Goal: Task Accomplishment & Management: Manage account settings

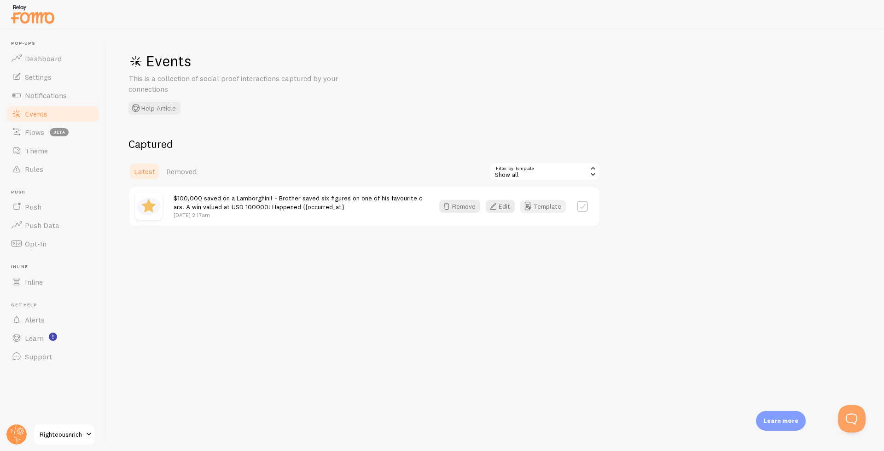
click at [545, 210] on button "Template" at bounding box center [544, 206] width 46 height 13
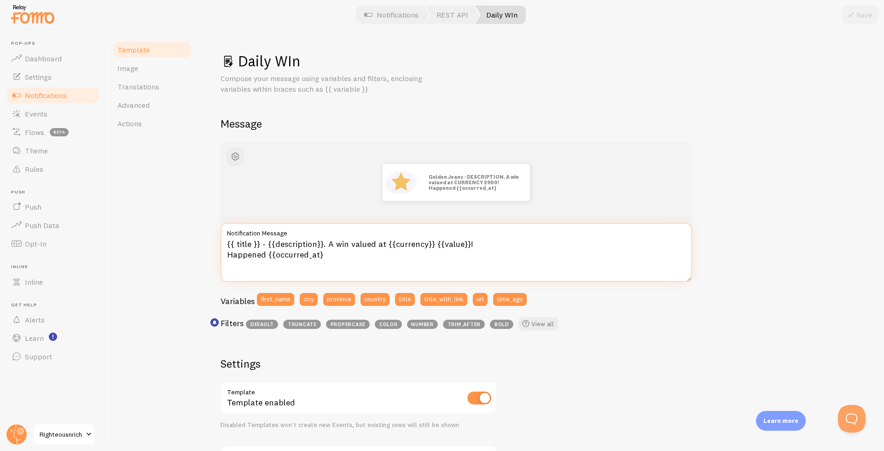
click at [505, 248] on textarea "{{ title }} - {{description}}. A win valued at {{currency}} {{value}}! Happened…" at bounding box center [457, 252] width 472 height 59
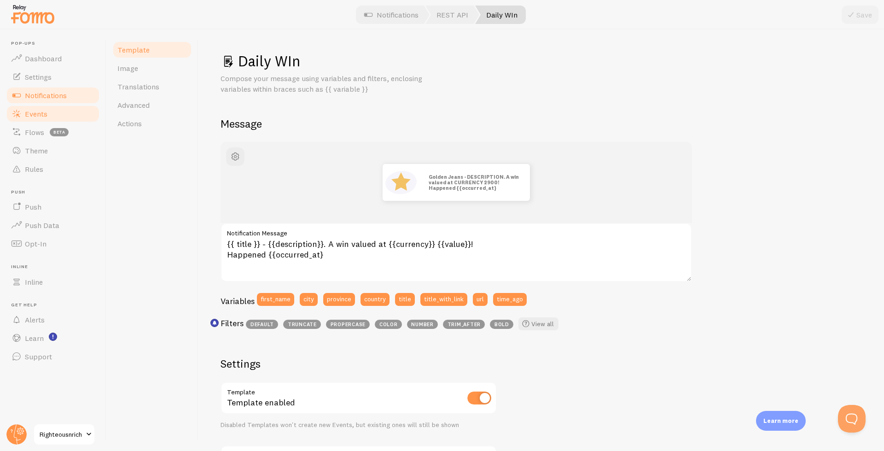
click at [26, 106] on link "Events" at bounding box center [53, 114] width 95 height 18
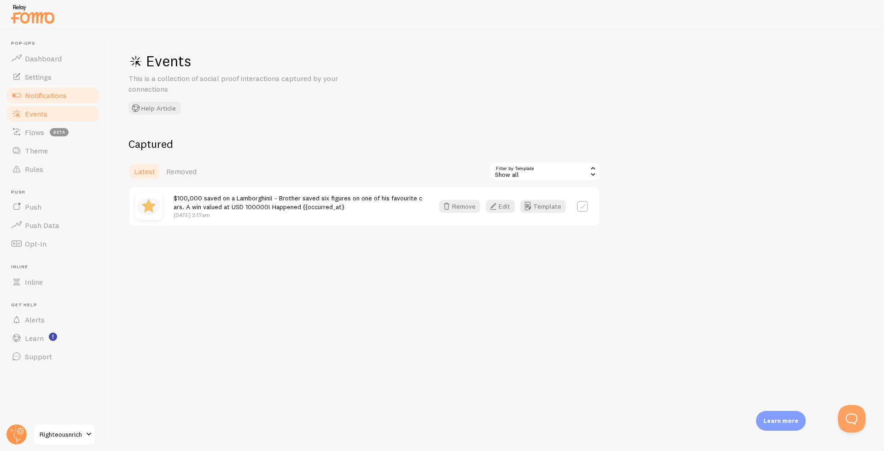
click at [57, 95] on span "Notifications" at bounding box center [46, 95] width 42 height 9
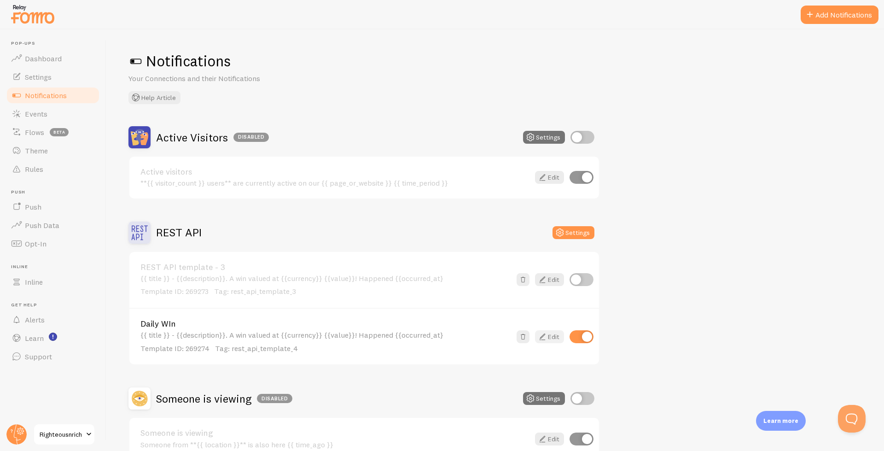
click at [554, 340] on link "Edit" at bounding box center [549, 336] width 29 height 13
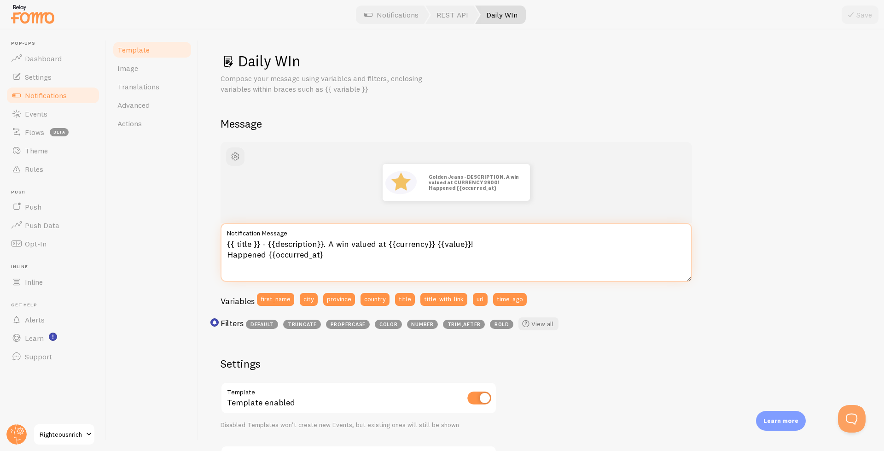
click at [340, 255] on textarea "{{ title }} - {{description}}. A win valued at {{currency}} {{value}}! Happened…" at bounding box center [457, 252] width 472 height 59
click at [47, 100] on link "Notifications" at bounding box center [53, 95] width 95 height 18
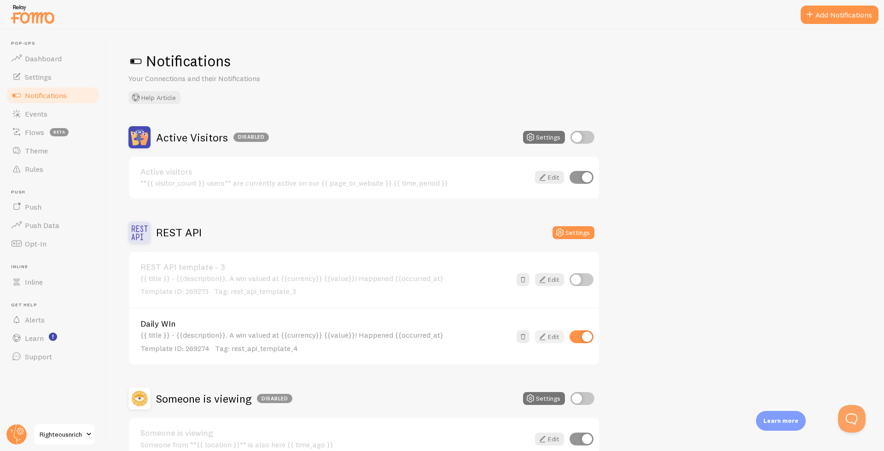
click at [550, 334] on link "Edit" at bounding box center [549, 336] width 29 height 13
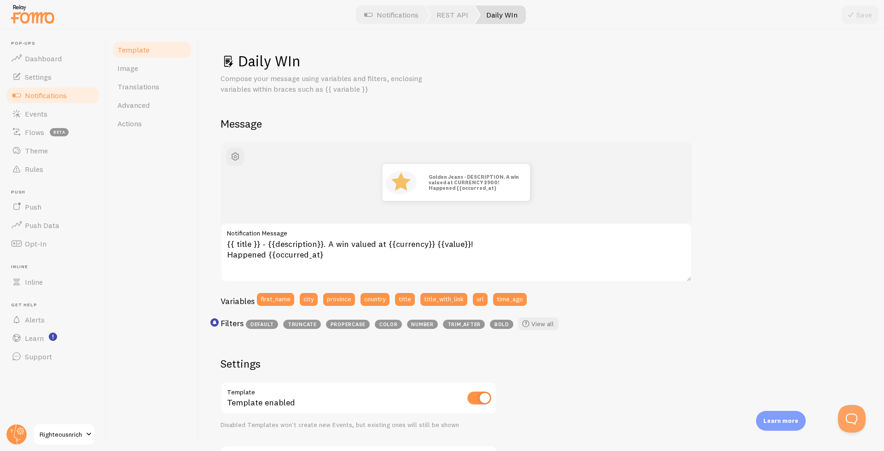
click at [299, 62] on h1 "Daily WIn" at bounding box center [542, 61] width 642 height 19
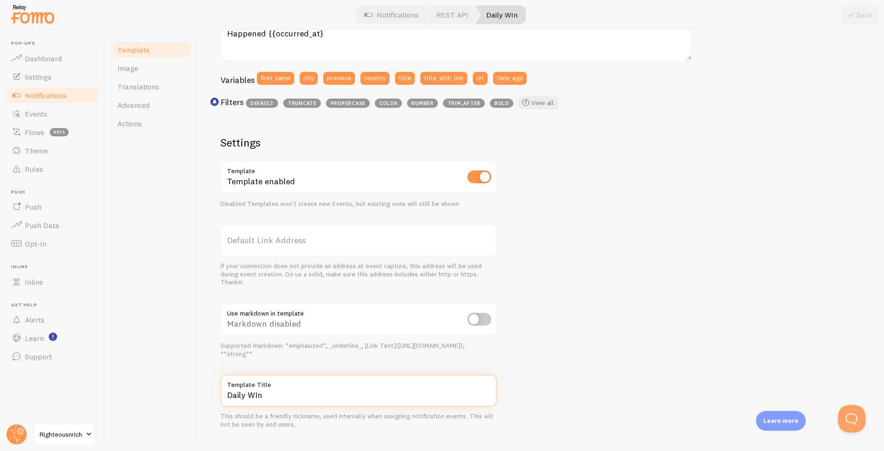
click at [289, 393] on input "Daily WIn" at bounding box center [359, 391] width 276 height 32
type input "Daily Win - Deal"
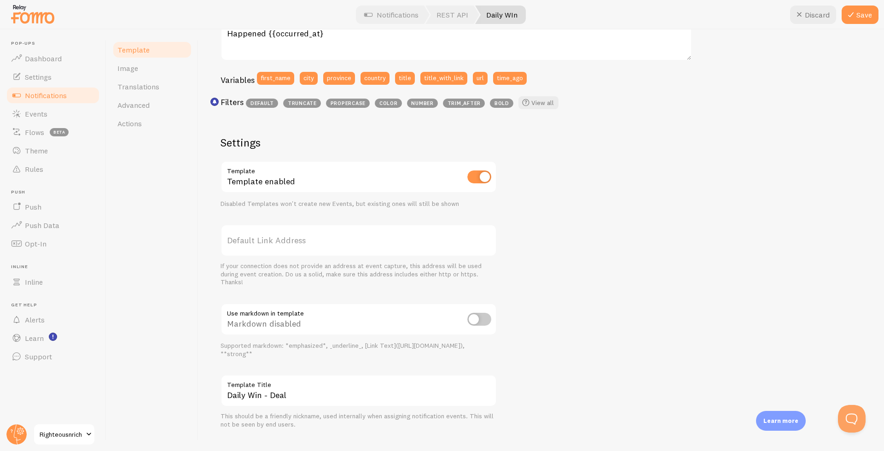
click at [540, 354] on div "Golden Jeans - DESCRIPTION. A win valued at CURRENCY 2900! Happened {{occurred_…" at bounding box center [542, 175] width 642 height 508
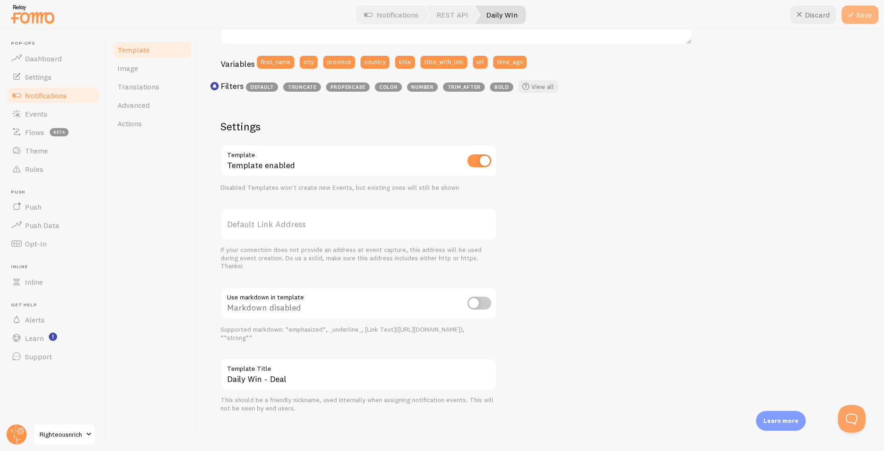
click at [861, 18] on button "Save" at bounding box center [860, 15] width 37 height 18
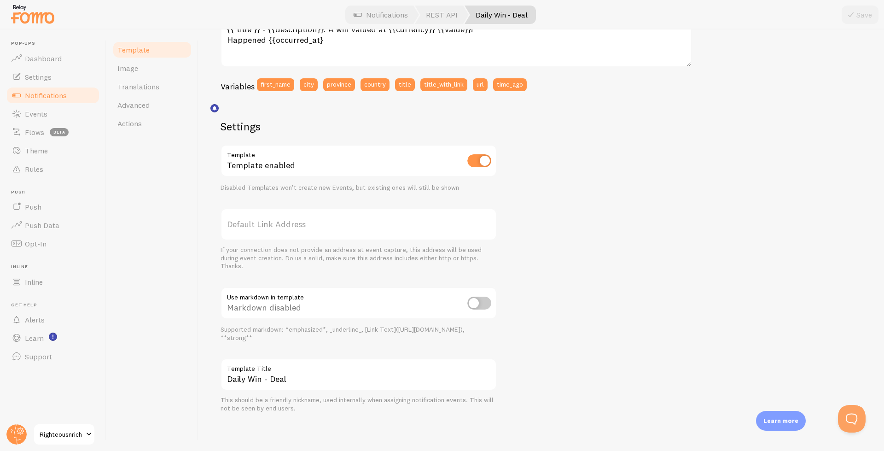
scroll to position [215, 0]
click at [22, 100] on link "Notifications" at bounding box center [53, 95] width 95 height 18
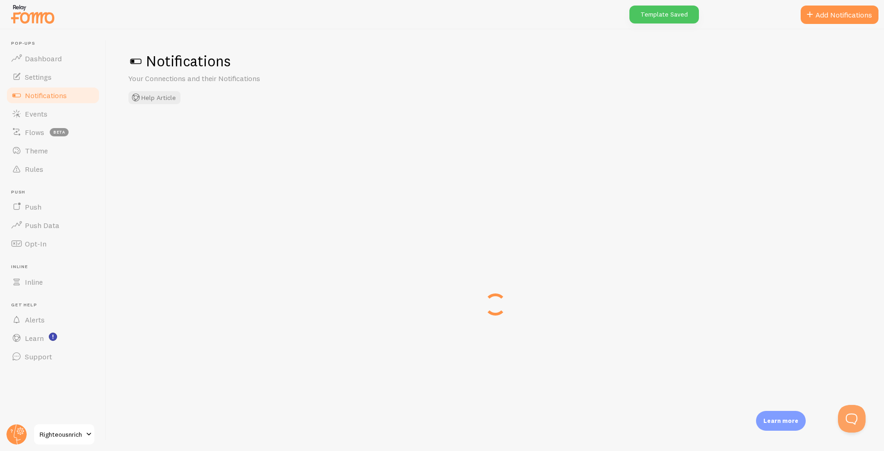
click at [22, 100] on link "Notifications" at bounding box center [53, 95] width 95 height 18
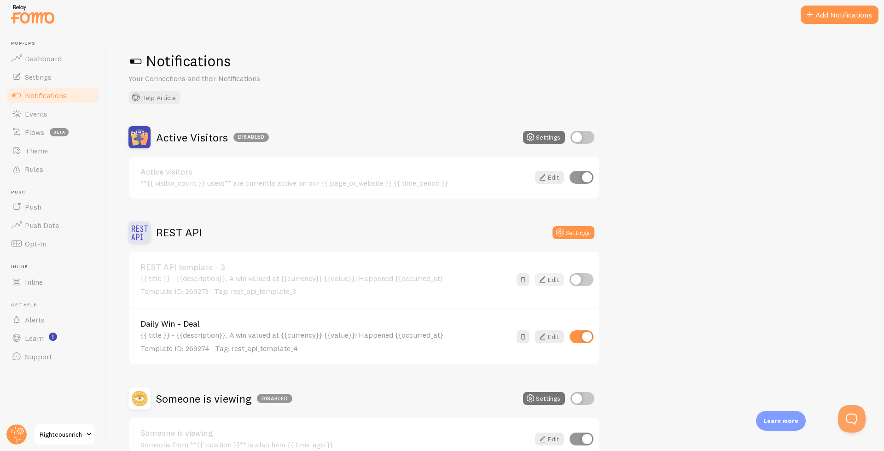
click at [553, 281] on link "Edit" at bounding box center [549, 279] width 29 height 13
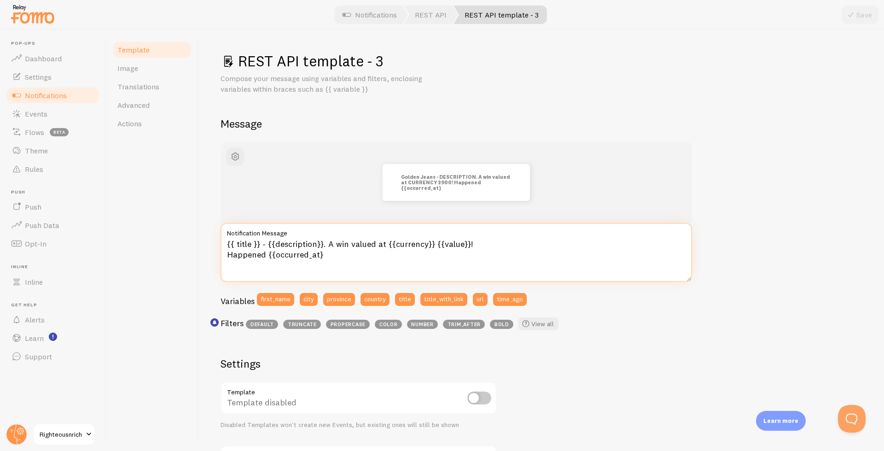
click at [345, 258] on textarea "{{ title }} - {{description}}. A win valued at {{currency}} {{value}}! Happened…" at bounding box center [457, 252] width 472 height 59
drag, startPoint x: 491, startPoint y: 246, endPoint x: 332, endPoint y: 245, distance: 159.4
click at [332, 245] on textarea "{{ title }} - {{description}}. A win valued at {{currency}} {{value}}! Happened…" at bounding box center [457, 252] width 472 height 59
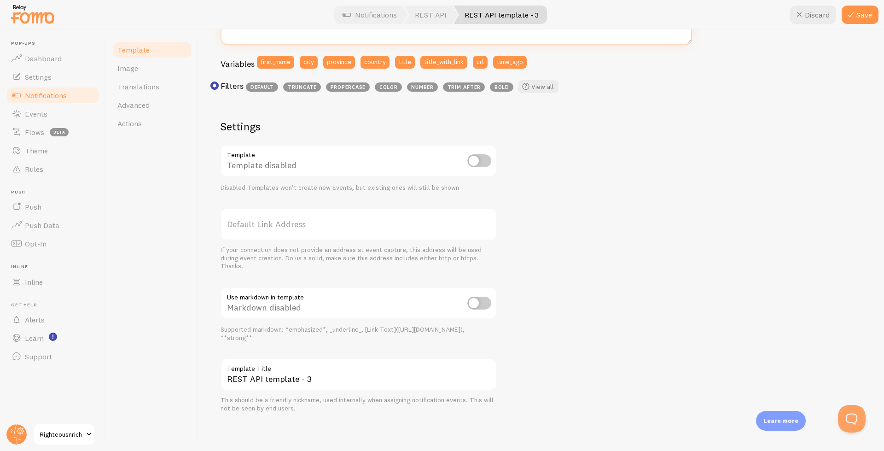
type textarea "{{ title }} - {{description}}. Happened {{occurred_at}"
click at [321, 374] on label "Template Title" at bounding box center [359, 366] width 276 height 16
click at [321, 374] on input "REST API template - 3" at bounding box center [359, 374] width 276 height 32
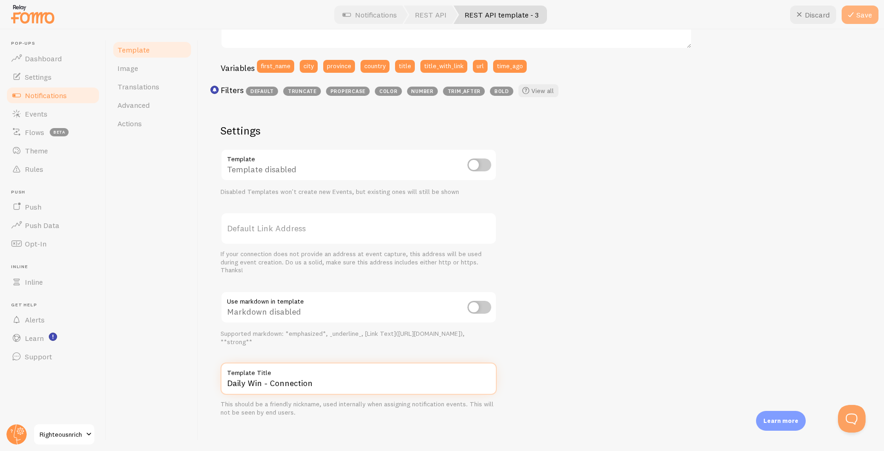
type input "Daily Win - Connection"
click at [858, 12] on button "Save" at bounding box center [860, 15] width 37 height 18
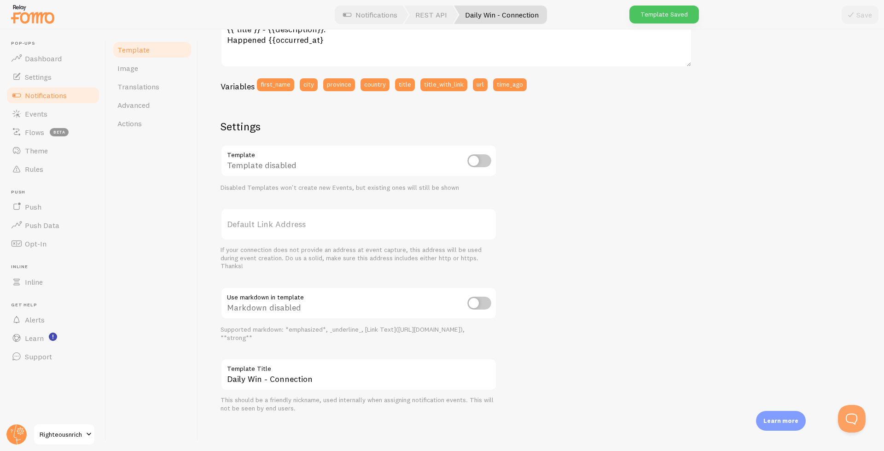
click at [66, 95] on span "Notifications" at bounding box center [46, 95] width 42 height 9
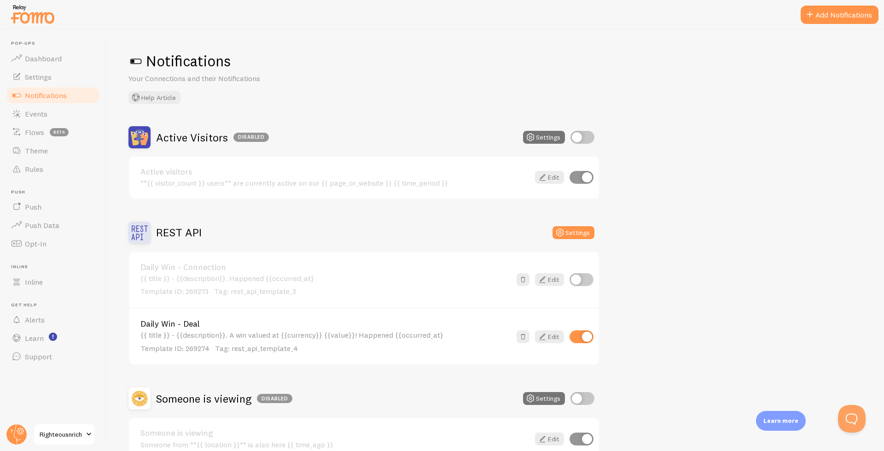
click at [580, 274] on input "checkbox" at bounding box center [582, 279] width 24 height 13
checkbox input "true"
click at [365, 218] on div "Active Visitors Disabled Settings Active visitors **{{ visitor_count }} users**…" at bounding box center [365, 293] width 472 height 334
click at [40, 114] on span "Events" at bounding box center [36, 113] width 23 height 9
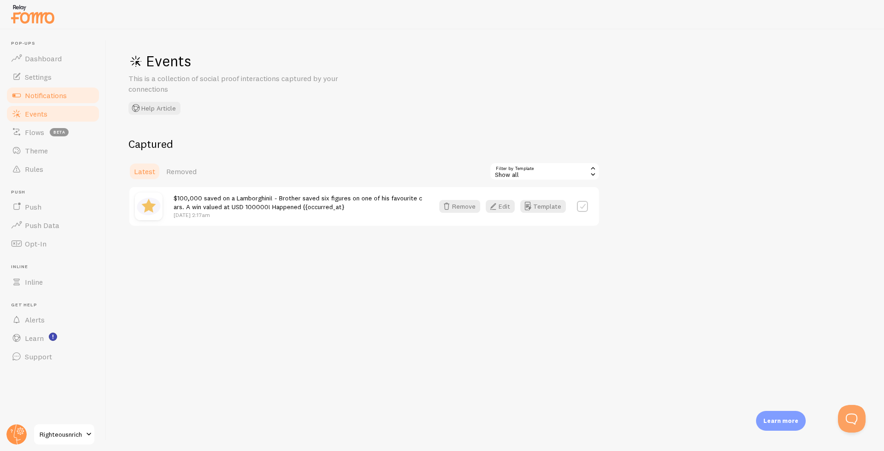
click at [35, 96] on span "Notifications" at bounding box center [46, 95] width 42 height 9
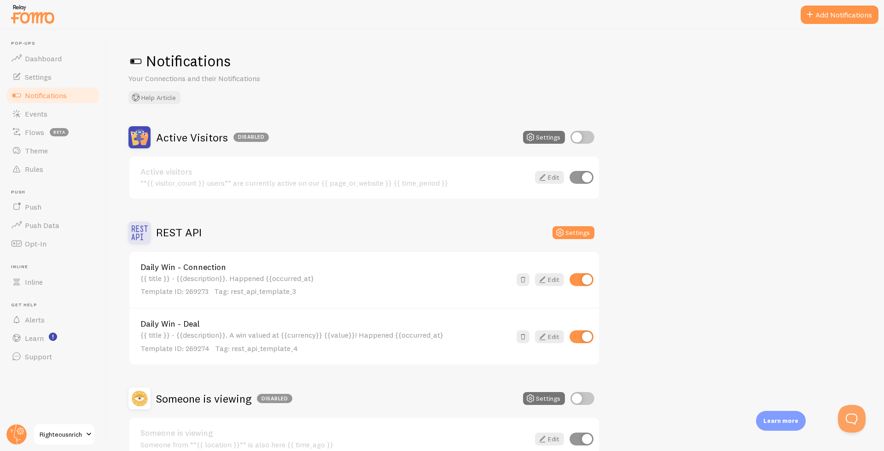
click at [386, 339] on div "{{ title }} - {{description}}. A win valued at {{currency}} {{value}}! Happened…" at bounding box center [326, 342] width 371 height 23
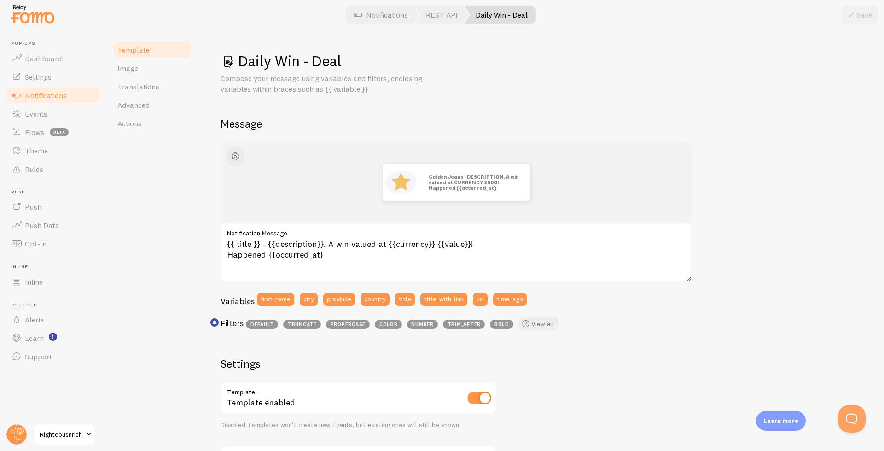
click at [55, 100] on link "Notifications" at bounding box center [53, 95] width 95 height 18
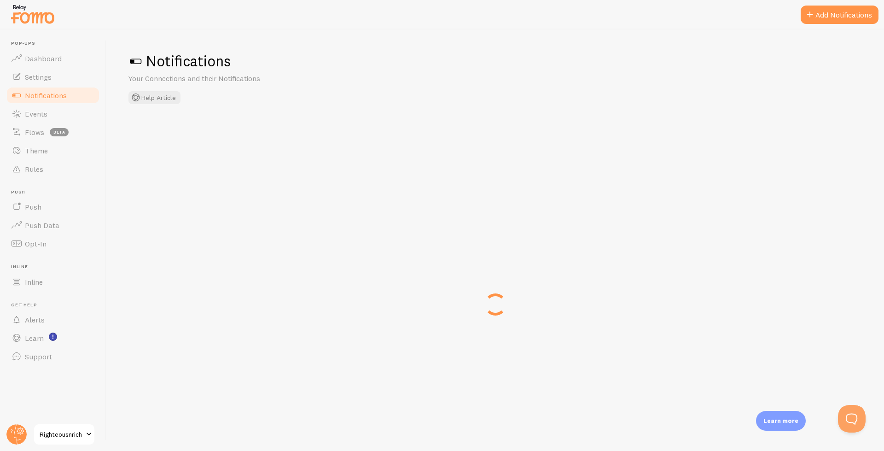
click at [51, 100] on link "Notifications" at bounding box center [53, 95] width 95 height 18
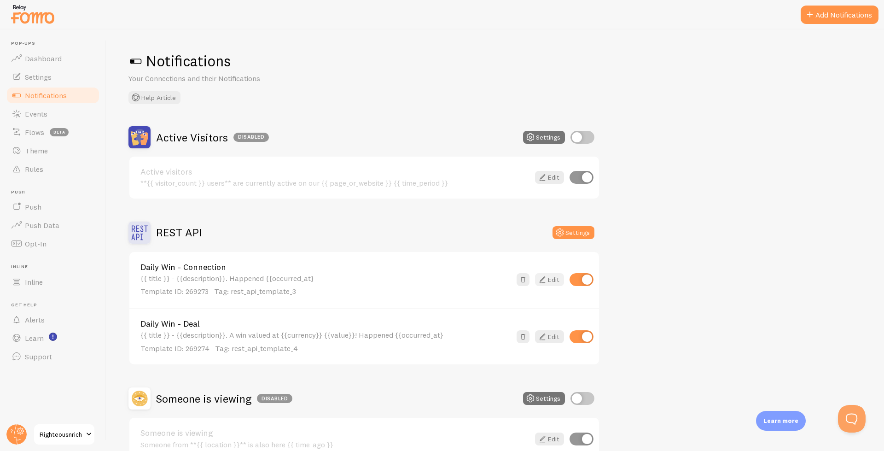
click at [546, 282] on icon at bounding box center [542, 279] width 11 height 11
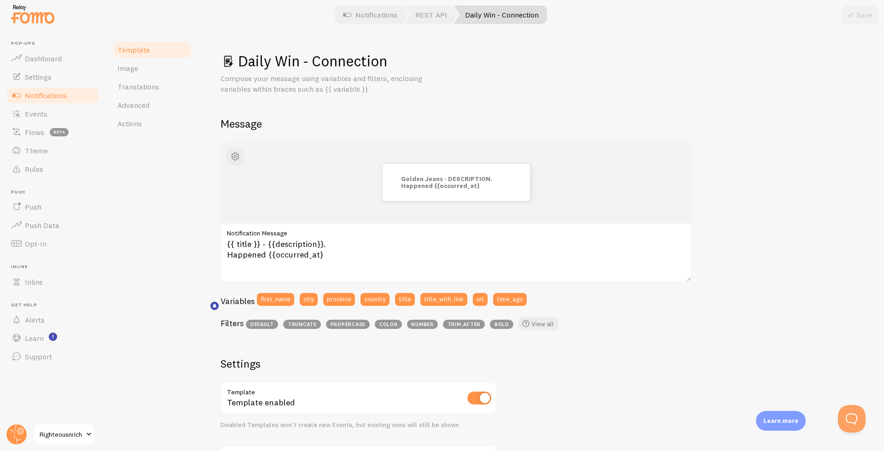
scroll to position [55, 0]
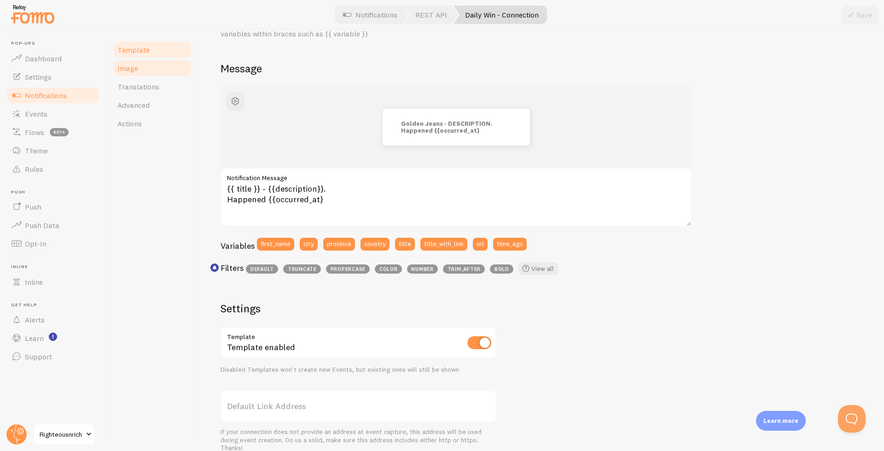
click at [141, 76] on link "Image" at bounding box center [152, 68] width 81 height 18
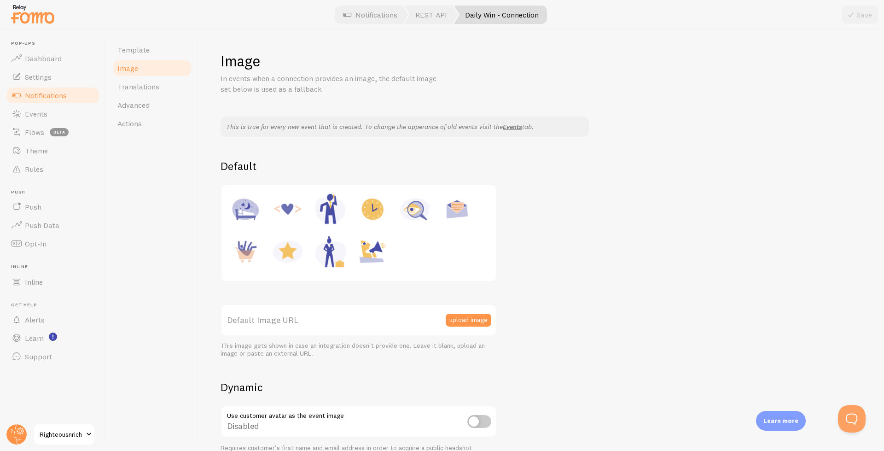
click at [287, 247] on img at bounding box center [287, 251] width 35 height 35
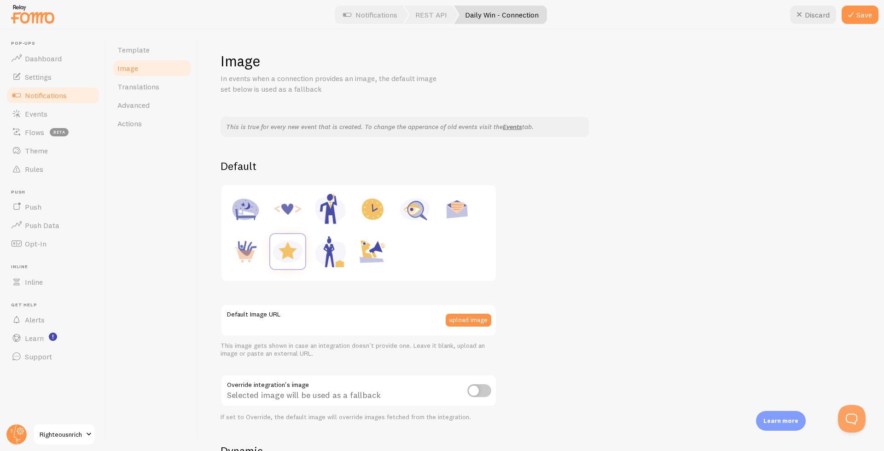
type input "https://fomo.com/images/widget/template_defaults/rating.jpg"
click at [136, 90] on span "Translations" at bounding box center [138, 86] width 42 height 9
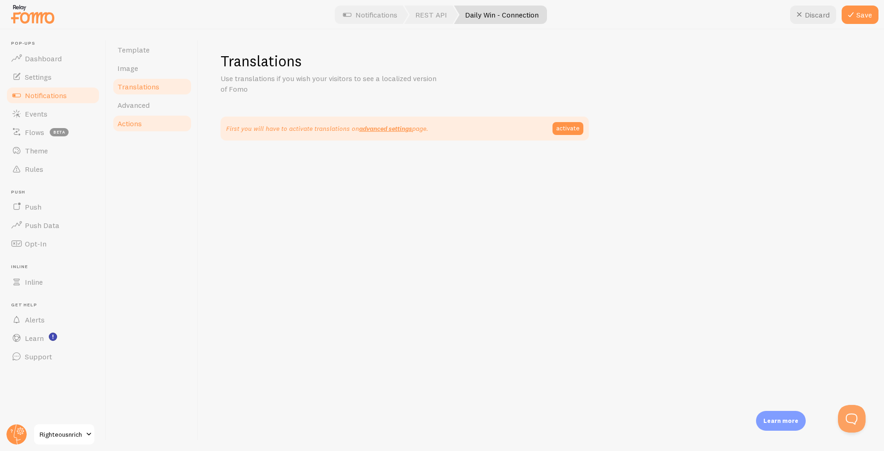
click at [136, 107] on span "Advanced" at bounding box center [133, 104] width 32 height 9
click at [138, 128] on link "Actions" at bounding box center [152, 123] width 81 height 18
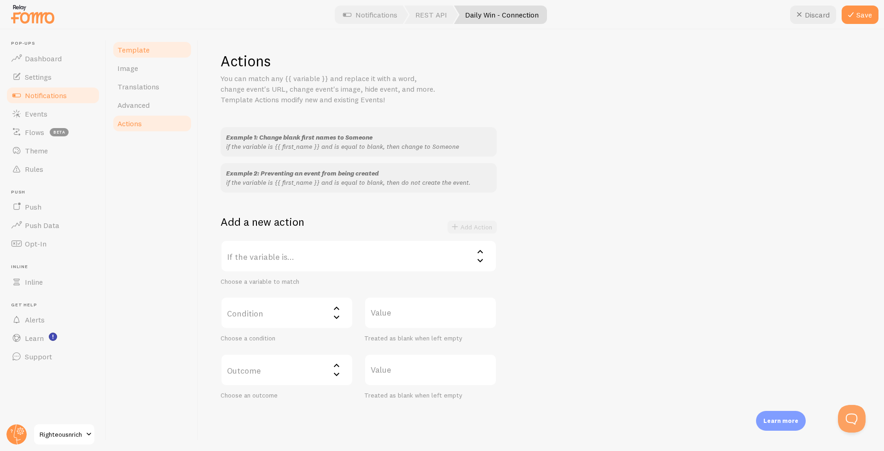
click at [137, 52] on span "Template" at bounding box center [133, 49] width 32 height 9
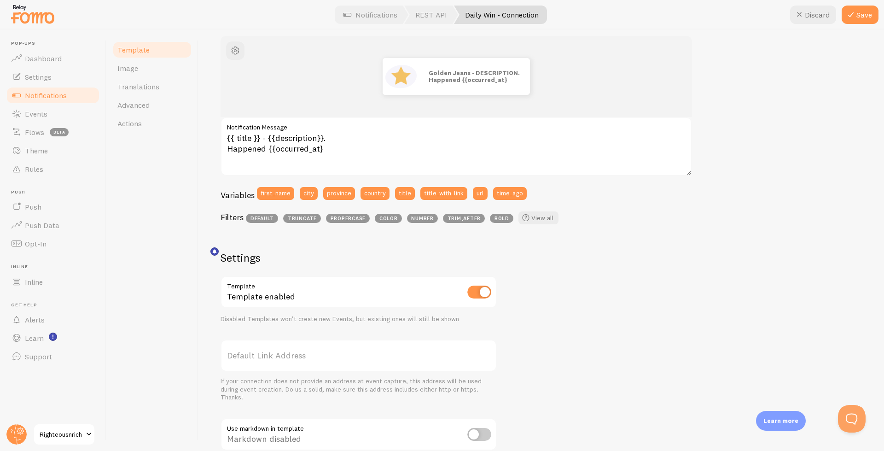
scroll to position [71, 0]
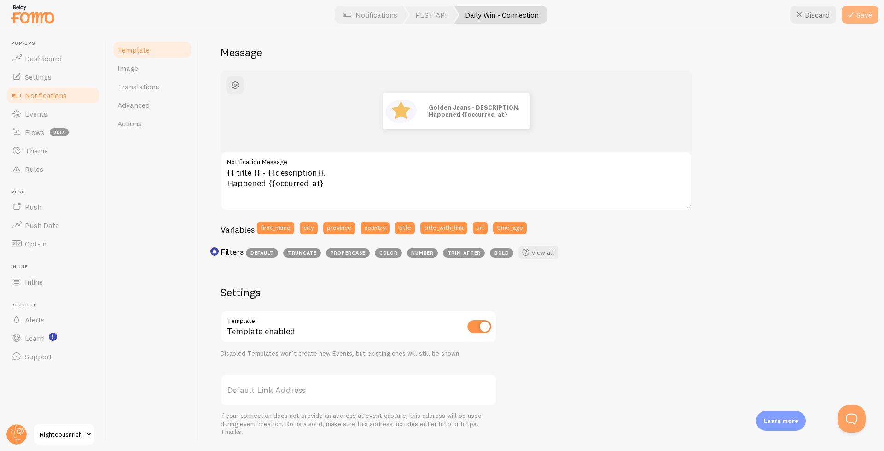
click at [857, 18] on button "Save" at bounding box center [860, 15] width 37 height 18
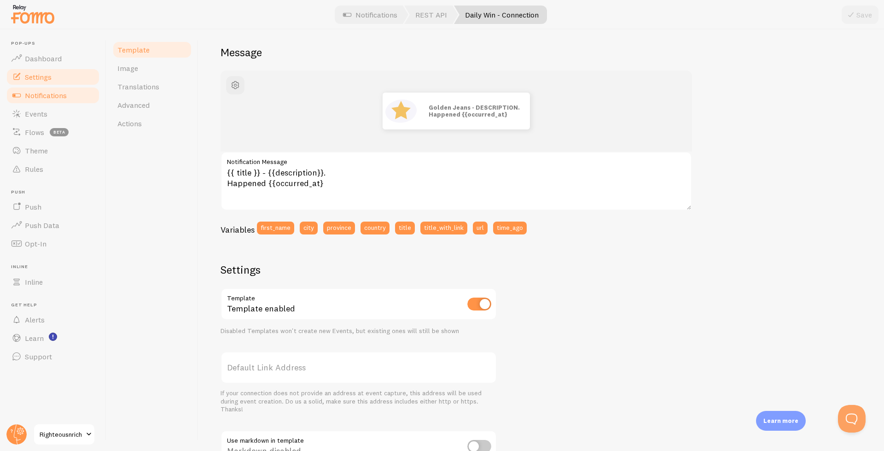
click at [45, 82] on link "Settings" at bounding box center [53, 77] width 95 height 18
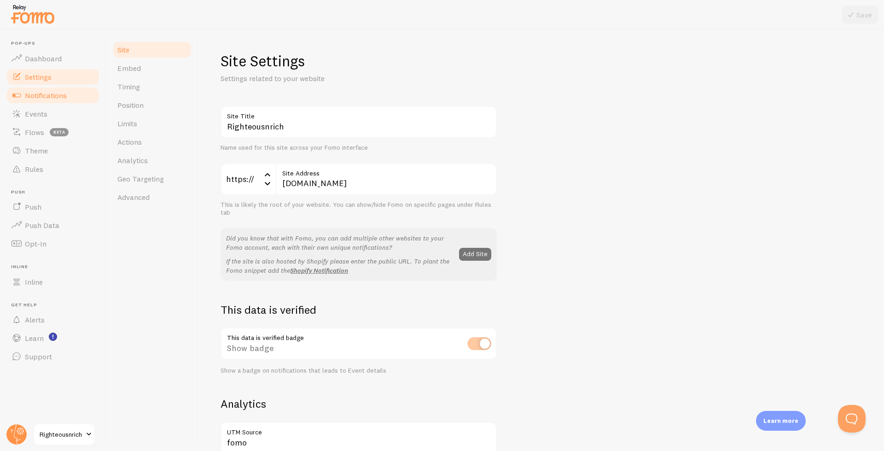
click at [34, 99] on span "Notifications" at bounding box center [46, 95] width 42 height 9
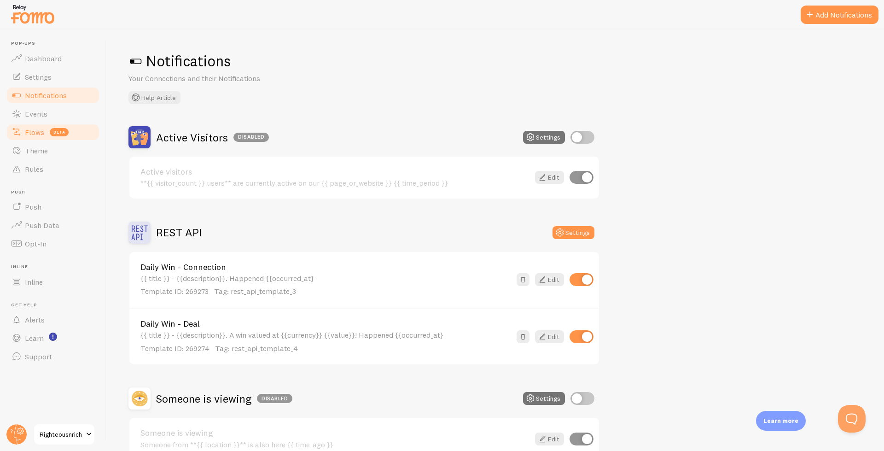
click at [30, 118] on span "Events" at bounding box center [36, 113] width 23 height 9
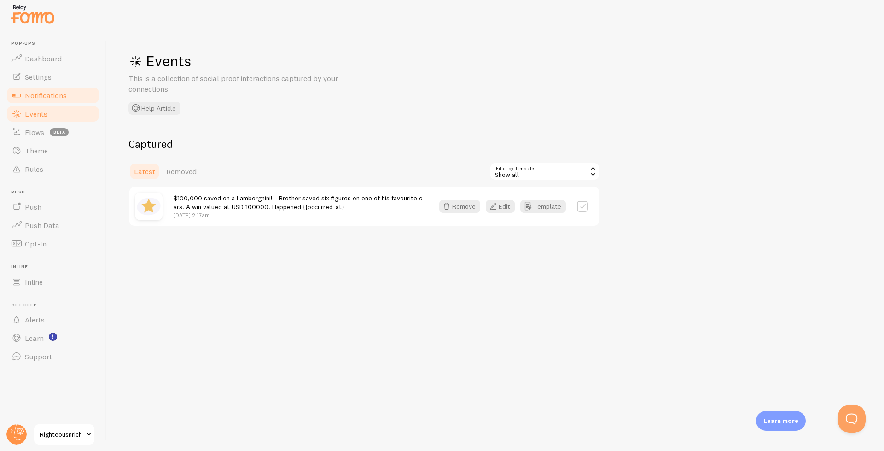
click at [30, 94] on span "Notifications" at bounding box center [46, 95] width 42 height 9
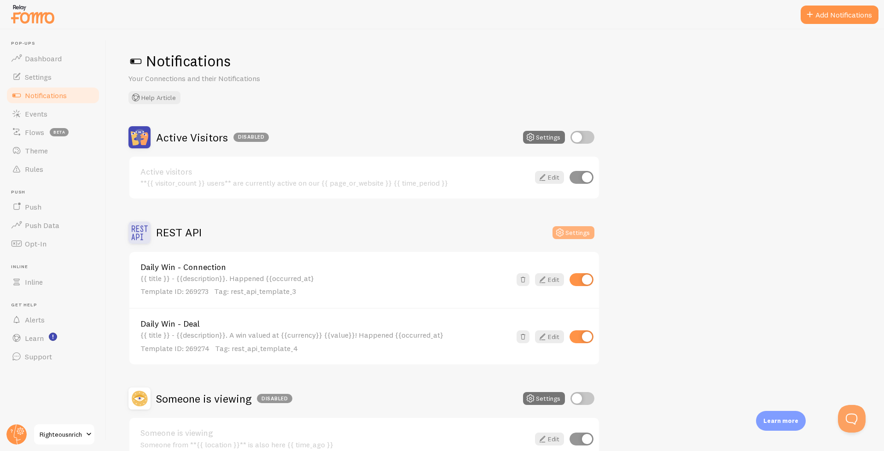
click at [556, 239] on button "Settings" at bounding box center [574, 232] width 42 height 13
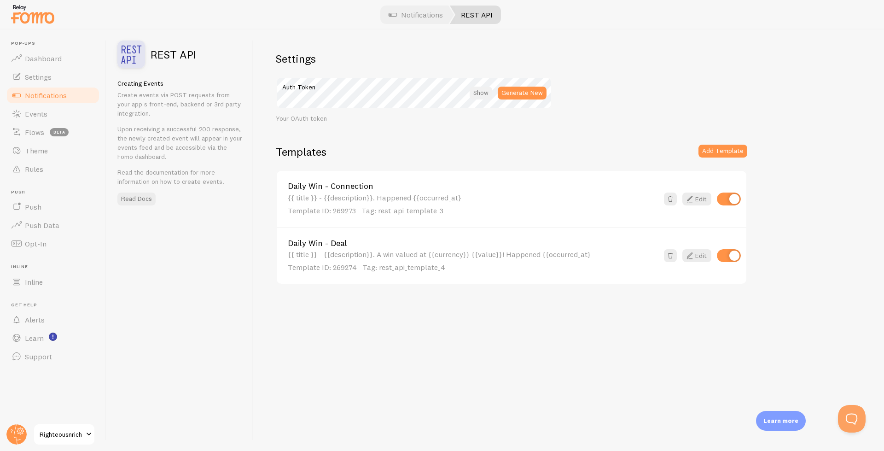
click at [483, 91] on div at bounding box center [481, 93] width 23 height 13
click at [287, 97] on div "Auth Token Generate New" at bounding box center [414, 93] width 276 height 32
click at [28, 117] on span "Events" at bounding box center [36, 113] width 23 height 9
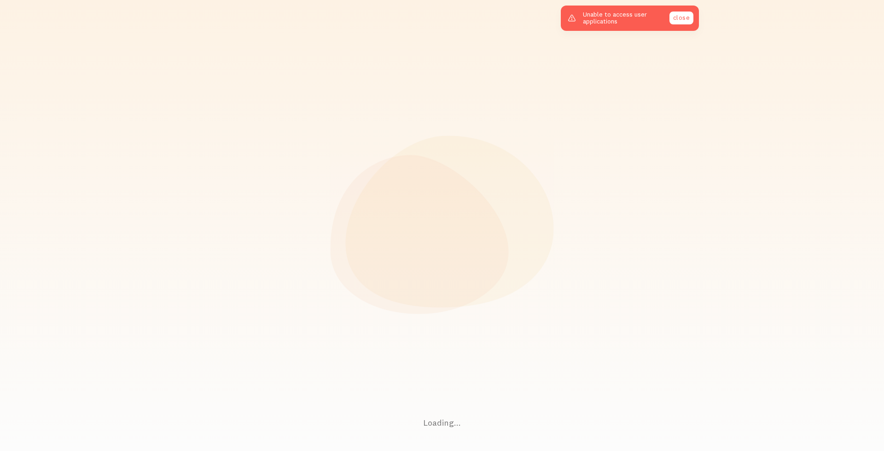
click at [678, 19] on link "close" at bounding box center [682, 18] width 24 height 13
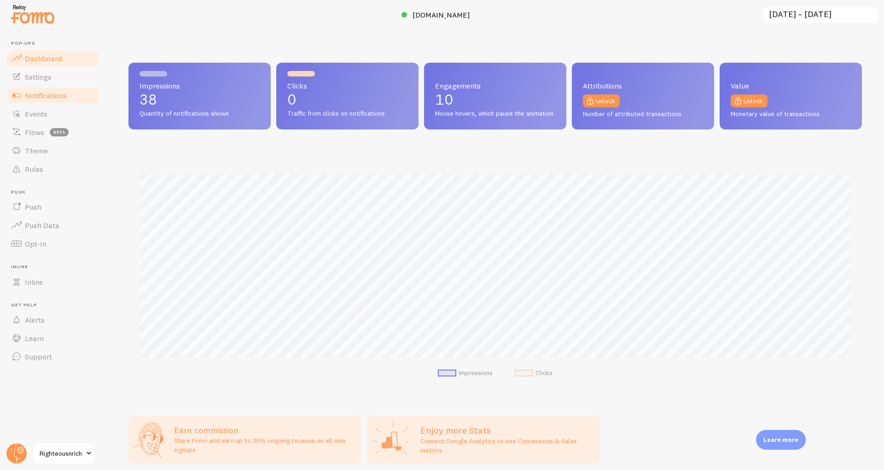
click at [41, 109] on ul "Pop-ups Dashboard Settings Notifications Events Flows beta Theme Rules Push Pus…" at bounding box center [53, 203] width 95 height 325
click at [44, 95] on span "Notifications" at bounding box center [46, 95] width 42 height 9
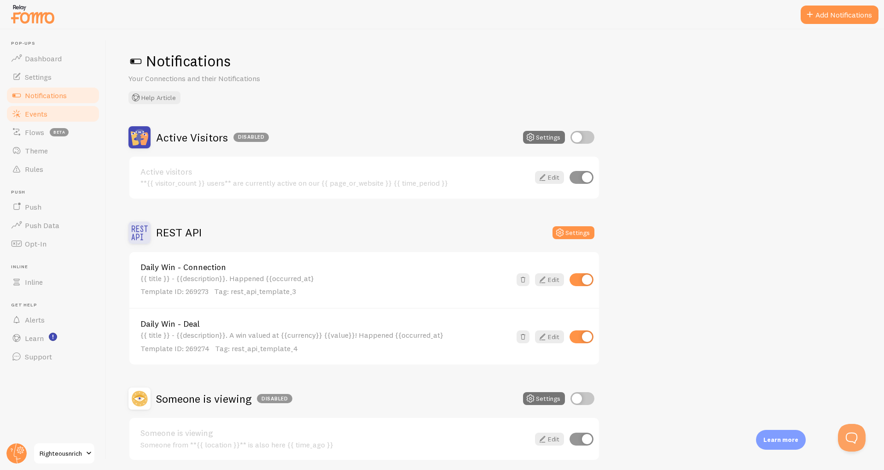
click at [53, 117] on link "Events" at bounding box center [53, 114] width 95 height 18
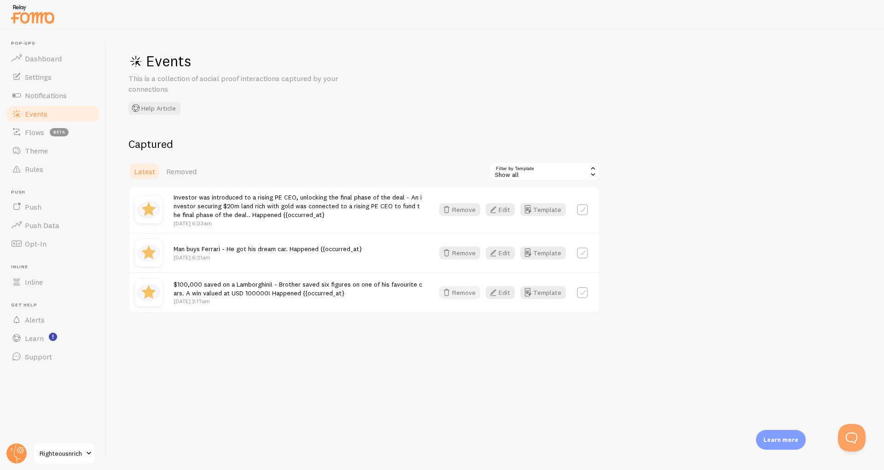
click at [457, 295] on button "Remove" at bounding box center [459, 292] width 41 height 13
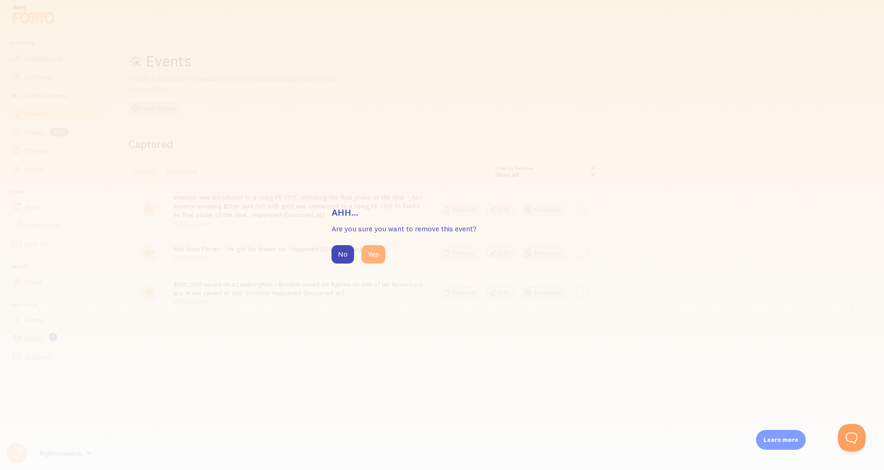
click at [367, 260] on button "Yes" at bounding box center [374, 254] width 24 height 18
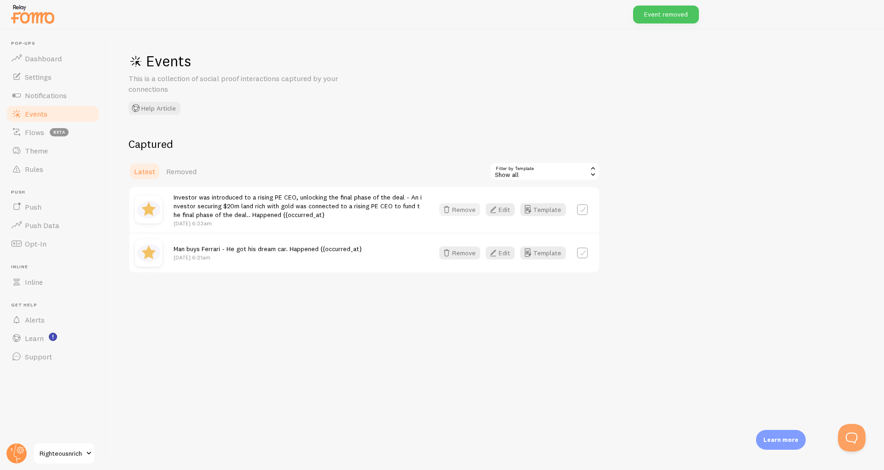
click at [452, 209] on icon "button" at bounding box center [446, 209] width 11 height 11
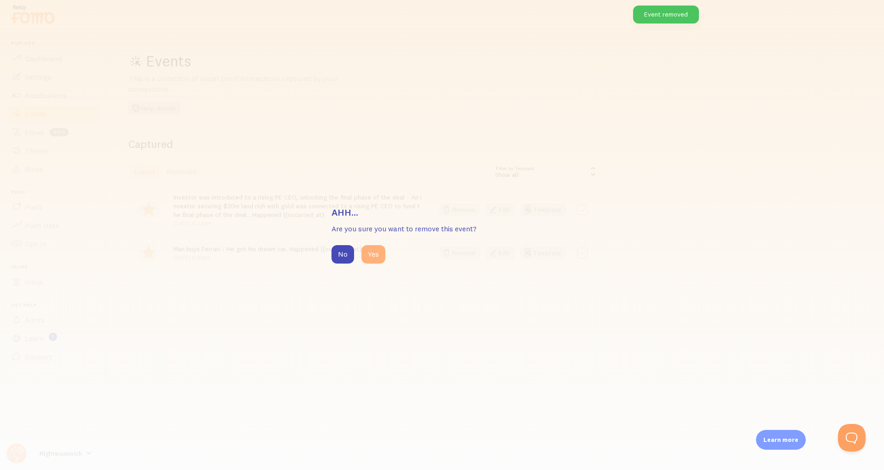
click at [377, 258] on button "Yes" at bounding box center [374, 254] width 24 height 18
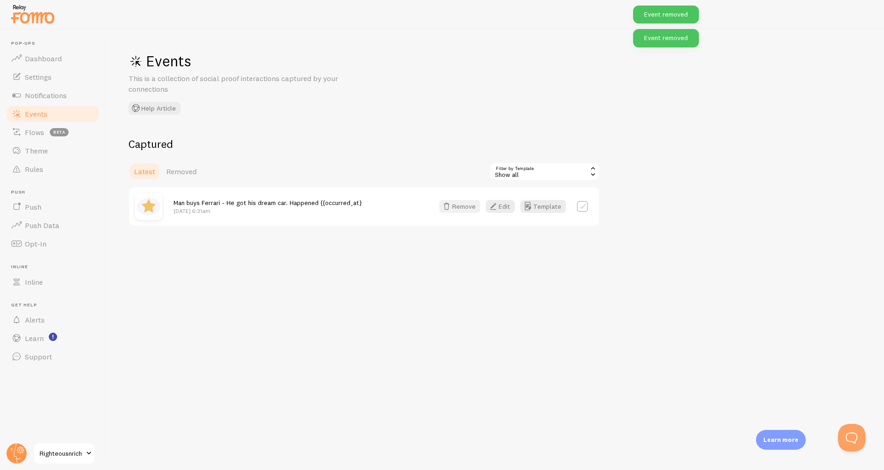
click at [461, 210] on button "Remove" at bounding box center [459, 206] width 41 height 13
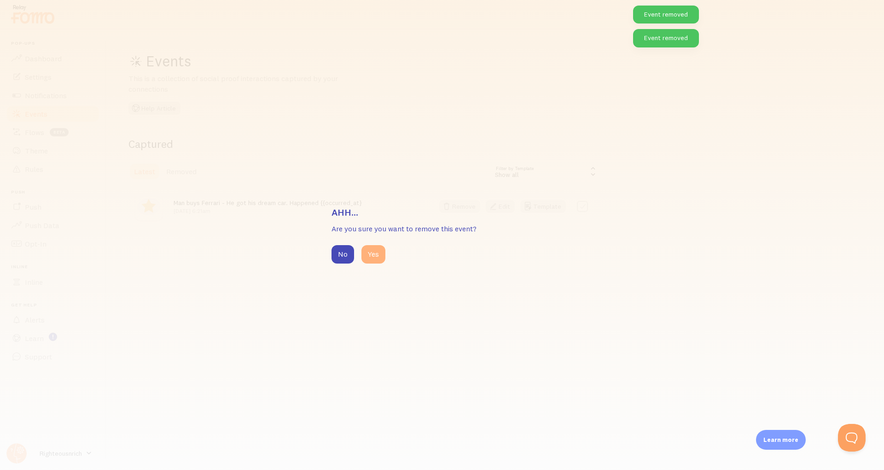
click at [379, 255] on button "Yes" at bounding box center [374, 254] width 24 height 18
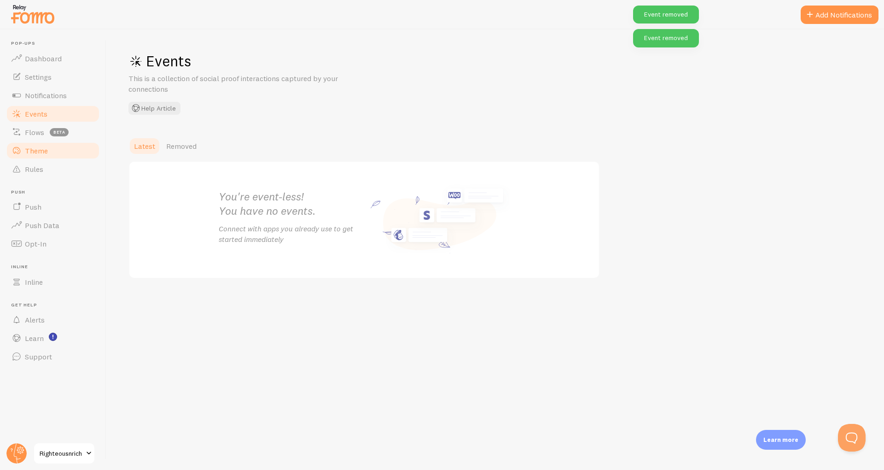
click at [53, 157] on link "Theme" at bounding box center [53, 150] width 95 height 18
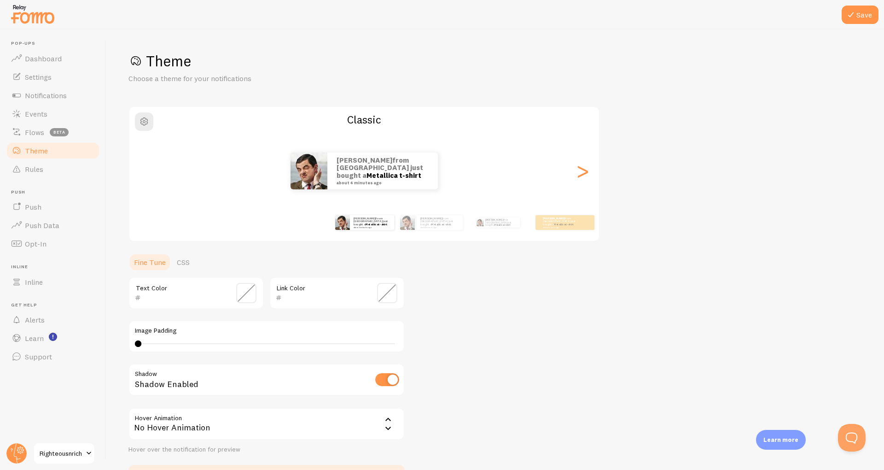
click at [366, 232] on div "Adam from United Kingdom just bought a Metallica t-shirt about 4 minutes ago" at bounding box center [364, 223] width 59 height 26
click at [578, 173] on div ">" at bounding box center [582, 171] width 11 height 66
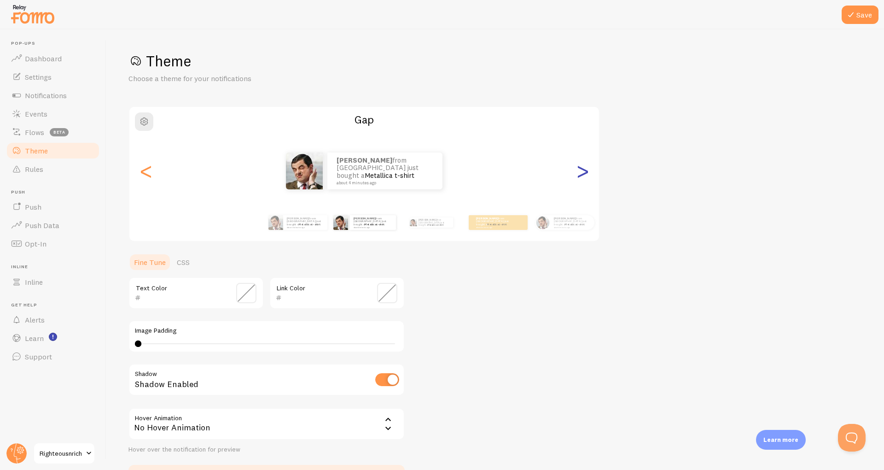
click at [578, 173] on div ">" at bounding box center [582, 171] width 11 height 66
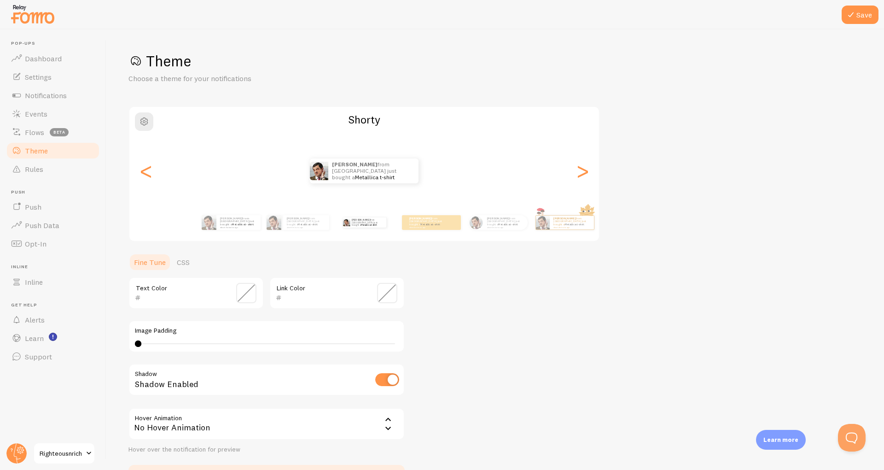
click at [564, 166] on div "Adam from United Kingdom just bought a Metallica t-shirt about 4 minutes ago" at bounding box center [364, 170] width 470 height 25
click at [586, 172] on div ">" at bounding box center [582, 171] width 11 height 66
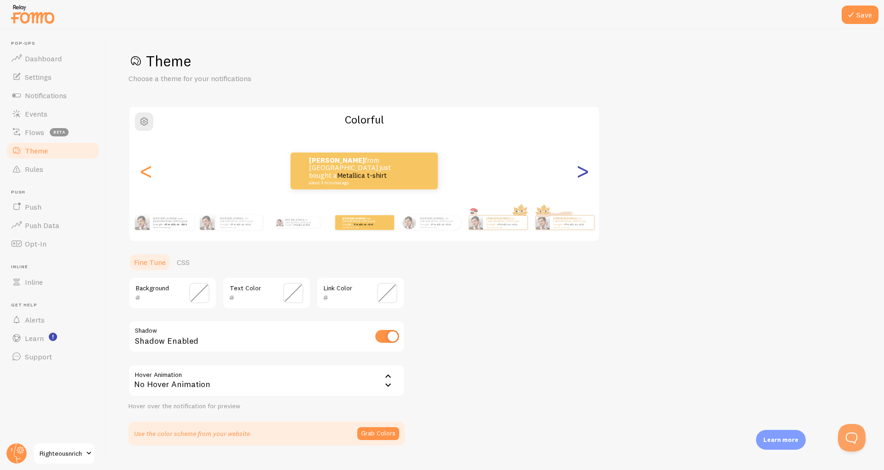
click at [586, 172] on div ">" at bounding box center [582, 171] width 11 height 66
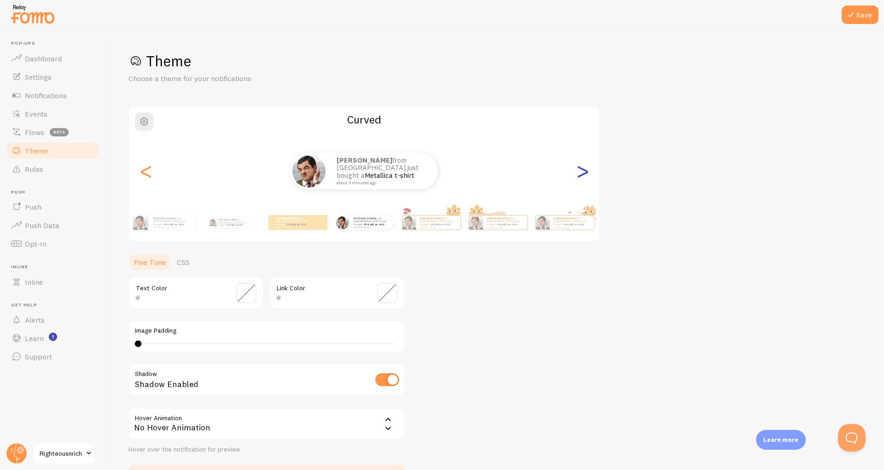
click at [586, 172] on div ">" at bounding box center [582, 171] width 11 height 66
type input "0"
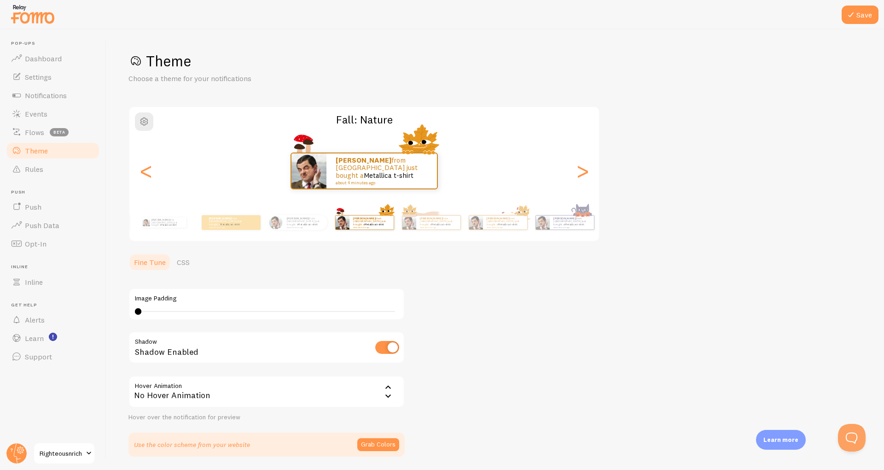
click at [160, 159] on div "Adam from United Kingdom just bought a Metallica t-shirt about 4 minutes ago" at bounding box center [364, 170] width 470 height 37
click at [152, 163] on div "<" at bounding box center [146, 171] width 11 height 66
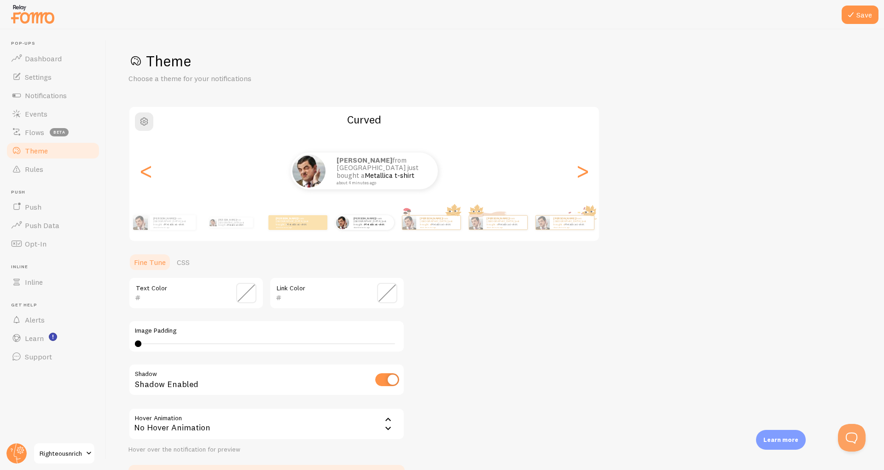
scroll to position [55, 0]
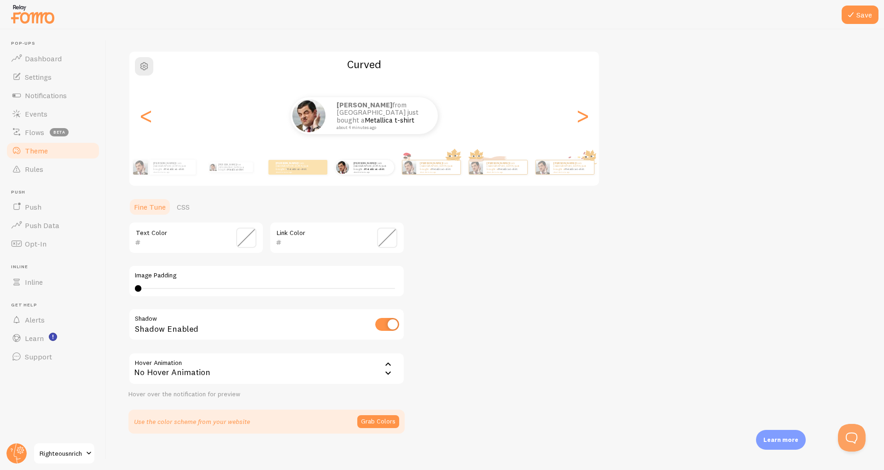
click at [187, 217] on section "Fine Tune CSS Text Color Link Color Image Padding 4 4 - undefined Shadow Shadow…" at bounding box center [267, 316] width 276 height 236
click at [183, 210] on link "CSS" at bounding box center [183, 207] width 24 height 18
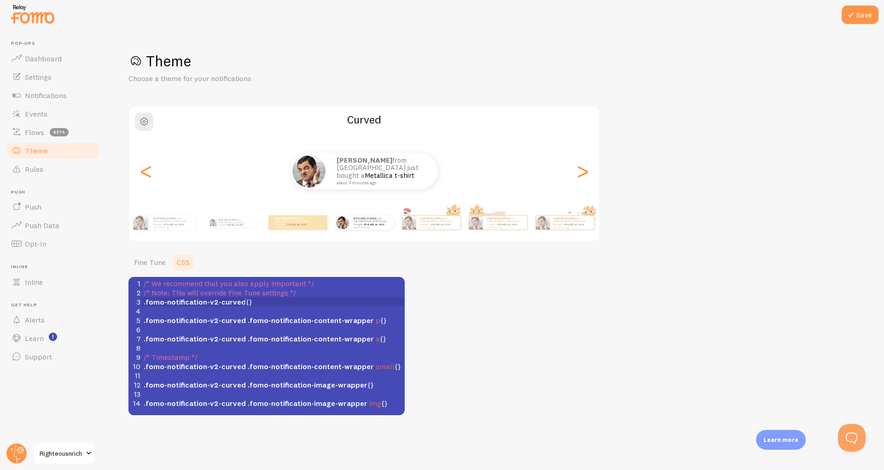
click at [246, 304] on span ".fomo-notification-v2-curved {}" at bounding box center [198, 301] width 109 height 9
click at [244, 304] on span ".fomo-notification-v2-curved {}" at bounding box center [198, 301] width 109 height 9
click at [246, 302] on span ".fomo-notification-v2-curved {}" at bounding box center [198, 301] width 109 height 9
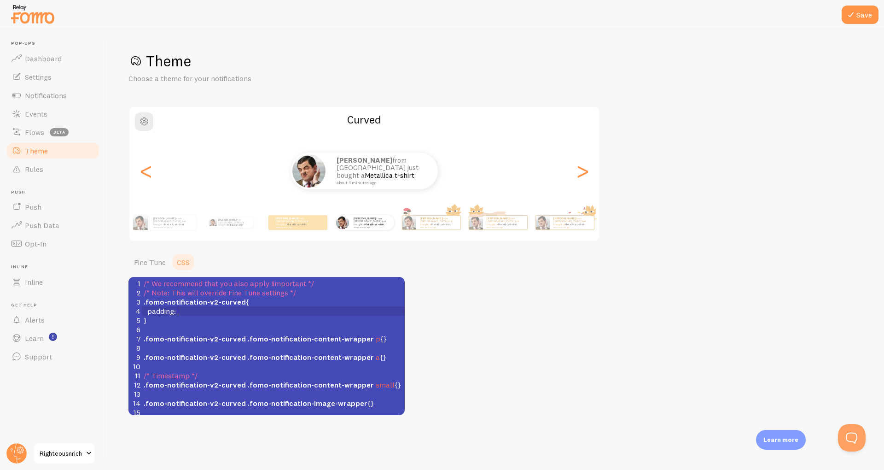
scroll to position [2, 30]
type textarea "padding: 0"
type textarea "10px"
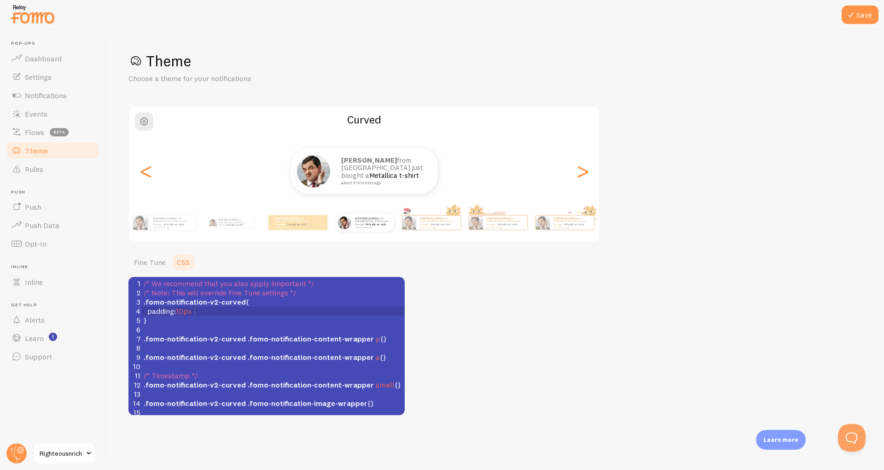
type textarea "x 0"
type textarea "10px 0"
type textarea "10px"
type textarea "20px 0"
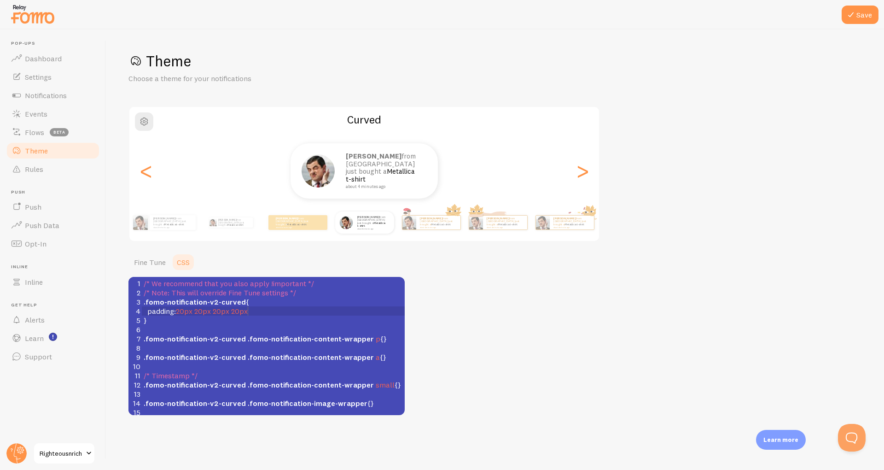
scroll to position [2, 52]
type textarea "20px 20px 20px"
click at [865, 17] on button "Save" at bounding box center [860, 15] width 37 height 18
click at [37, 99] on span "Notifications" at bounding box center [46, 95] width 42 height 9
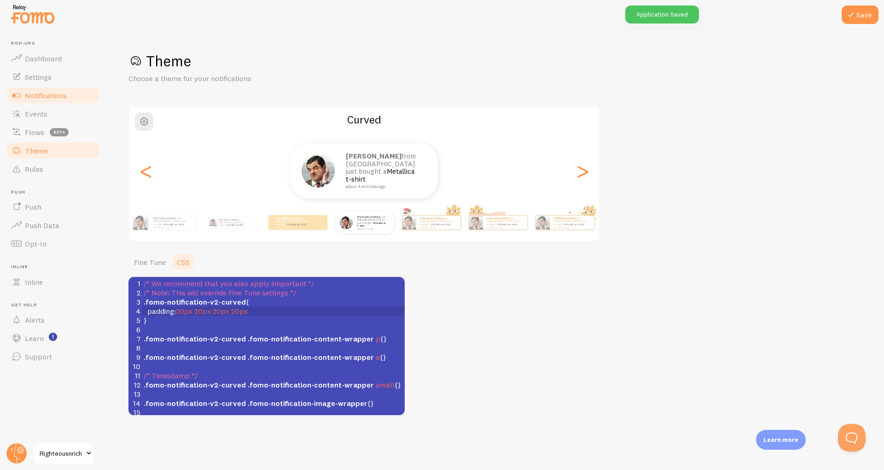
click at [37, 99] on span "Notifications" at bounding box center [46, 95] width 42 height 9
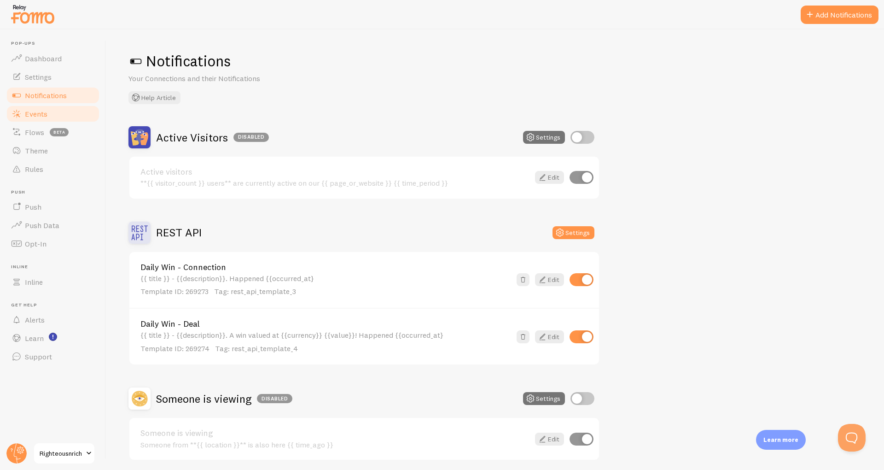
click at [38, 110] on span "Events" at bounding box center [36, 113] width 23 height 9
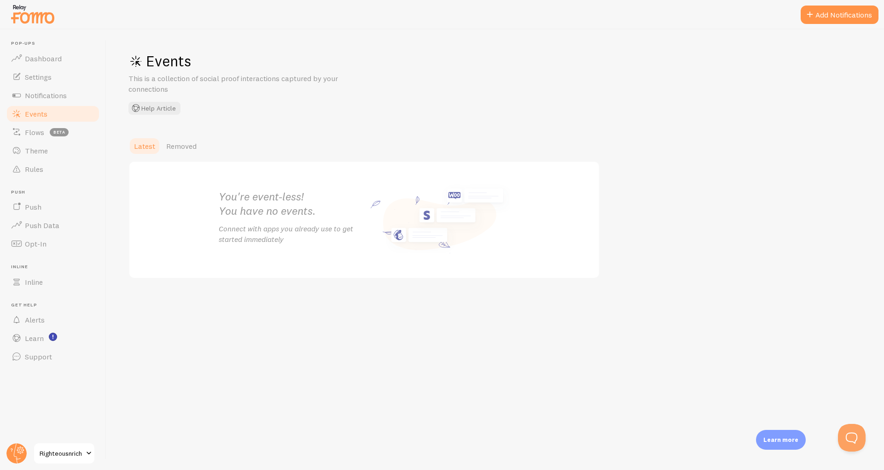
click at [47, 0] on div at bounding box center [442, 14] width 884 height 29
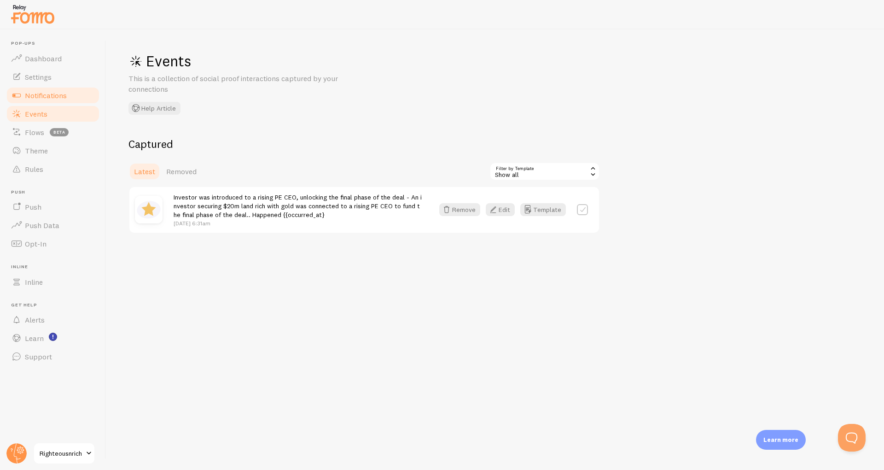
click at [40, 96] on span "Notifications" at bounding box center [46, 95] width 42 height 9
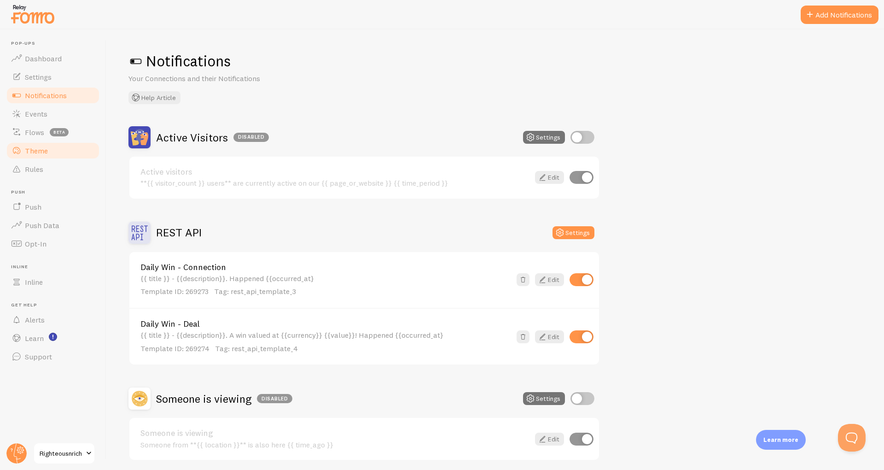
click at [43, 152] on span "Theme" at bounding box center [36, 150] width 23 height 9
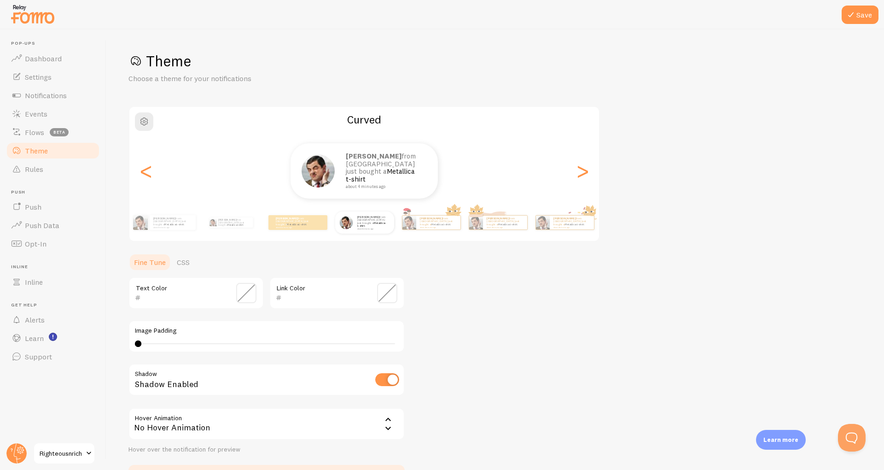
drag, startPoint x: 140, startPoint y: 347, endPoint x: 149, endPoint y: 337, distance: 13.7
click at [214, 344] on div "4 4 - undefined" at bounding box center [266, 343] width 263 height 7
type input "4"
drag, startPoint x: 217, startPoint y: 344, endPoint x: 72, endPoint y: 344, distance: 145.6
click at [72, 344] on main "Pop-ups Dashboard Settings Notifications Events Flows beta Theme Rules Push Pus…" at bounding box center [442, 249] width 884 height 440
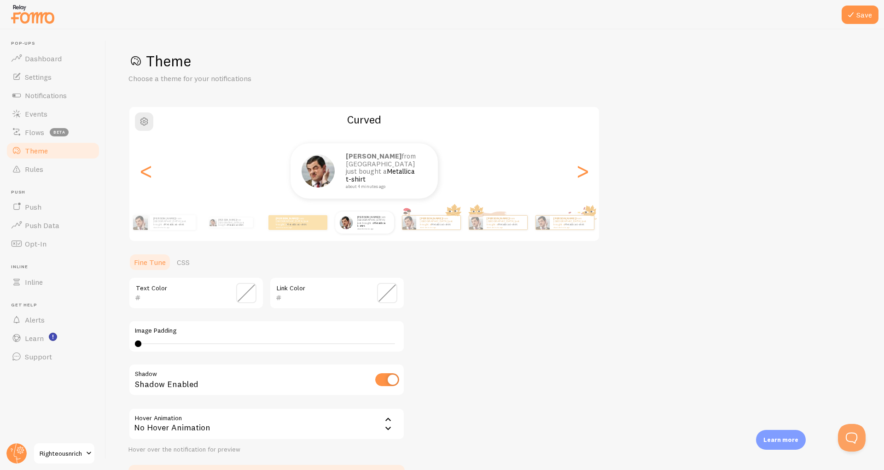
click at [486, 353] on div "Theme Choose a theme for your notifications Curved Adam from United Kingdom jus…" at bounding box center [496, 270] width 734 height 437
click at [182, 265] on link "CSS" at bounding box center [183, 262] width 24 height 18
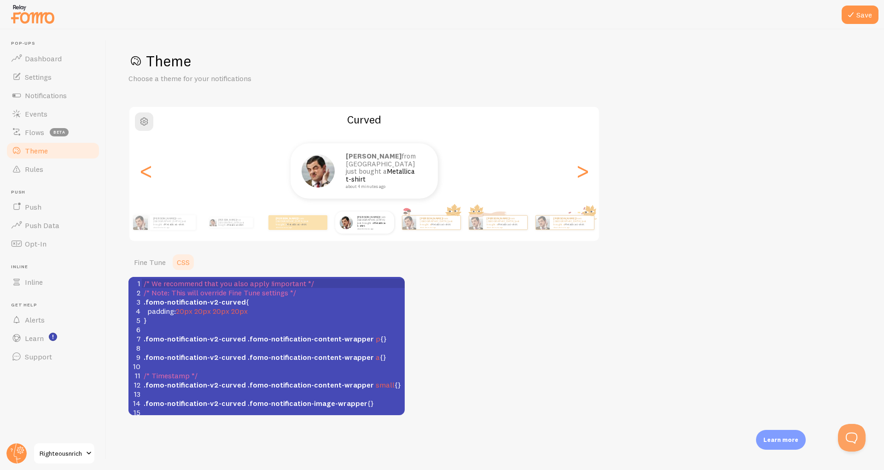
click at [258, 313] on pre "padding : 20px 20px 20px 20px" at bounding box center [273, 310] width 263 height 9
type textarea ";"
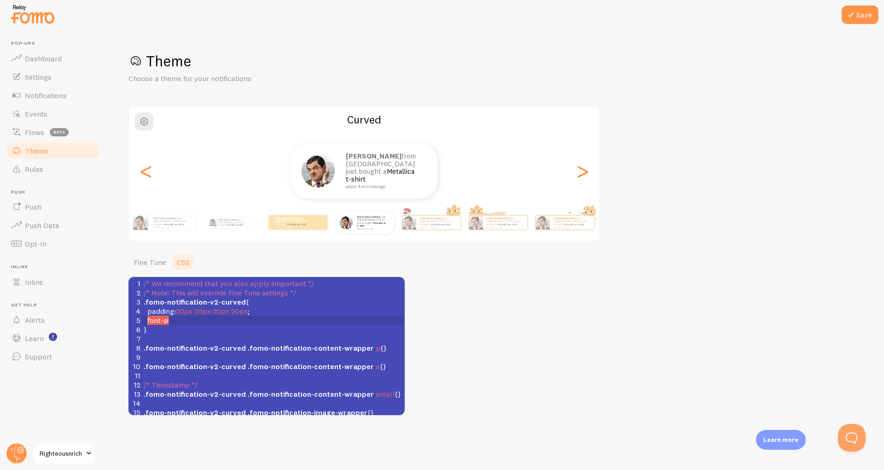
type textarea "font-sie"
type textarea "ze: 16rem;"
type textarea "pxl"
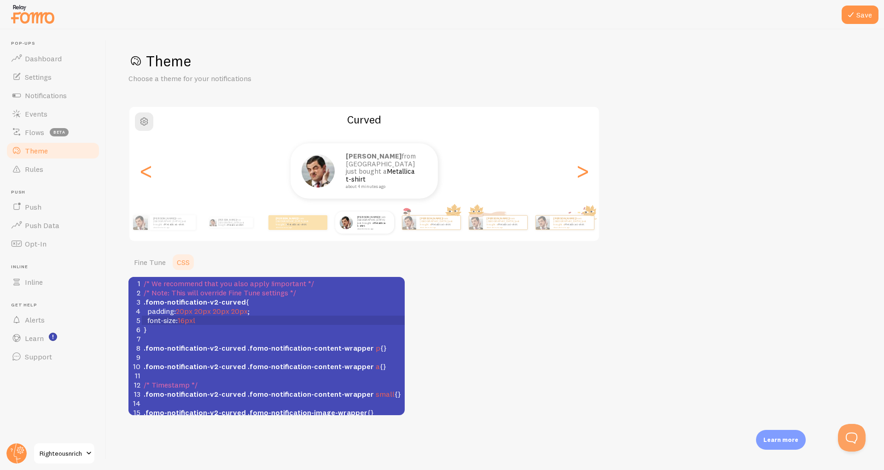
type textarea ";"
type textarea "100px;"
type textarea "16rem;"
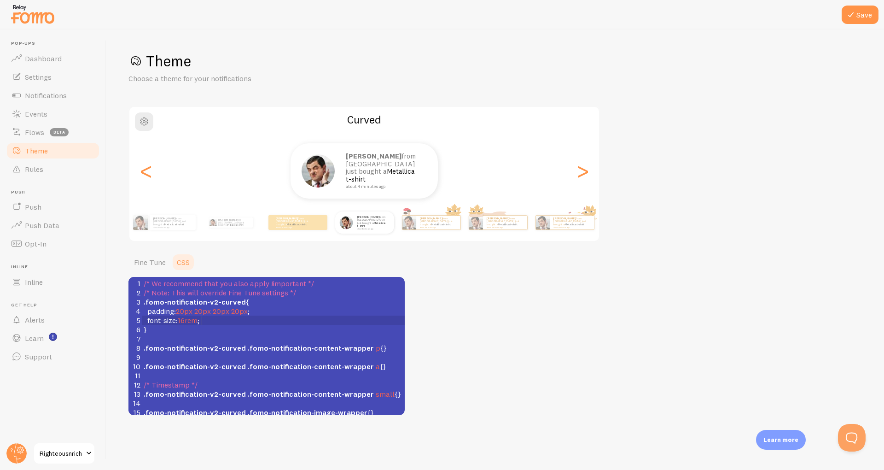
click at [738, 198] on div "Theme Choose a theme for your notifications Curved Adam from United Kingdom jus…" at bounding box center [496, 233] width 734 height 363
click at [859, 16] on button "Save" at bounding box center [860, 15] width 37 height 18
click at [32, 111] on span "Events" at bounding box center [36, 113] width 23 height 9
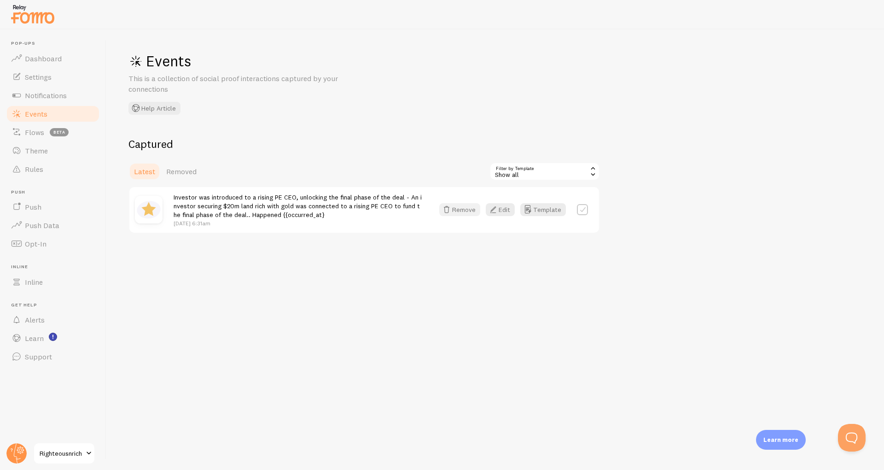
click at [467, 214] on button "Remove" at bounding box center [459, 209] width 41 height 13
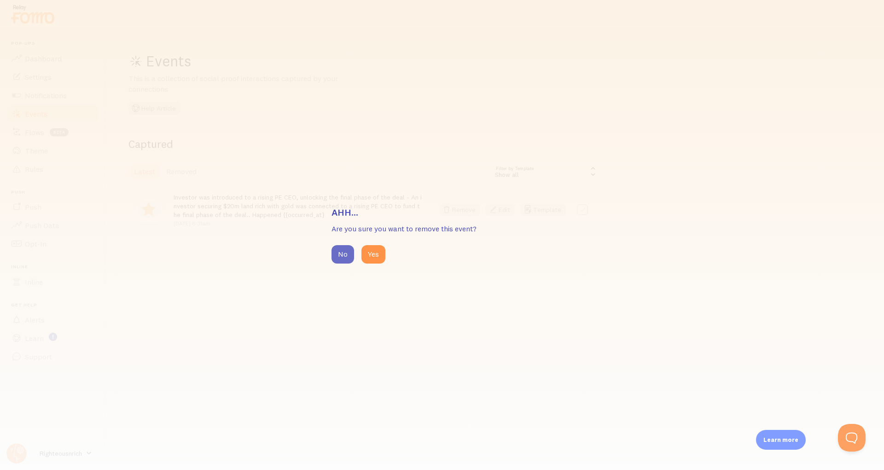
click at [340, 257] on button "No" at bounding box center [343, 254] width 23 height 18
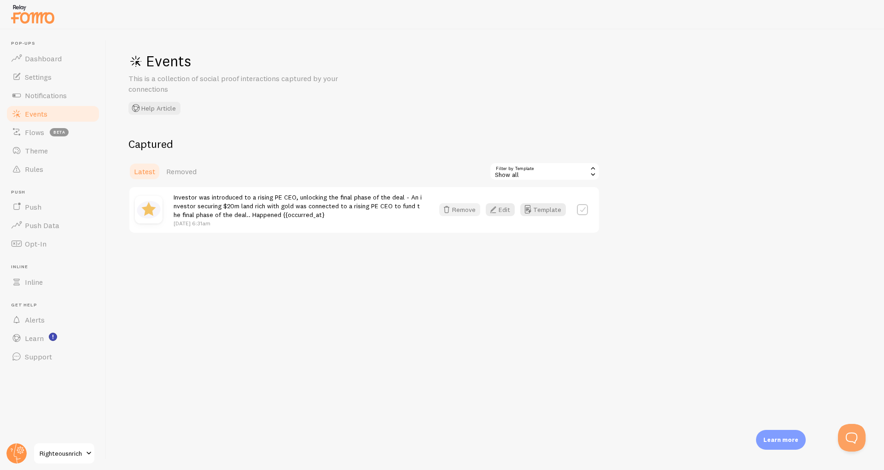
click at [464, 210] on button "Remove" at bounding box center [459, 209] width 41 height 13
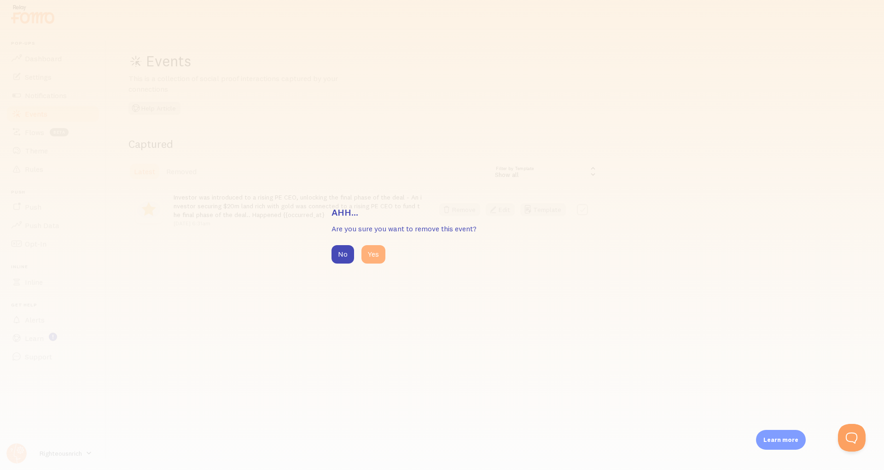
click at [373, 255] on button "Yes" at bounding box center [374, 254] width 24 height 18
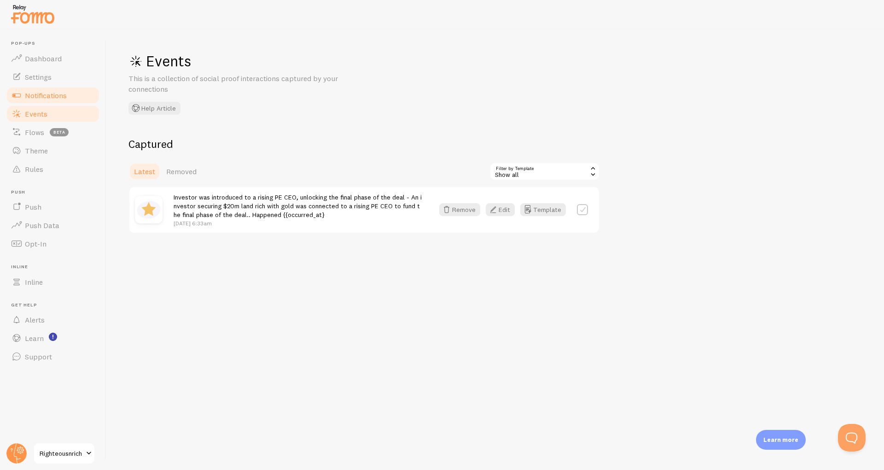
click at [48, 96] on span "Notifications" at bounding box center [46, 95] width 42 height 9
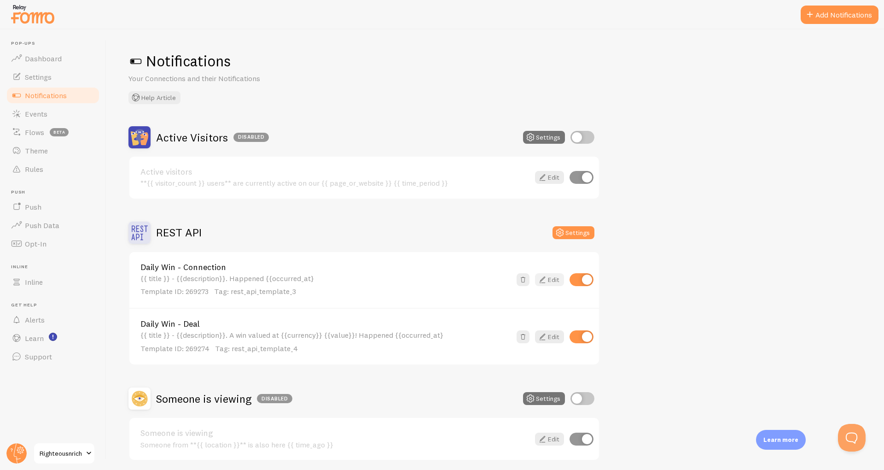
click at [548, 276] on icon at bounding box center [542, 279] width 11 height 11
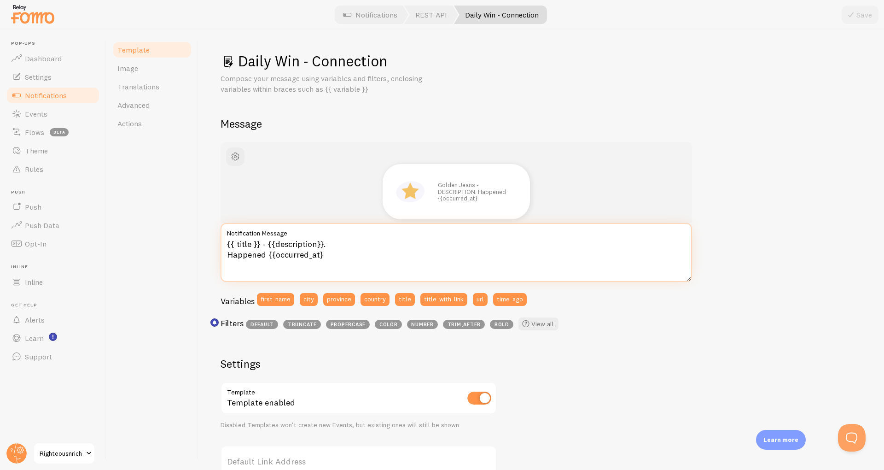
click at [364, 263] on textarea "{{ title }} - {{description}}. Happened {{occurred_at}" at bounding box center [457, 252] width 472 height 59
type textarea "{{ title }} - {{description}}. Happened {{occurred_at}}"
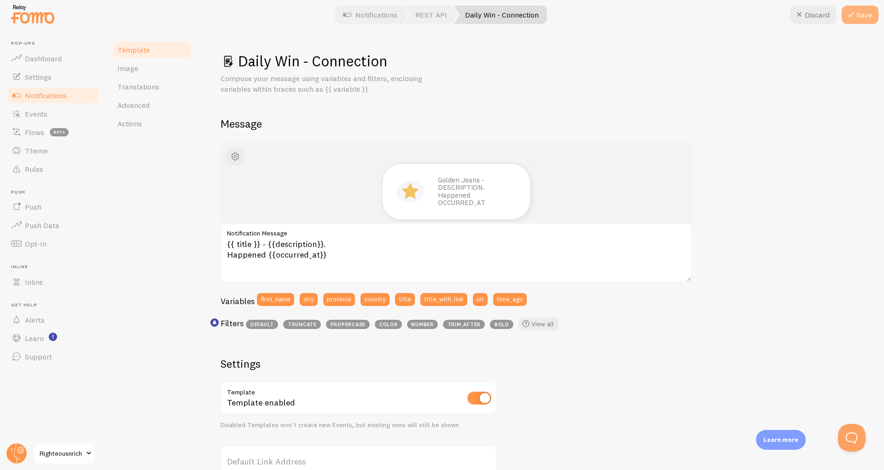
click at [860, 19] on button "Save" at bounding box center [860, 15] width 37 height 18
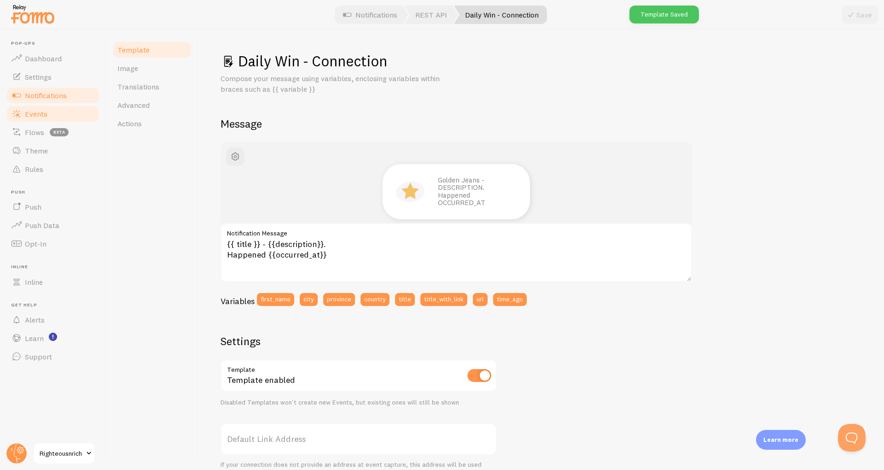
click at [19, 110] on span at bounding box center [16, 113] width 11 height 11
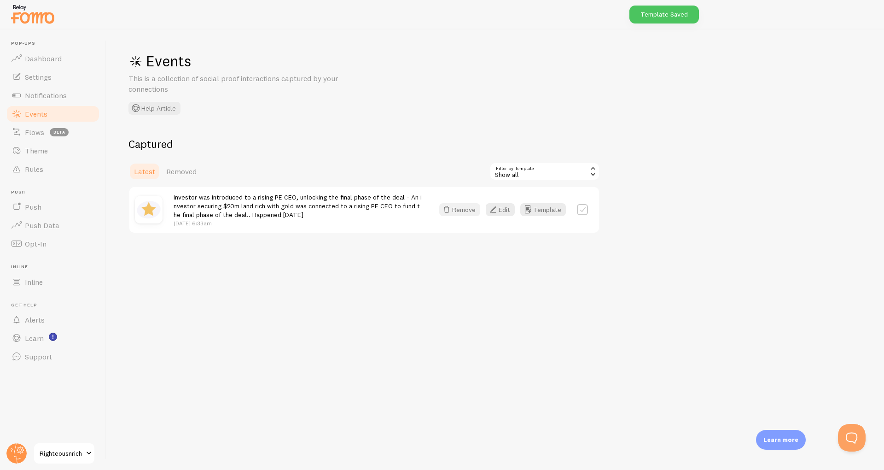
click at [457, 214] on button "Remove" at bounding box center [459, 209] width 41 height 13
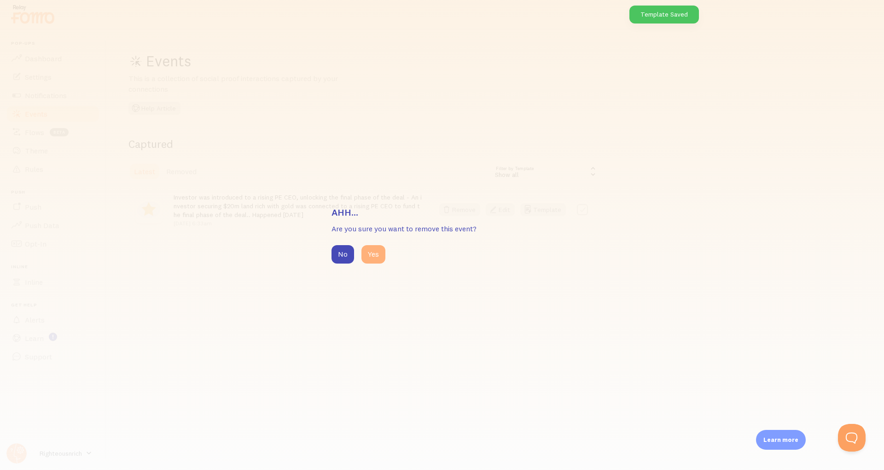
click at [374, 257] on button "Yes" at bounding box center [374, 254] width 24 height 18
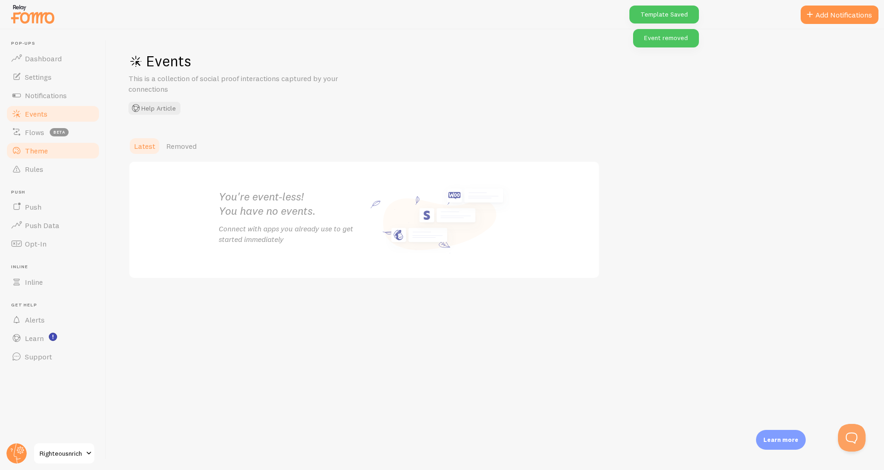
click at [61, 157] on link "Theme" at bounding box center [53, 150] width 95 height 18
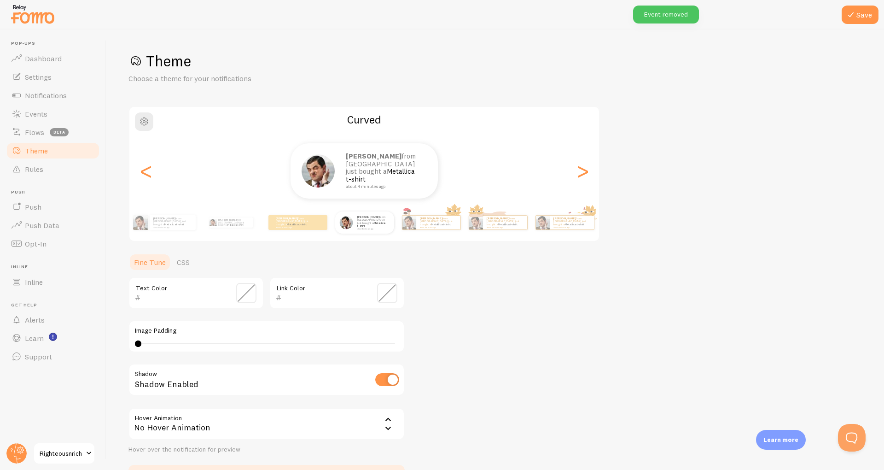
click at [181, 273] on section "Fine Tune CSS Text Color Link Color Image Padding 4 Shadow Shadow Enabled Hover…" at bounding box center [267, 371] width 276 height 236
click at [185, 260] on link "CSS" at bounding box center [183, 262] width 24 height 18
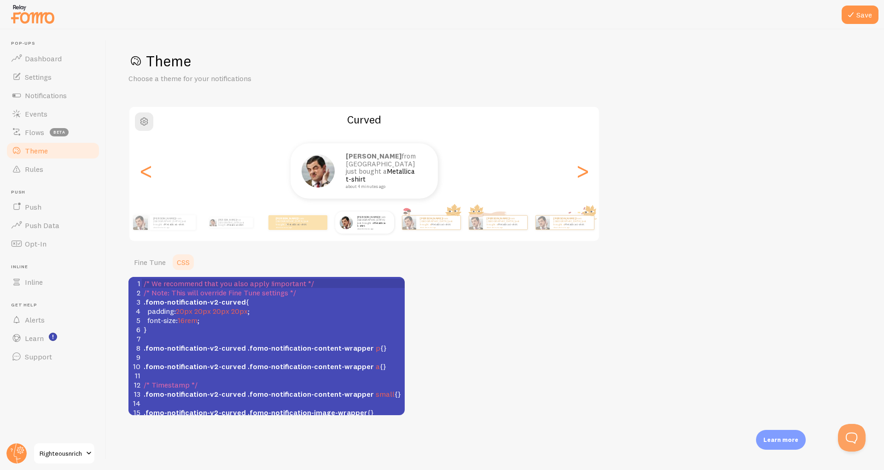
click at [210, 323] on pre "font-size : 16rem ;" at bounding box center [273, 320] width 263 height 9
type textarea "px;"
click at [269, 308] on pre "padding : 20px 20px 20px 20px ;" at bounding box center [273, 310] width 263 height 9
type textarea ";"
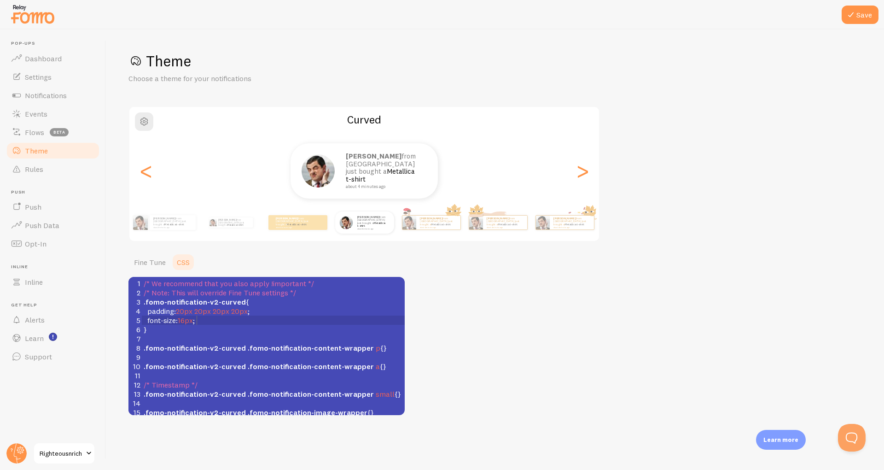
click at [269, 308] on pre "padding : 20px 20px 20px 20px ;" at bounding box center [273, 310] width 263 height 9
click at [281, 311] on pre "padding : 20px 20px 20px 20px ;" at bounding box center [273, 310] width 263 height 9
type textarea ","
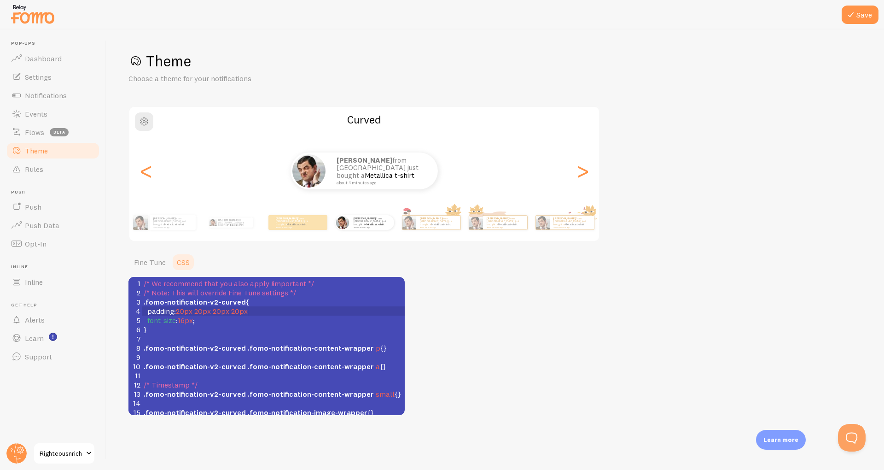
type textarea ";"
click at [228, 321] on pre "font-size : 16px ;" at bounding box center [273, 320] width 263 height 9
type textarea ";"
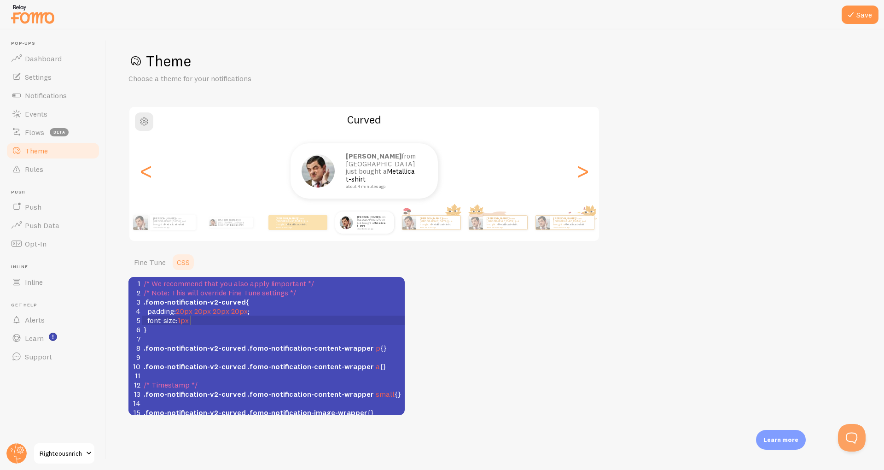
scroll to position [2, 11]
type textarea "1pxl;"
type textarea ";"
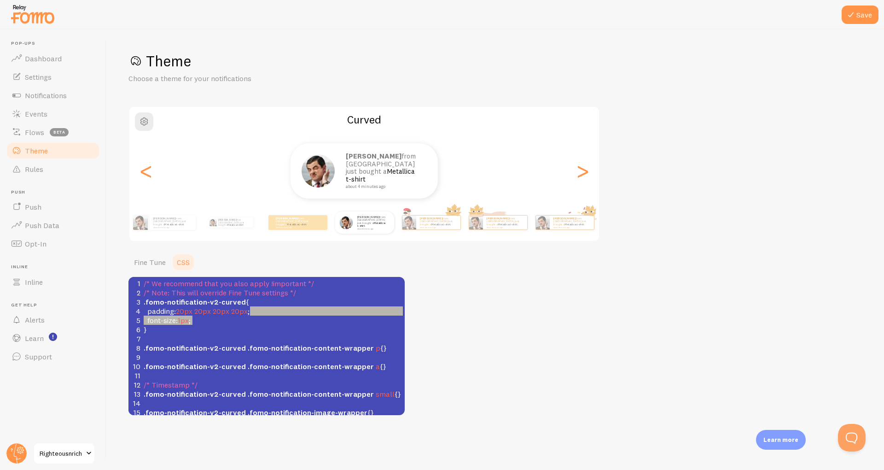
type textarea "padding: 20px 20px 20px 20px;"
drag, startPoint x: 263, startPoint y: 308, endPoint x: 142, endPoint y: 313, distance: 121.3
click at [142, 313] on pre "padding : 20px 20px 20px 20px ;" at bounding box center [273, 310] width 263 height 9
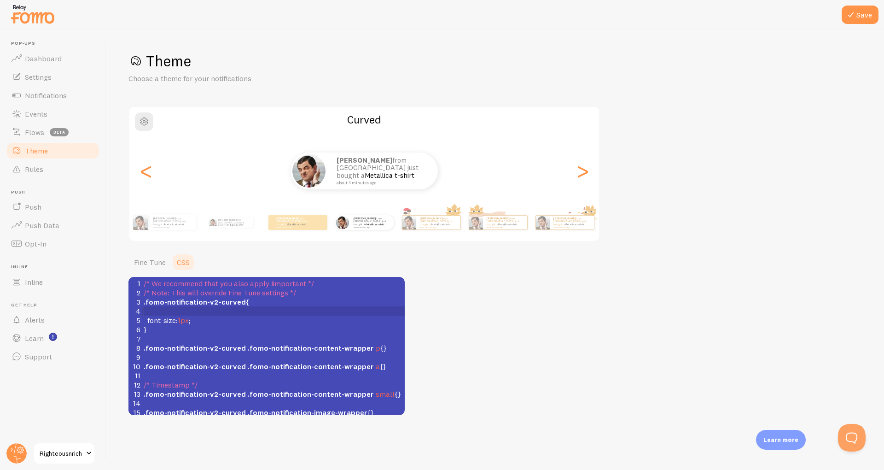
scroll to position [4, 0]
click at [213, 317] on pre "font-size : 1px ;" at bounding box center [273, 320] width 263 height 9
type textarea "00x"
type textarea "px;"
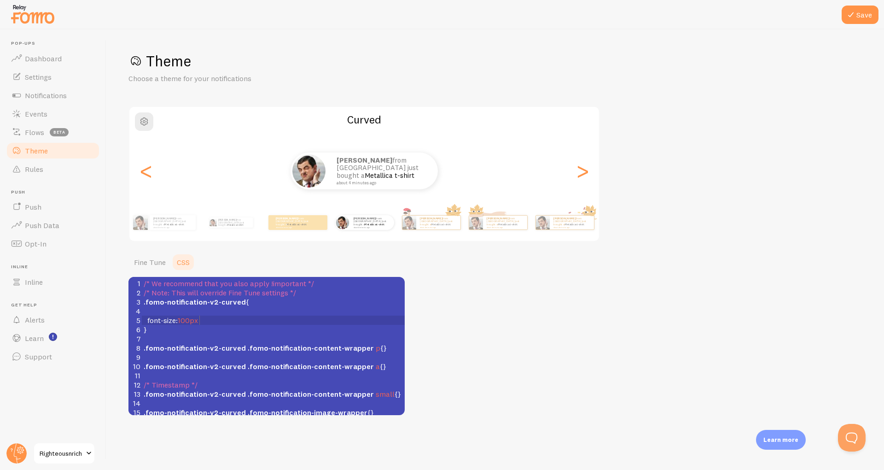
scroll to position [4, 0]
type textarea "28px;"
type textarea "font-size: 28px;"
drag, startPoint x: 205, startPoint y: 321, endPoint x: 146, endPoint y: 322, distance: 58.1
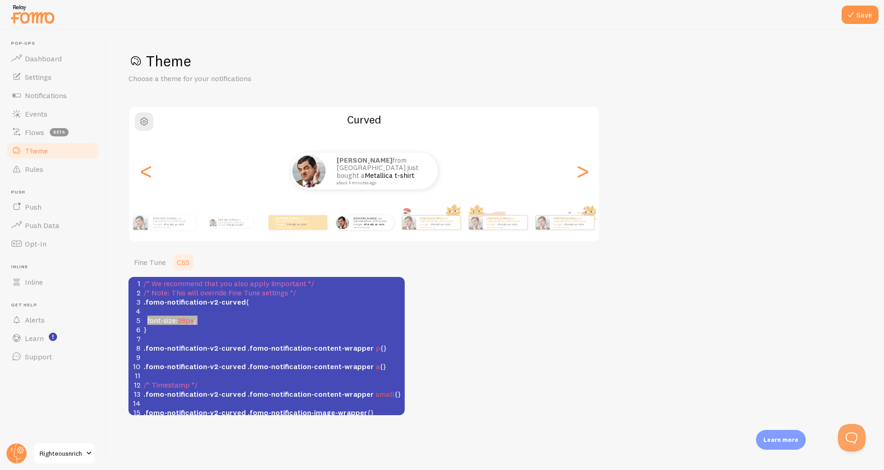
click at [146, 322] on pre "font-size : 28px ;" at bounding box center [273, 320] width 263 height 9
type textarea "padding: 20px 20px 20px 20px;"
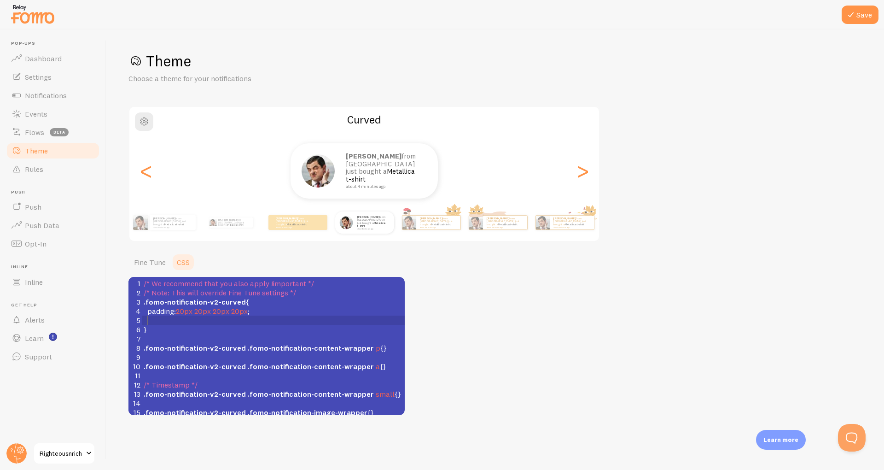
click at [373, 350] on span ".fomo-notification-v2-curved .fomo-notification-content-wrapper p {}" at bounding box center [265, 347] width 243 height 9
click at [373, 341] on pre "​" at bounding box center [273, 338] width 263 height 9
click at [373, 347] on span ".fomo-notification-v2-curved .fomo-notification-content-wrapper p {}" at bounding box center [265, 347] width 243 height 9
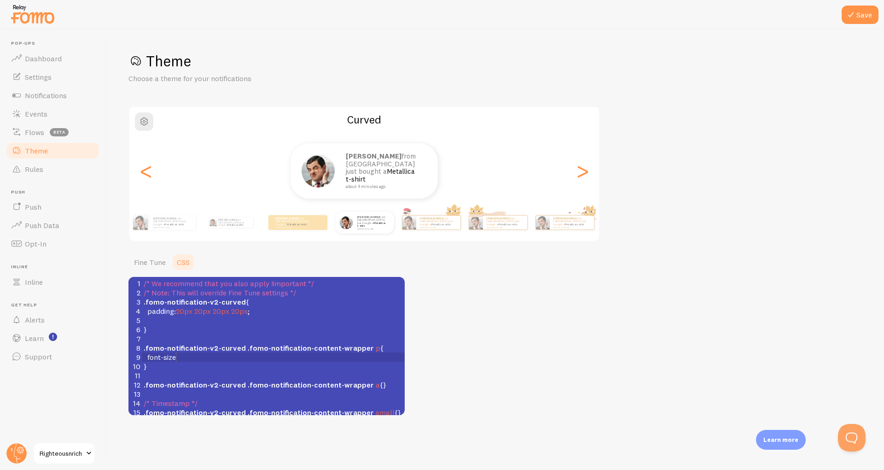
scroll to position [4, 29]
type textarea "font-size: 29px;"
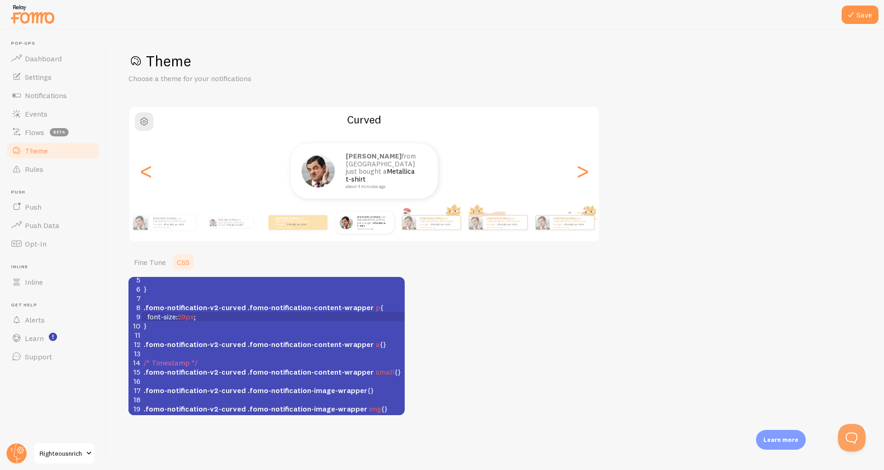
scroll to position [0, 0]
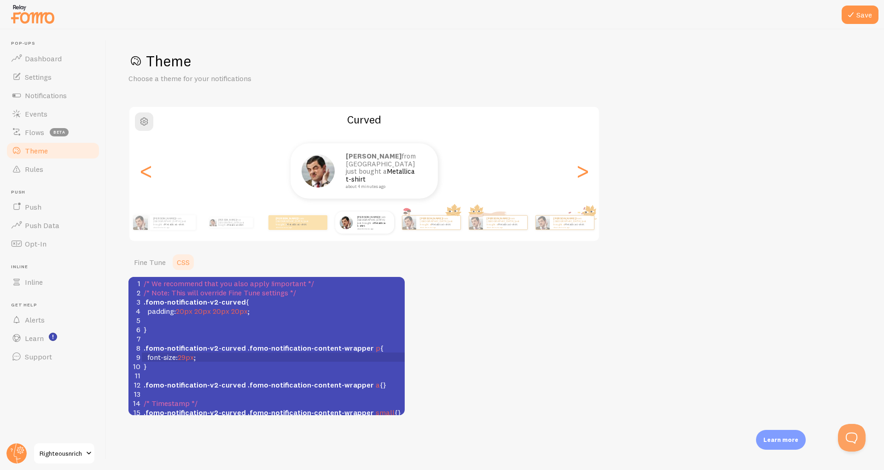
click at [201, 347] on span ".fomo-notification-v2-curved" at bounding box center [195, 347] width 102 height 9
click at [187, 359] on span "29px" at bounding box center [186, 356] width 16 height 9
type textarea "100px"
click at [178, 356] on span "font-size : 100px ;" at bounding box center [172, 356] width 56 height 9
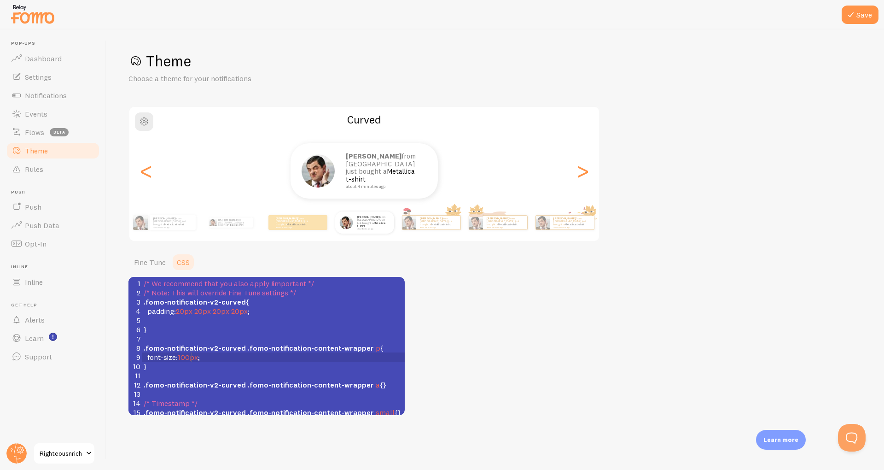
click at [191, 357] on span "100px" at bounding box center [188, 356] width 20 height 9
type textarea "6"
type textarea "50"
click at [180, 322] on pre at bounding box center [273, 320] width 263 height 9
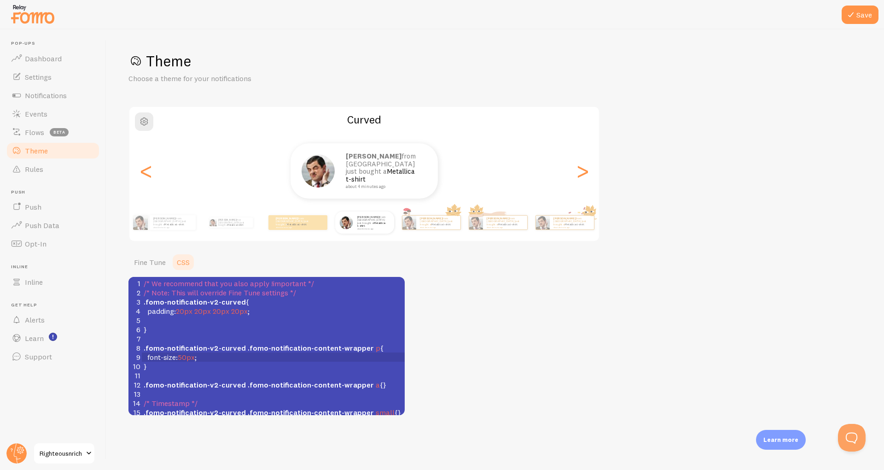
scroll to position [4, 0]
type textarea "font-size: 50px;"
drag, startPoint x: 210, startPoint y: 356, endPoint x: 135, endPoint y: 356, distance: 74.6
click at [142, 356] on div "9 font-size : 50px ;" at bounding box center [273, 356] width 263 height 9
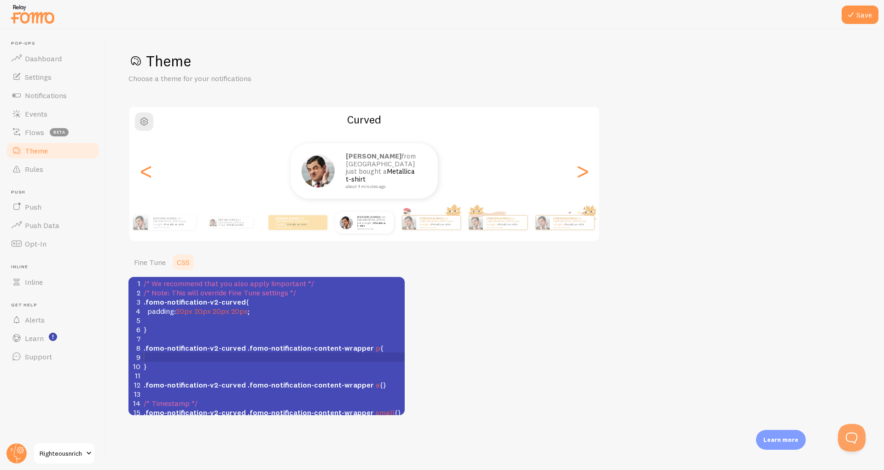
scroll to position [4, 0]
click at [374, 386] on span ".fomo-notification-v2-curved .fomo-notification-content-wrapper a {}" at bounding box center [265, 384] width 243 height 9
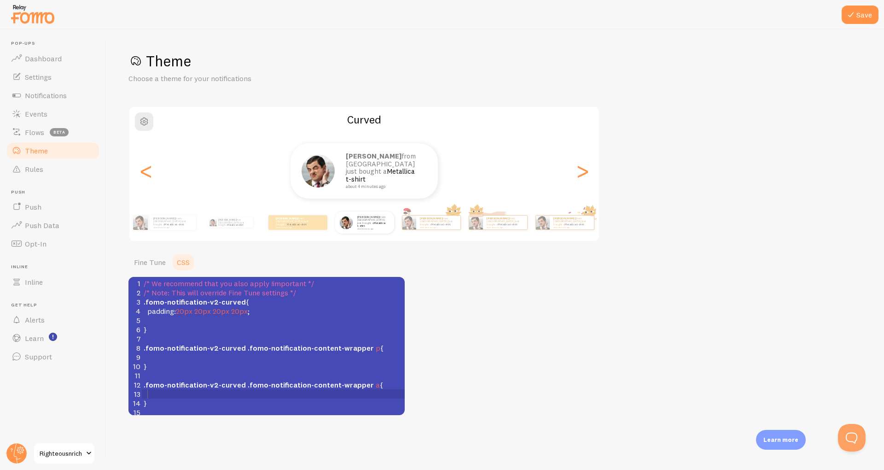
paste textarea "2"
type textarea "20px"
click at [383, 347] on pre ".fomo-notification-v2-curved .fomo-notification-content-wrapper p {" at bounding box center [273, 347] width 263 height 9
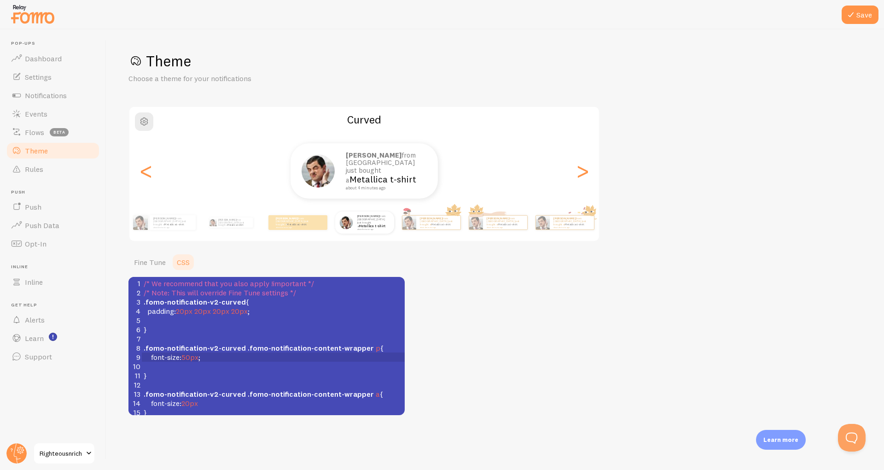
click at [322, 376] on pre "}" at bounding box center [273, 375] width 263 height 9
click at [188, 357] on span "50px" at bounding box center [190, 356] width 17 height 9
click at [196, 357] on span "50px" at bounding box center [190, 356] width 17 height 9
type textarea "o"
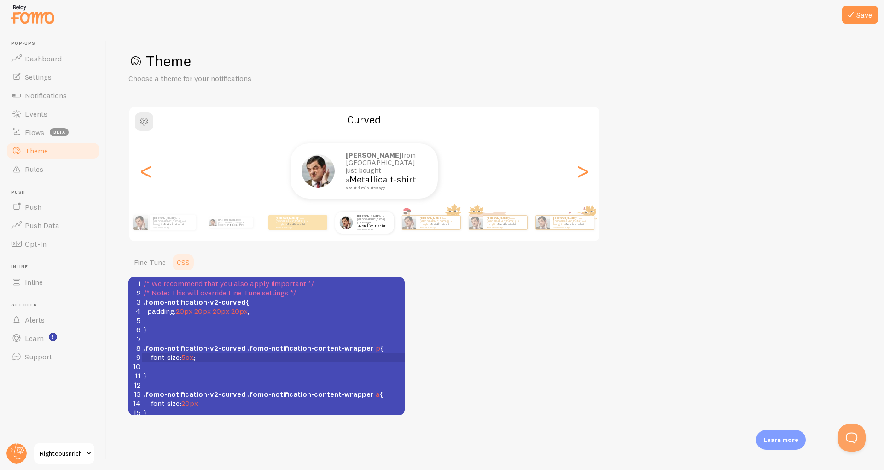
scroll to position [4, 0]
type textarea "p"
type textarea "50p"
click at [186, 404] on span "20px" at bounding box center [190, 402] width 17 height 9
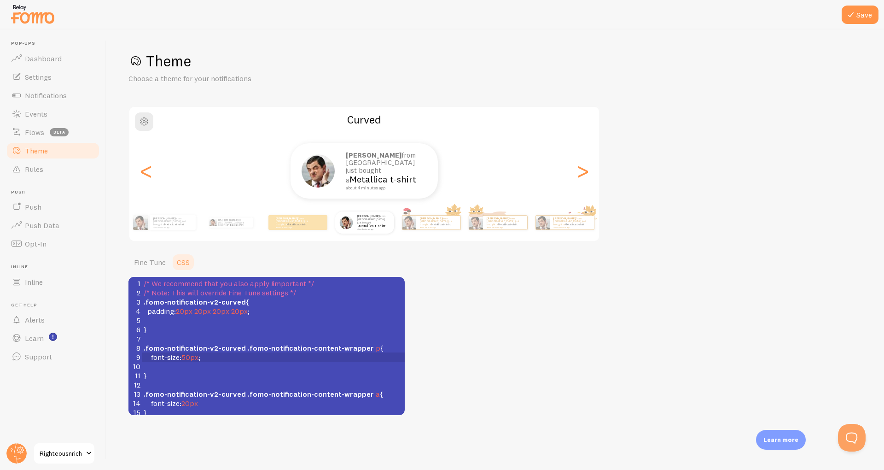
scroll to position [4, 0]
type textarea "30"
type textarea "20"
click at [384, 164] on p "Adam from United Kingdom just bought a Metallica t-shirt about 4 minutes ago" at bounding box center [383, 171] width 74 height 39
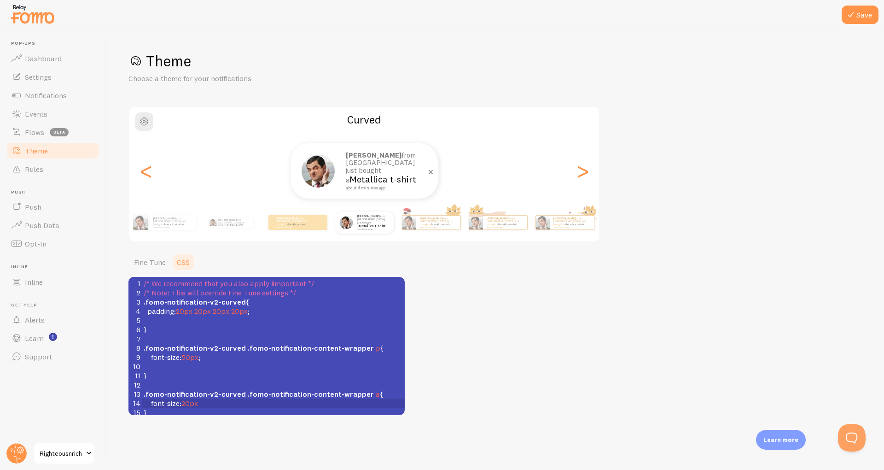
click at [384, 164] on p "Adam from United Kingdom just bought a Metallica t-shirt about 4 minutes ago" at bounding box center [383, 171] width 74 height 39
click at [188, 364] on pre "​" at bounding box center [273, 366] width 263 height 9
click at [189, 357] on span "50px" at bounding box center [190, 356] width 17 height 9
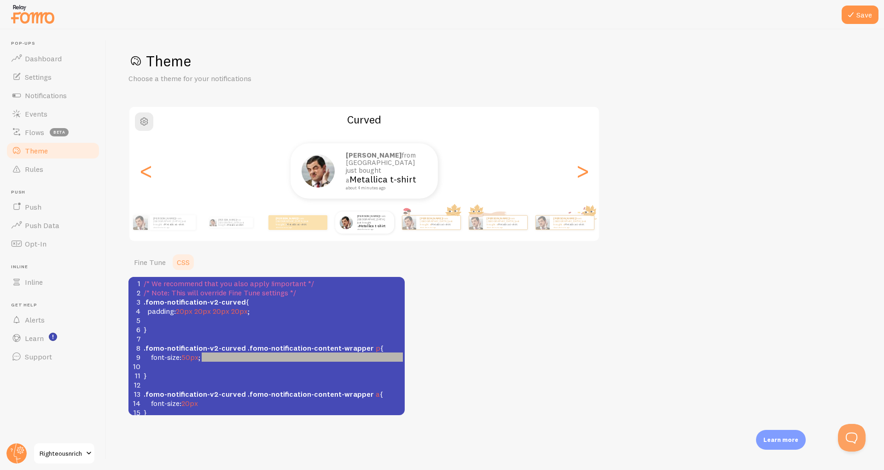
type textarea "font-size: 50px;"
drag, startPoint x: 210, startPoint y: 359, endPoint x: 147, endPoint y: 357, distance: 62.7
click at [147, 357] on pre "font-size : 50px ;" at bounding box center [273, 356] width 263 height 9
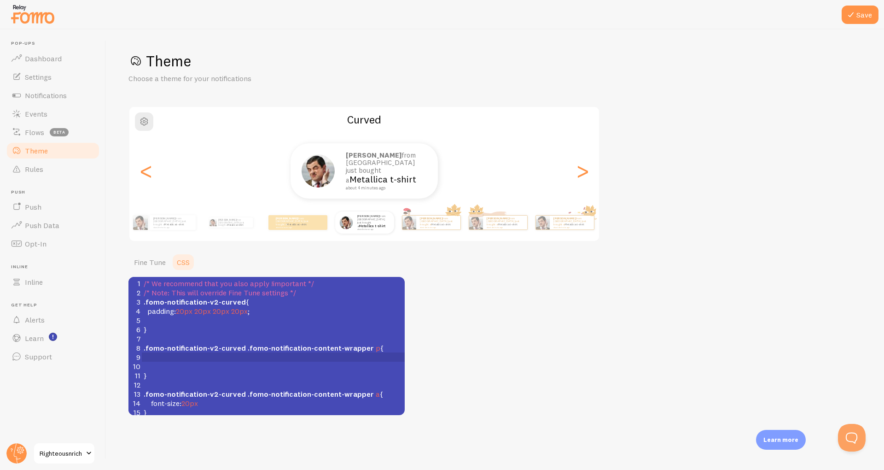
click at [205, 348] on span ".fomo-notification-v2-curved" at bounding box center [195, 347] width 102 height 9
click at [264, 306] on pre "padding : 20px 20px 20px 20px ;" at bounding box center [273, 310] width 263 height 9
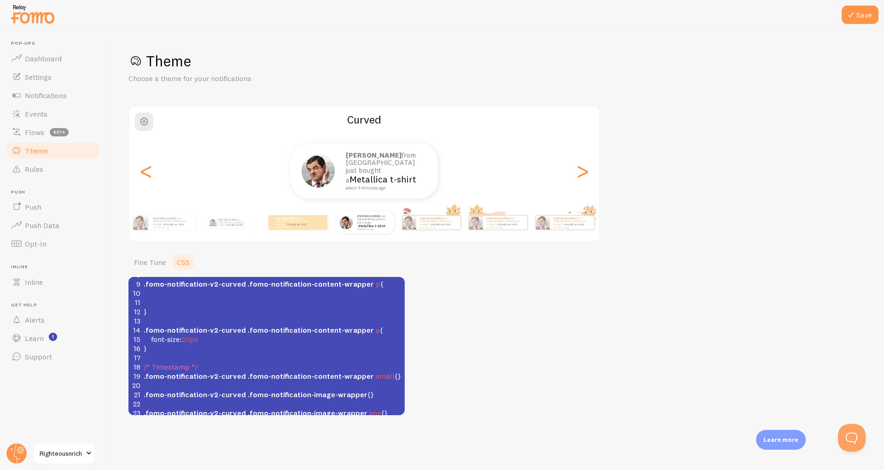
scroll to position [77, 0]
click at [387, 371] on span ".fomo-notification-v2-curved .fomo-notification-content-wrapper small {}" at bounding box center [273, 371] width 258 height 9
click at [362, 392] on span ".fomo-notification-v2-curved .fomo-notification-image-wrapper {}" at bounding box center [259, 390] width 230 height 9
click at [379, 410] on pre ".fomo-notification-v2-curved .fomo-notification-image-wrapper img {}" at bounding box center [273, 408] width 263 height 9
click at [362, 390] on span ".fomo-notification-v2-curved .fomo-notification-image-wrapper {}" at bounding box center [259, 390] width 230 height 9
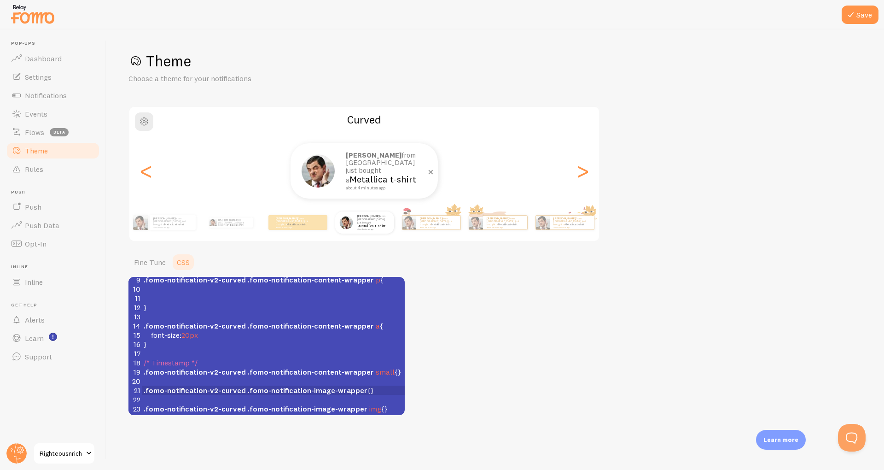
click at [375, 167] on p "Adam from United Kingdom just bought a Metallica t-shirt about 4 minutes ago" at bounding box center [383, 171] width 74 height 39
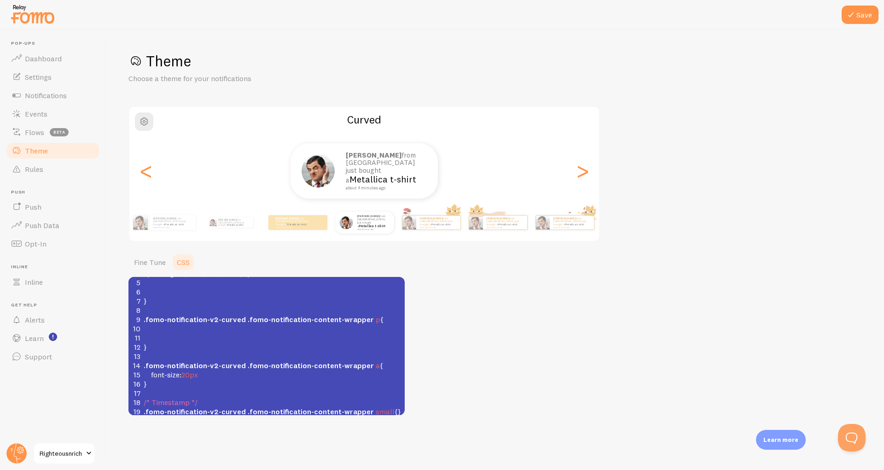
scroll to position [22, 0]
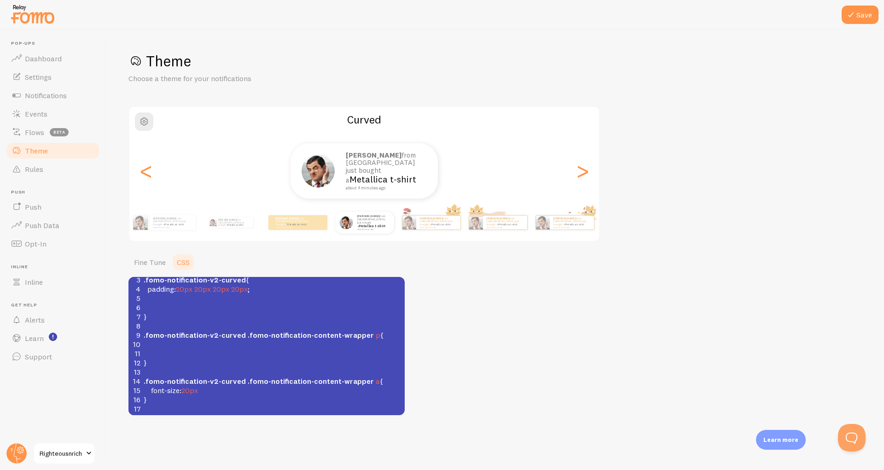
click at [374, 337] on pre ".fomo-notification-v2-curved .fomo-notification-content-wrapper p {" at bounding box center [273, 334] width 263 height 9
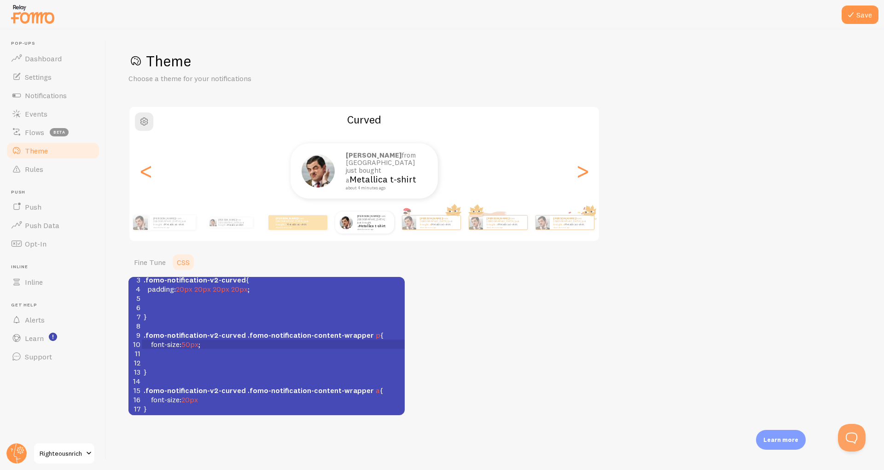
click at [240, 290] on span "20px" at bounding box center [239, 288] width 17 height 9
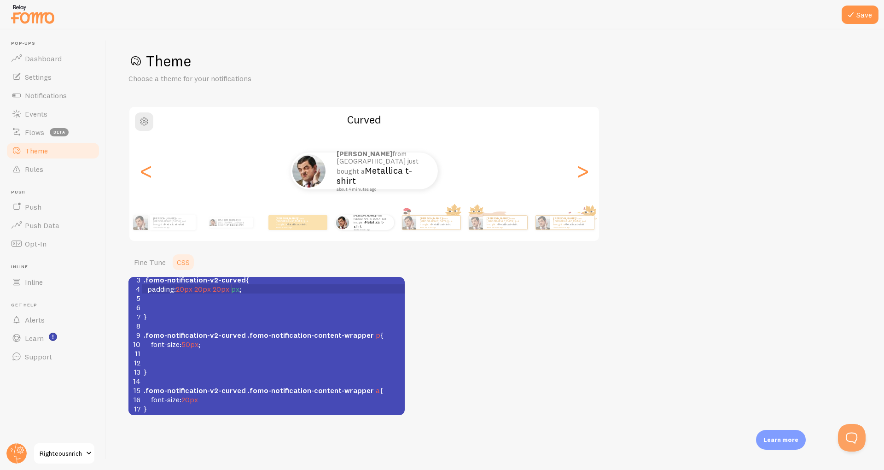
type textarea "0"
type textarea "200"
click at [190, 345] on span "50px" at bounding box center [190, 344] width 17 height 9
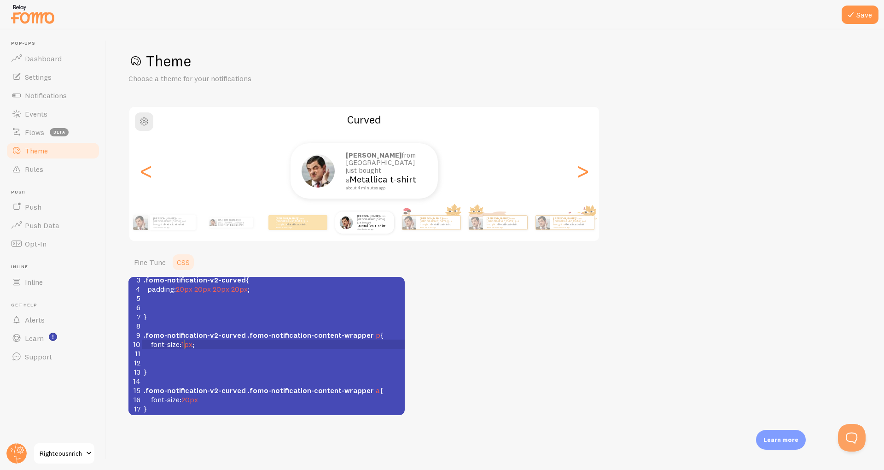
type textarea "10"
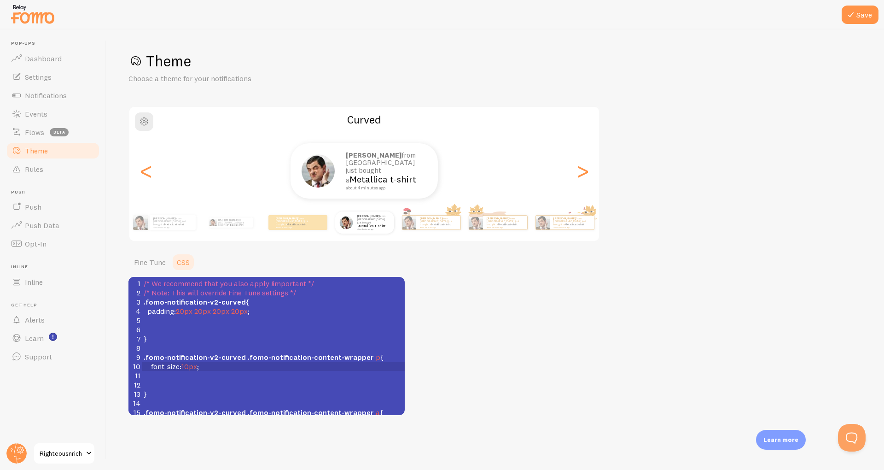
scroll to position [0, 0]
click at [370, 358] on span ".fomo-notification-v2-curved .fomo-notification-content-wrapper p {" at bounding box center [264, 356] width 240 height 9
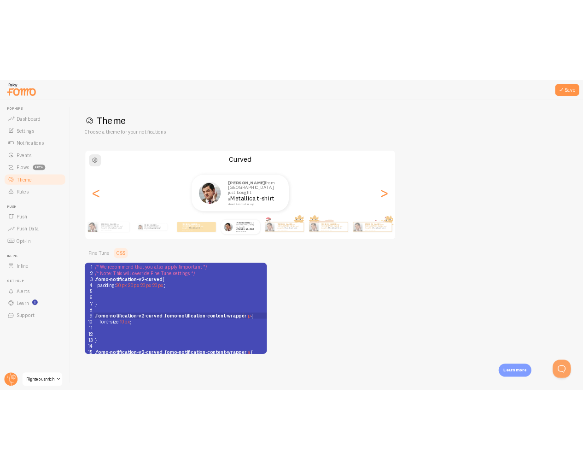
scroll to position [4, 0]
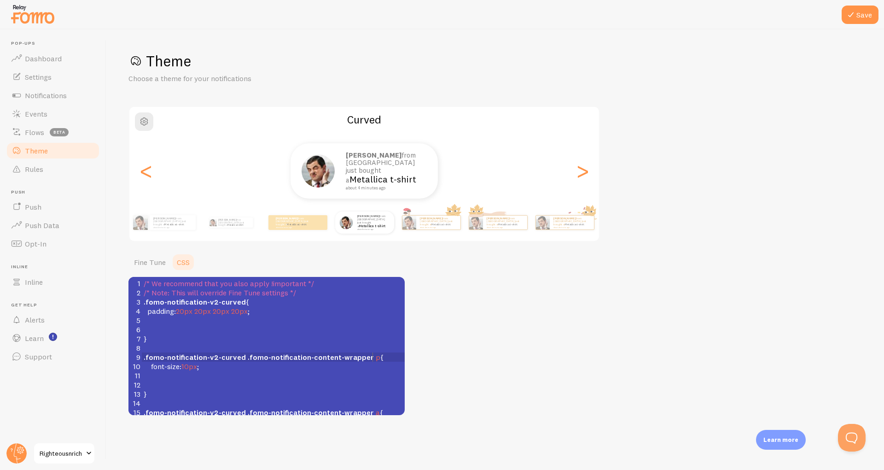
click at [657, 227] on div "Theme Choose a theme for your notifications Curved Adam from United Kingdom jus…" at bounding box center [496, 233] width 734 height 363
click at [697, 82] on div "Theme Choose a theme for your notifications" at bounding box center [496, 68] width 734 height 32
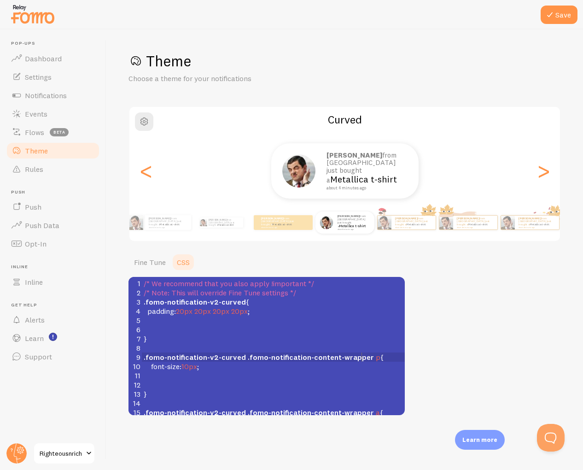
click at [362, 358] on span ".fomo-notification-content-wrapper" at bounding box center [311, 356] width 126 height 9
click at [307, 348] on pre "​" at bounding box center [273, 347] width 263 height 9
type textarea ".fomo-notification-v2-curved .fomo-notification-"
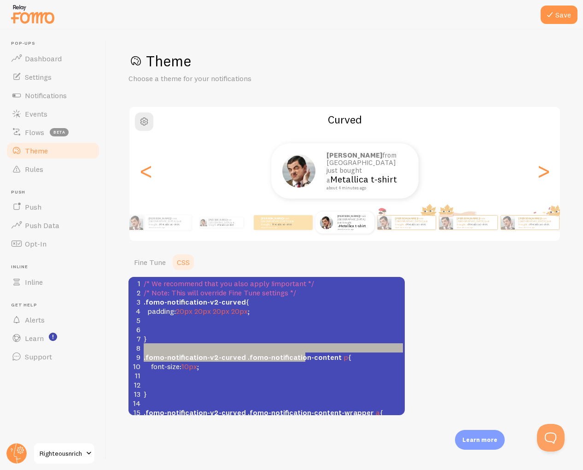
drag, startPoint x: 307, startPoint y: 348, endPoint x: 305, endPoint y: 356, distance: 7.6
click at [305, 356] on div "1 /* We recommend that you also apply !important */ 2 /* Note: This will overri…" at bounding box center [273, 389] width 263 height 221
click at [316, 382] on pre "​" at bounding box center [273, 384] width 263 height 9
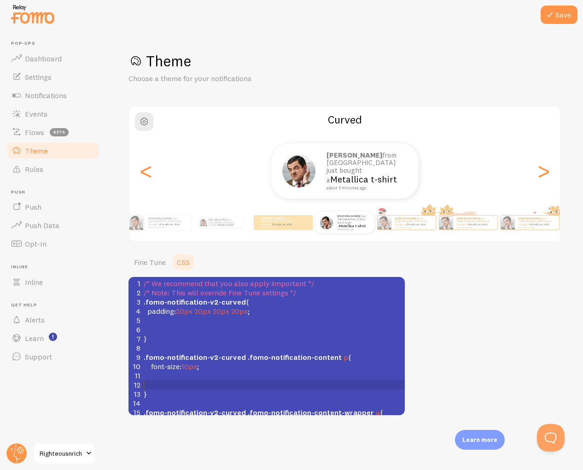
scroll to position [4, 0]
click at [187, 366] on span "10px" at bounding box center [190, 366] width 16 height 9
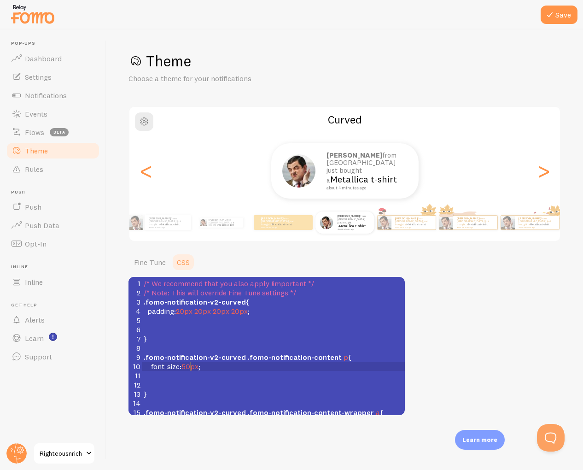
scroll to position [4, 8]
type textarea "50"
click at [351, 355] on pre ".fomo-notification-v2-curved .fomo-notification-content p {" at bounding box center [273, 356] width 263 height 9
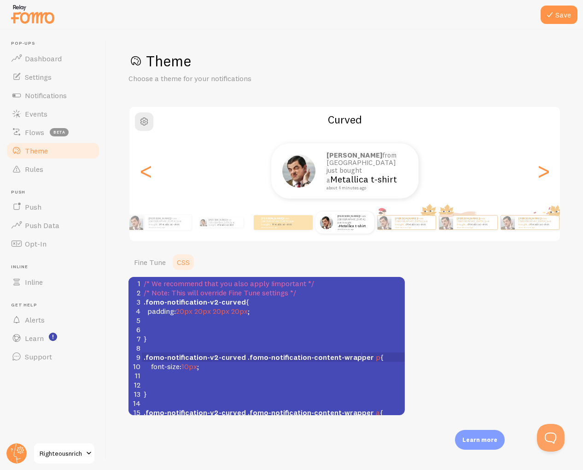
click at [351, 355] on span ".fomo-notification-content-wrapper" at bounding box center [311, 356] width 126 height 9
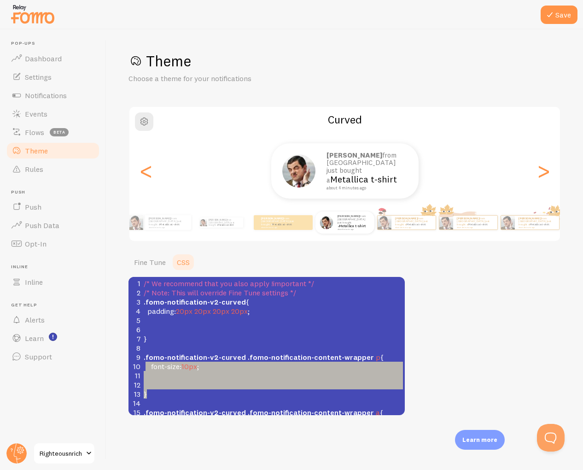
type textarea ".fomo-notification-v2-curved .fomo-notification-content-wrapper p { font-size:1…"
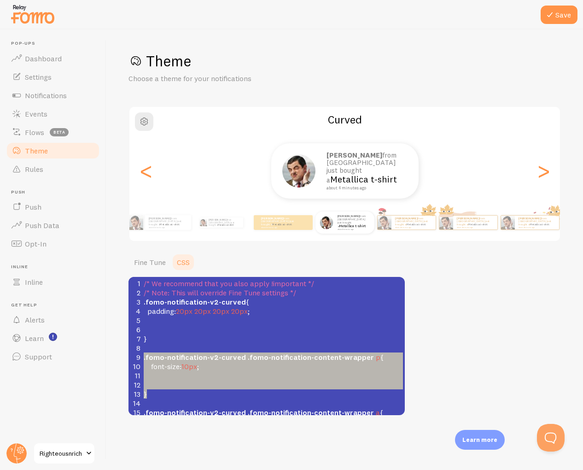
drag, startPoint x: 160, startPoint y: 391, endPoint x: 142, endPoint y: 360, distance: 35.7
click at [142, 360] on div "1 /* We recommend that you also apply !important */ 2 /* Note: This will overri…" at bounding box center [273, 389] width 263 height 221
click at [267, 377] on pre at bounding box center [273, 375] width 263 height 9
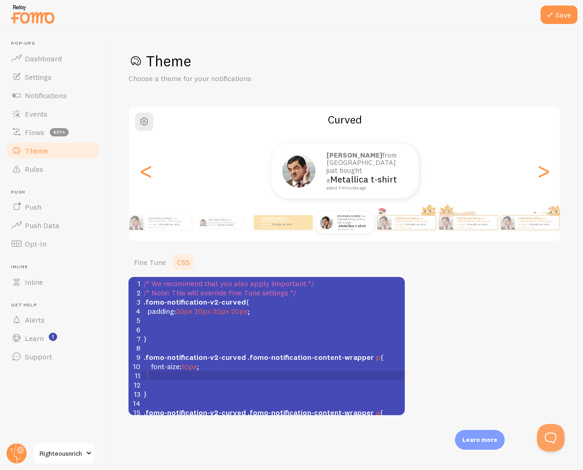
scroll to position [4, 0]
click at [191, 366] on span "10px" at bounding box center [190, 366] width 16 height 9
click at [184, 364] on span "1px" at bounding box center [187, 366] width 11 height 9
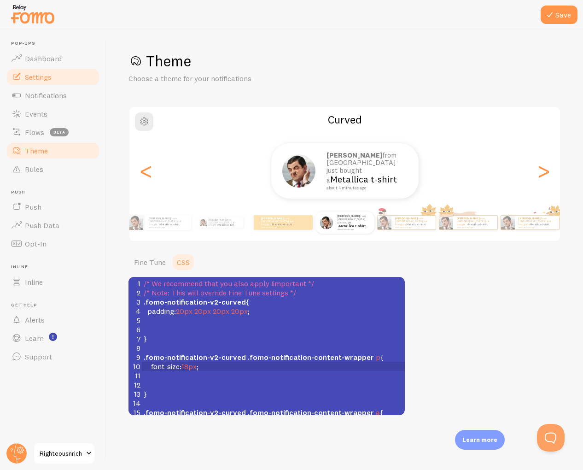
type textarea "88"
type textarea "30"
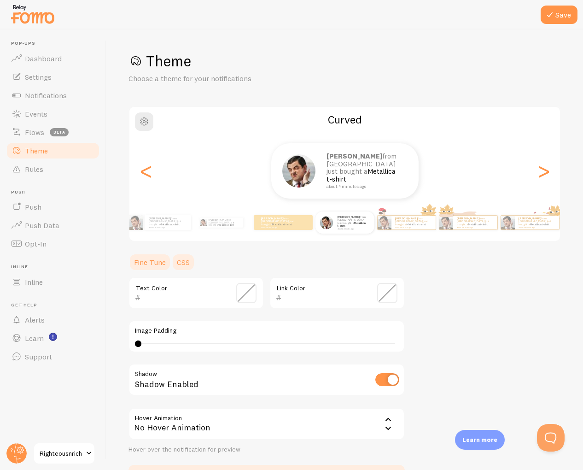
click at [185, 260] on link "CSS" at bounding box center [183, 262] width 24 height 18
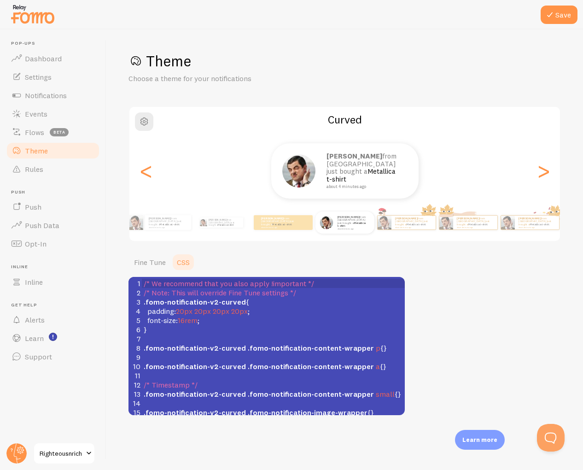
click at [375, 347] on span ".fomo-notification-v2-curved .fomo-notification-content-wrapper p {}" at bounding box center [265, 347] width 243 height 9
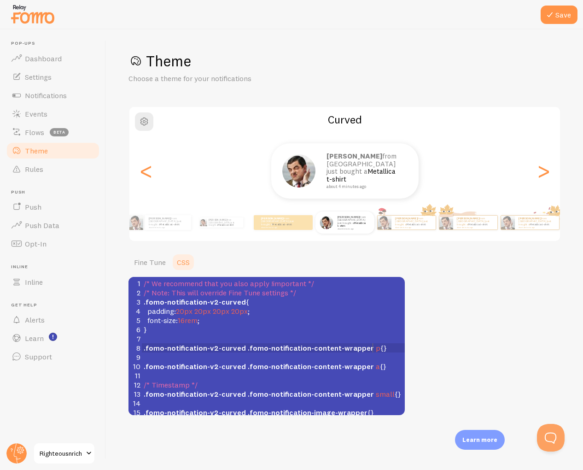
click at [371, 352] on span ".fomo-notification-v2-curved .fomo-notification-content-wrapper p {}" at bounding box center [265, 347] width 243 height 9
click at [371, 350] on span ".fomo-notification-v2-curved .fomo-notification-content-wrapper p {}" at bounding box center [265, 347] width 243 height 9
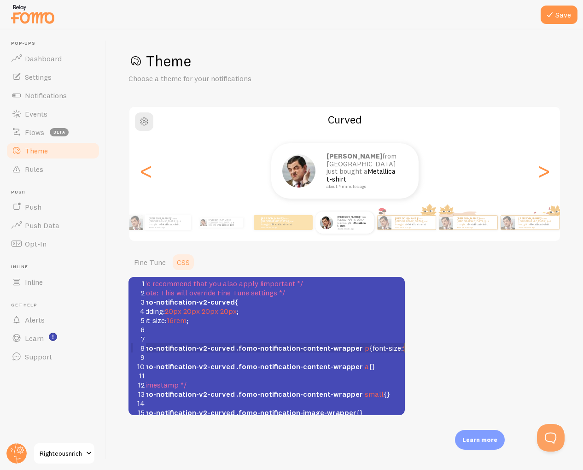
scroll to position [2, 47]
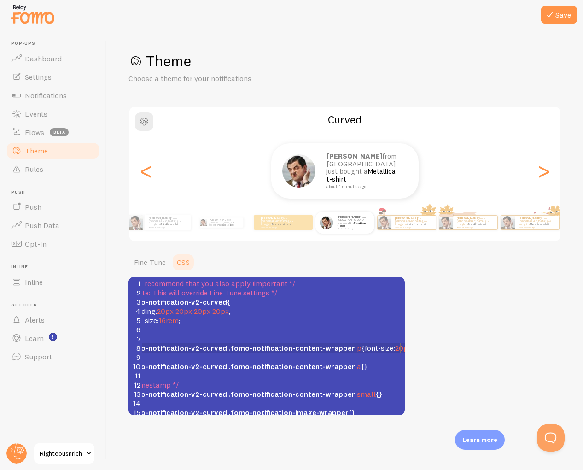
type textarea "font-size:20px;"
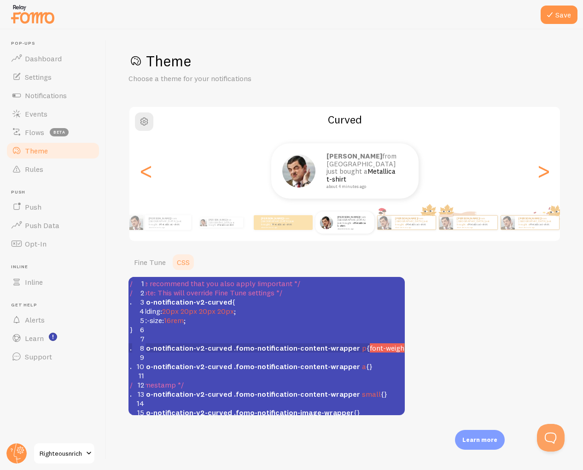
scroll to position [2, 34]
type textarea "weightL700"
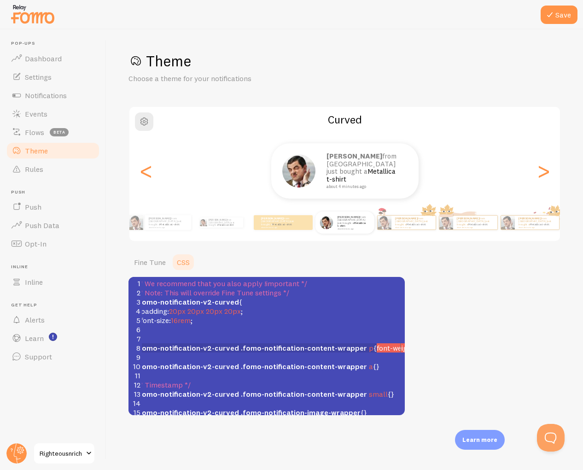
scroll to position [0, 0]
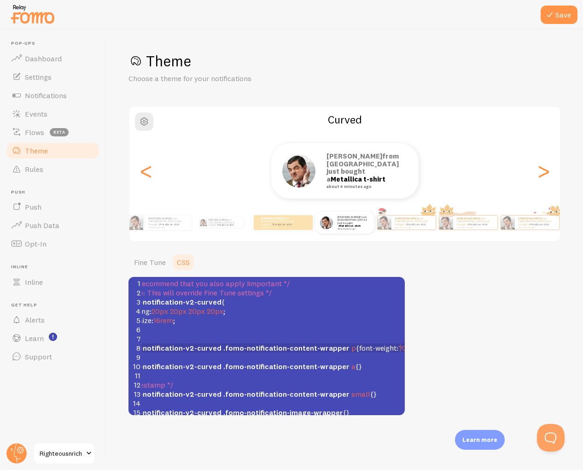
type textarea "t:700;"
click at [359, 348] on span "font-weight" at bounding box center [377, 347] width 37 height 9
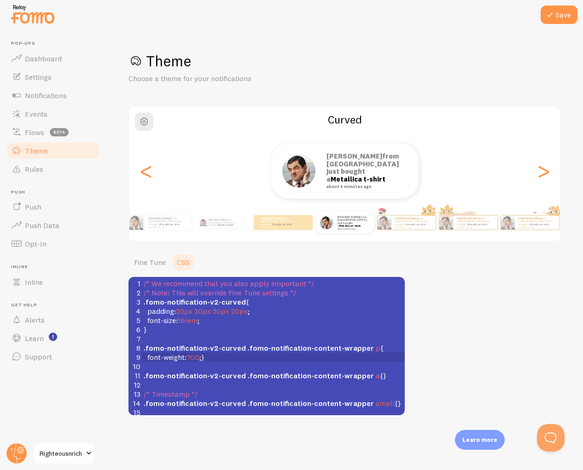
click at [203, 359] on span "font-weight : 700 ;}" at bounding box center [174, 356] width 61 height 9
click at [200, 354] on span "font-weight : 700 ;}" at bounding box center [174, 356] width 61 height 9
click at [203, 356] on span "font-weight : 700 ;}" at bounding box center [174, 356] width 61 height 9
type textarea "20"
type textarea "700"
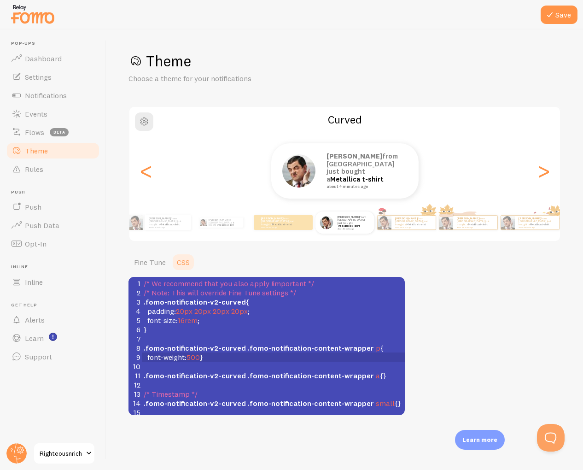
type textarea "500"
type textarea "size:"
click at [219, 372] on span ".fomo-notification-v2-curved" at bounding box center [195, 375] width 102 height 9
type textarea "1px"
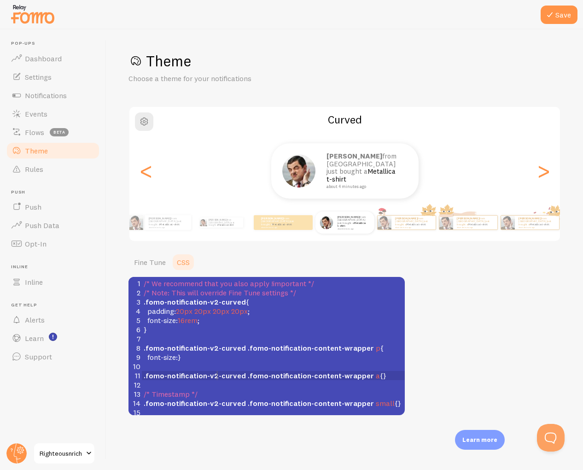
click at [179, 359] on span "font-size :}" at bounding box center [162, 356] width 37 height 9
type textarea "1px;"
type textarea "20l"
type textarea "ps;"
type textarea "x;"
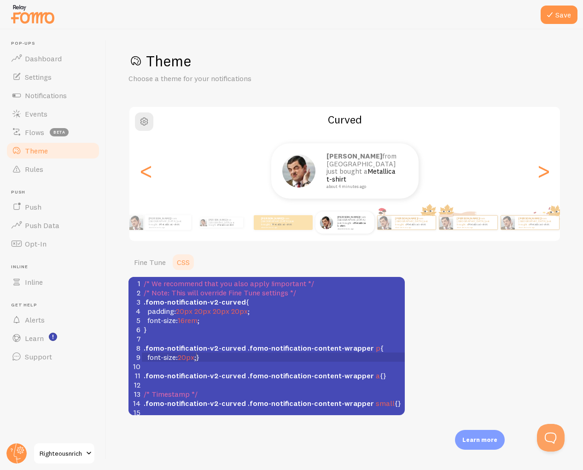
scroll to position [2, 0]
click at [181, 355] on span "20px" at bounding box center [186, 356] width 17 height 9
type textarea "!"
type textarea "}"
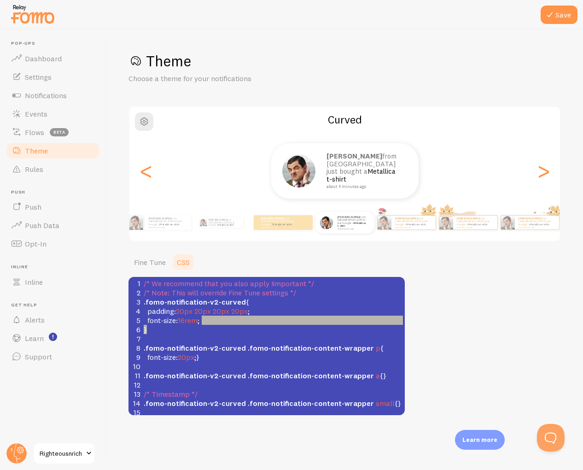
type textarea "font-size: 16rem;"
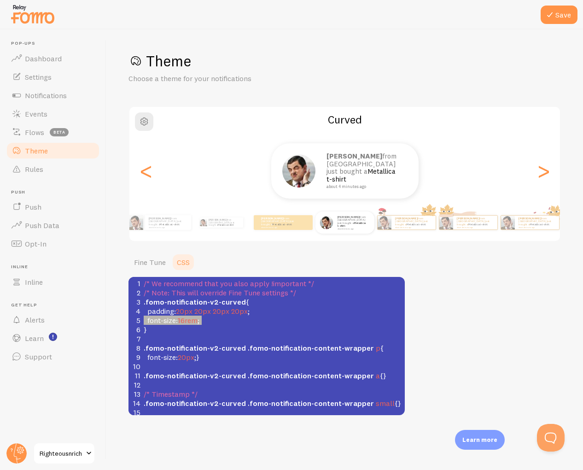
scroll to position [4, 58]
drag, startPoint x: 205, startPoint y: 319, endPoint x: 141, endPoint y: 321, distance: 64.5
click at [142, 321] on div "5 font-size : 16rem ;" at bounding box center [273, 320] width 263 height 9
click at [201, 347] on span ".fomo-notification-v2-curved" at bounding box center [195, 347] width 102 height 9
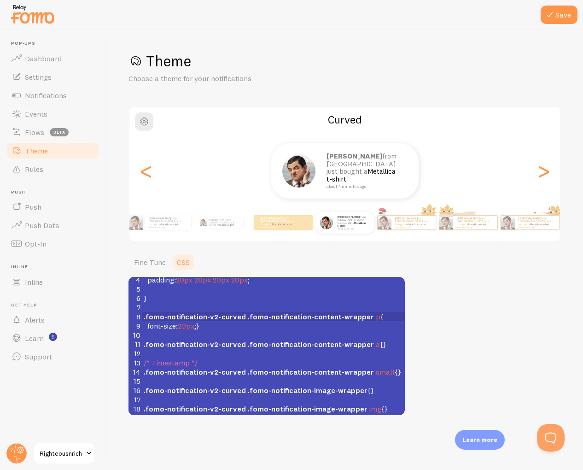
scroll to position [31, 0]
click at [150, 262] on link "Fine Tune" at bounding box center [150, 262] width 43 height 18
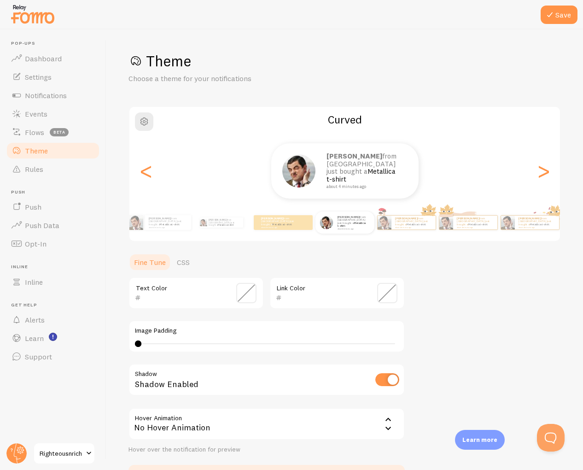
scroll to position [63, 0]
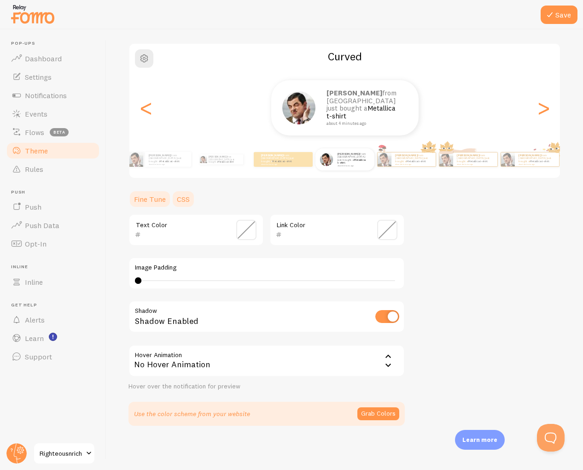
click at [185, 202] on link "CSS" at bounding box center [183, 199] width 24 height 18
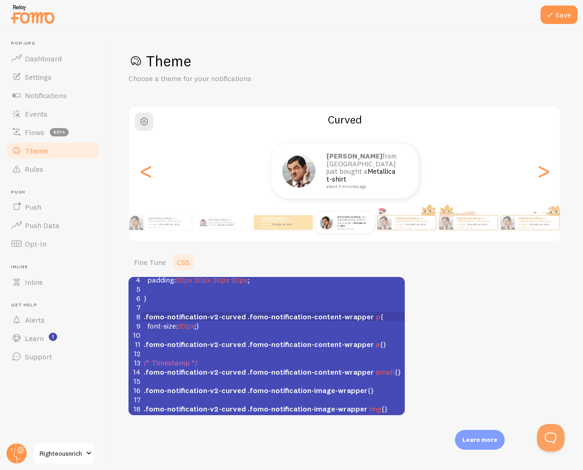
scroll to position [0, 0]
click at [193, 326] on span "20px" at bounding box center [186, 325] width 17 height 9
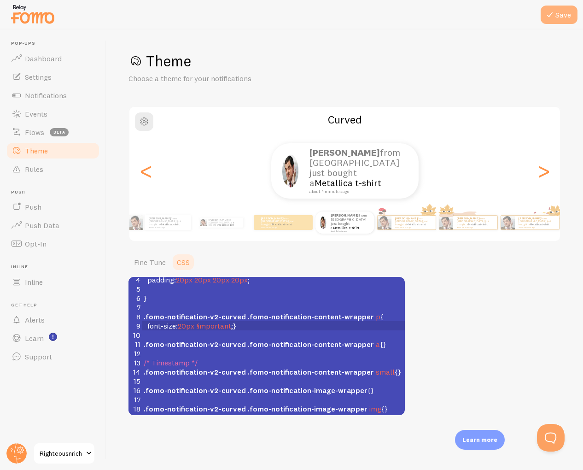
type textarea "!important"
click at [561, 10] on button "Save" at bounding box center [559, 15] width 37 height 18
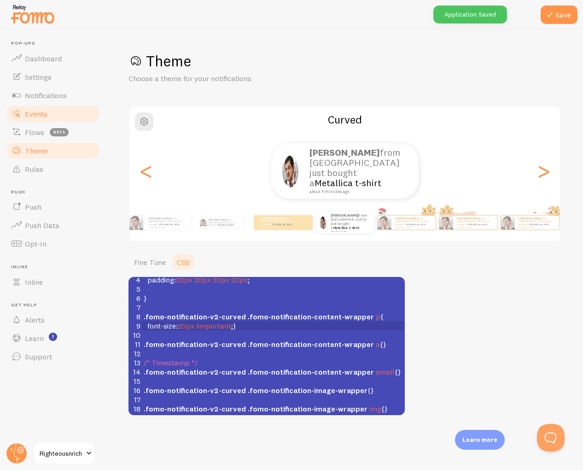
click at [43, 112] on span "Events" at bounding box center [36, 113] width 23 height 9
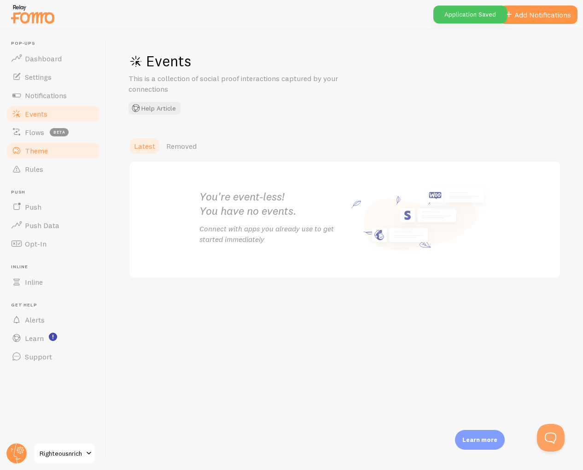
click at [36, 156] on link "Theme" at bounding box center [53, 150] width 95 height 18
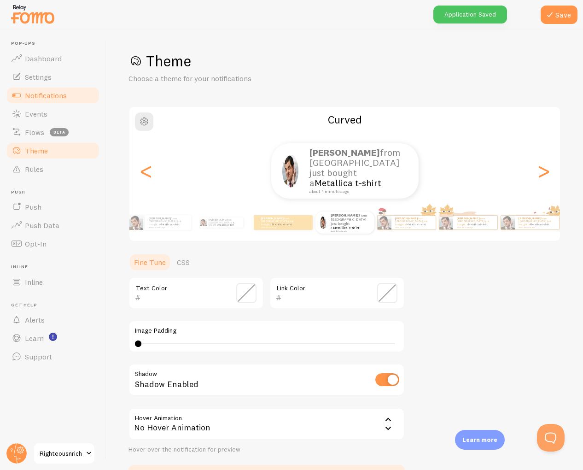
click at [42, 95] on span "Notifications" at bounding box center [46, 95] width 42 height 9
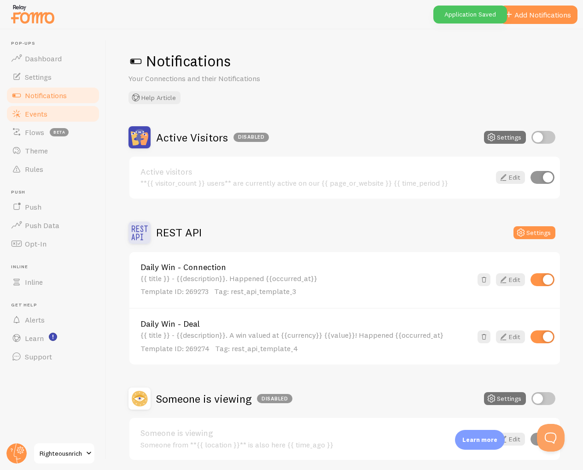
click at [45, 111] on span "Events" at bounding box center [36, 113] width 23 height 9
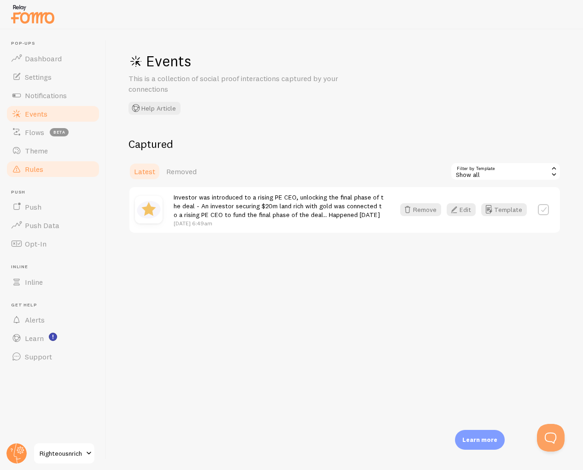
click at [44, 164] on link "Rules" at bounding box center [53, 169] width 95 height 18
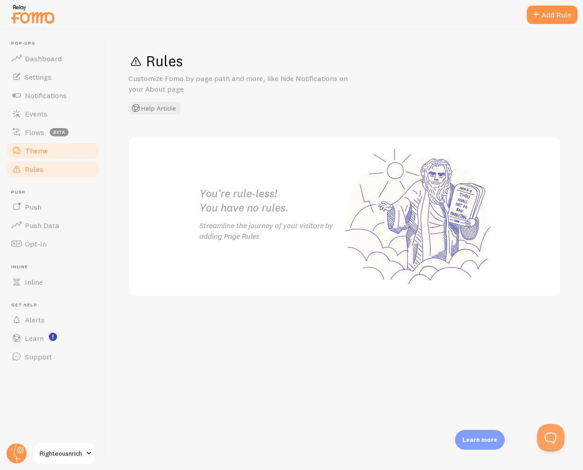
click at [40, 145] on link "Theme" at bounding box center [53, 150] width 95 height 18
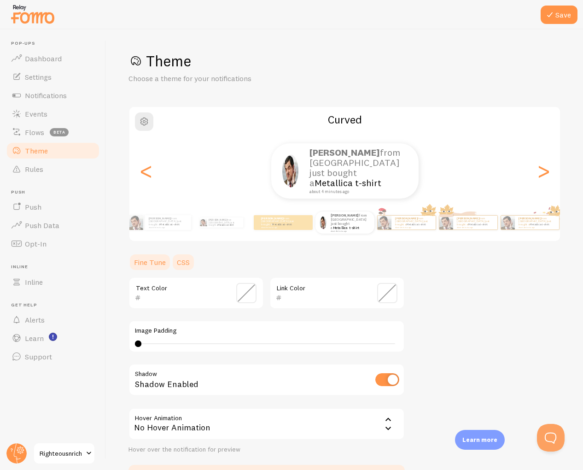
click at [180, 269] on link "CSS" at bounding box center [183, 262] width 24 height 18
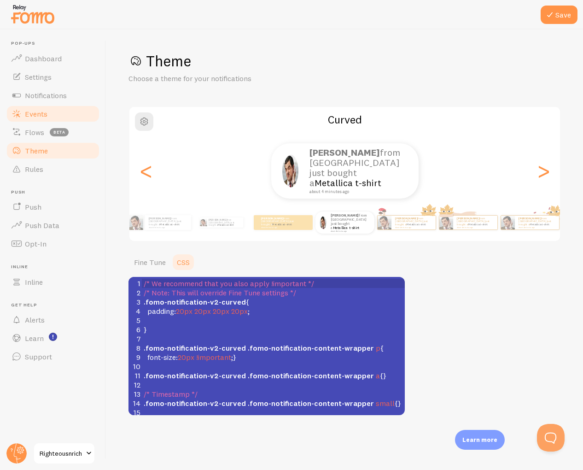
click at [25, 109] on link "Events" at bounding box center [53, 114] width 95 height 18
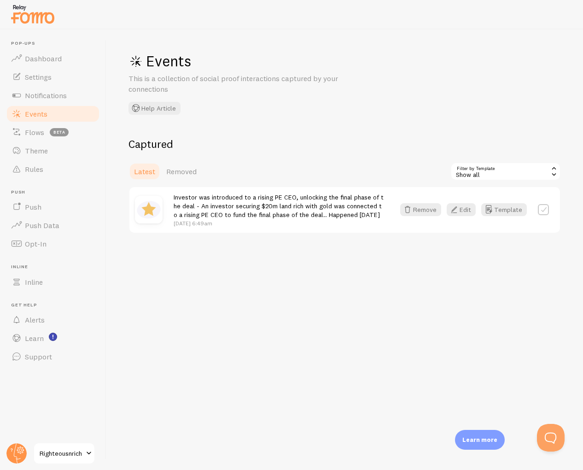
click at [429, 219] on div "Investor was introduced to a rising PE CEO, unlocking the final phase of the de…" at bounding box center [344, 210] width 431 height 46
click at [427, 217] on div "Investor was introduced to a rising PE CEO, unlocking the final phase of the de…" at bounding box center [344, 210] width 431 height 46
click at [423, 208] on button "Remove" at bounding box center [420, 209] width 41 height 13
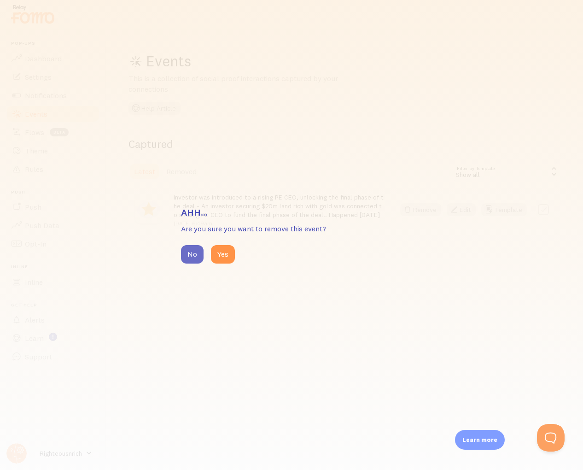
click at [195, 258] on button "No" at bounding box center [192, 254] width 23 height 18
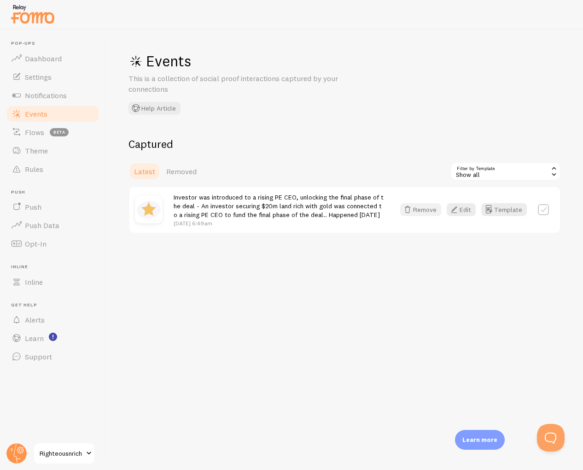
click at [422, 206] on button "Remove" at bounding box center [420, 209] width 41 height 13
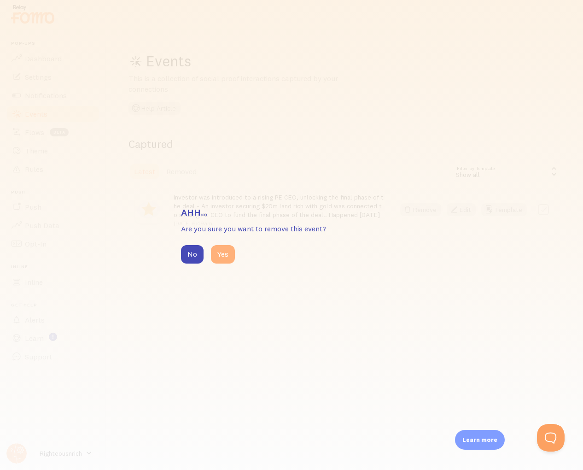
click at [215, 260] on button "Yes" at bounding box center [223, 254] width 24 height 18
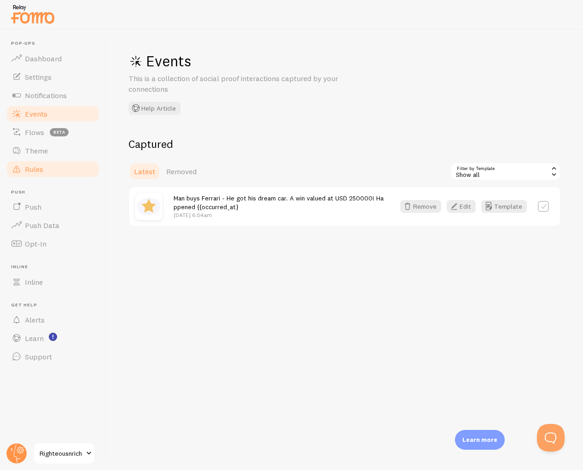
click at [41, 160] on link "Rules" at bounding box center [53, 169] width 95 height 18
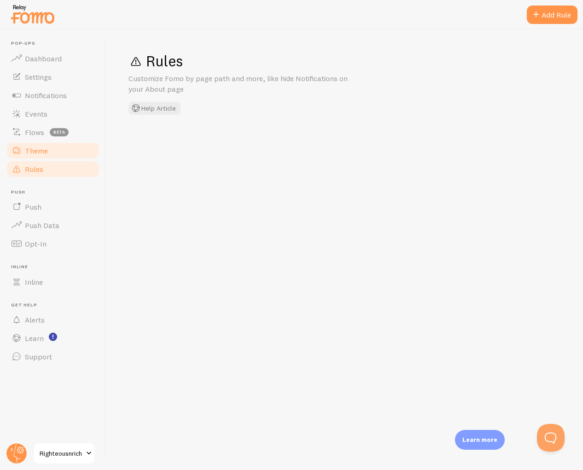
click at [30, 149] on span "Theme" at bounding box center [36, 150] width 23 height 9
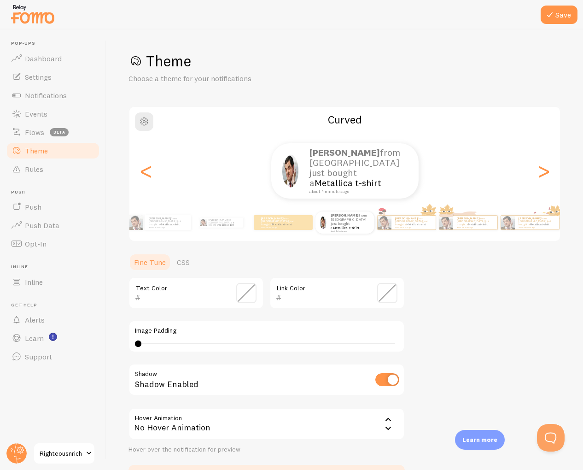
click at [195, 257] on ul "Fine Tune CSS" at bounding box center [267, 262] width 276 height 18
click at [187, 260] on link "CSS" at bounding box center [183, 262] width 24 height 18
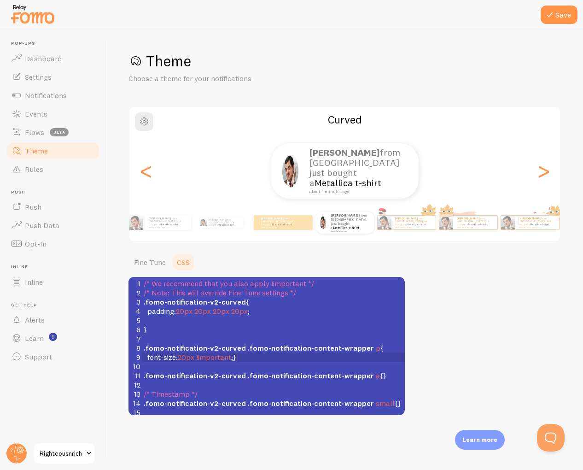
scroll to position [2, 0]
type textarea "mportant;}"
drag, startPoint x: 240, startPoint y: 356, endPoint x: 202, endPoint y: 361, distance: 37.7
click at [202, 361] on pre "font-size : 20px !important ;}" at bounding box center [273, 356] width 263 height 9
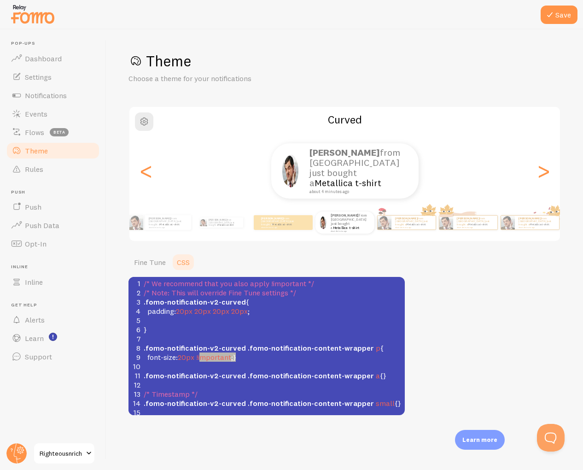
click at [218, 362] on pre "​" at bounding box center [273, 366] width 263 height 9
click at [231, 357] on span "font-size : 20px !important ;}" at bounding box center [190, 356] width 93 height 9
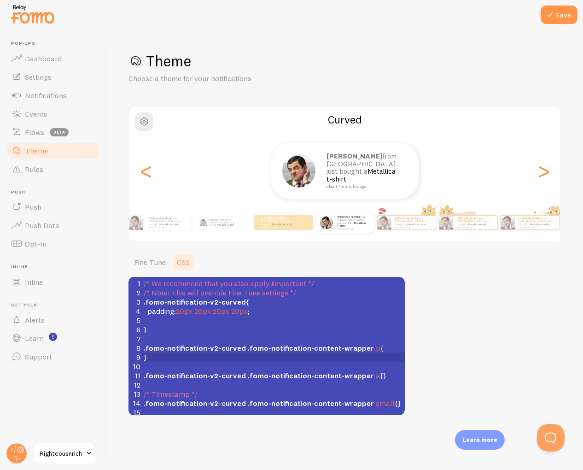
click at [276, 322] on pre "​" at bounding box center [273, 320] width 263 height 9
click at [295, 350] on span ".fomo-notification-content-wrapper" at bounding box center [311, 347] width 126 height 9
click at [557, 18] on button "Save" at bounding box center [559, 15] width 37 height 18
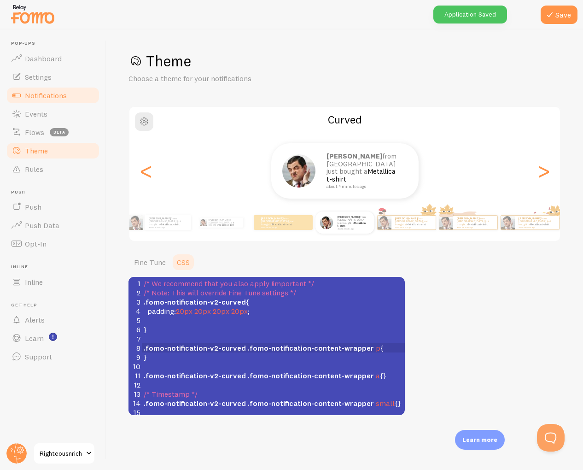
click at [36, 99] on span "Notifications" at bounding box center [46, 95] width 42 height 9
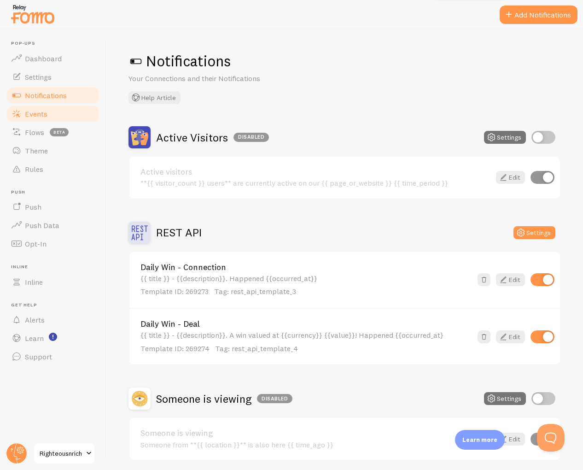
click at [44, 113] on span "Events" at bounding box center [36, 113] width 23 height 9
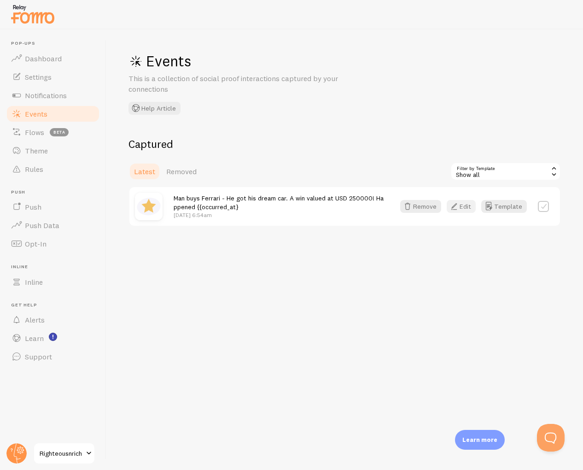
click at [473, 208] on button "Edit" at bounding box center [461, 206] width 29 height 13
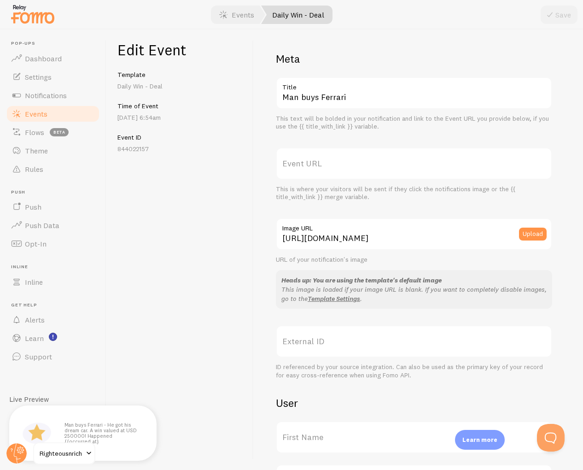
scroll to position [221, 0]
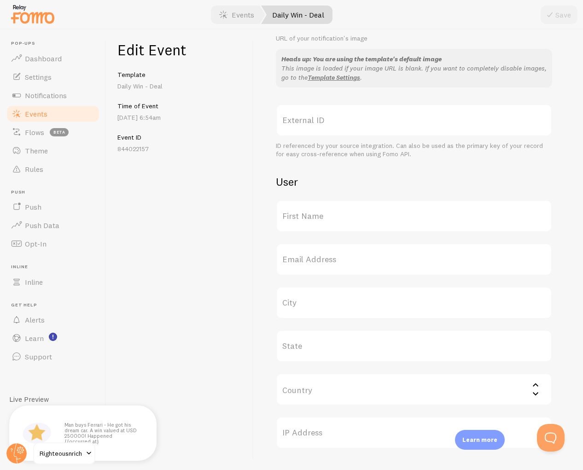
click at [70, 116] on link "Events" at bounding box center [53, 114] width 95 height 18
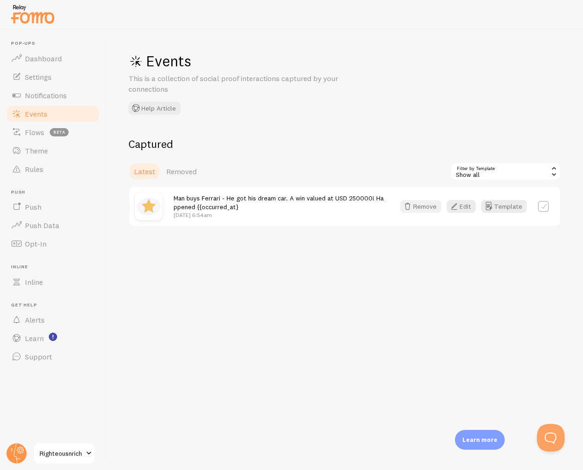
click at [423, 207] on button "Remove" at bounding box center [420, 206] width 41 height 13
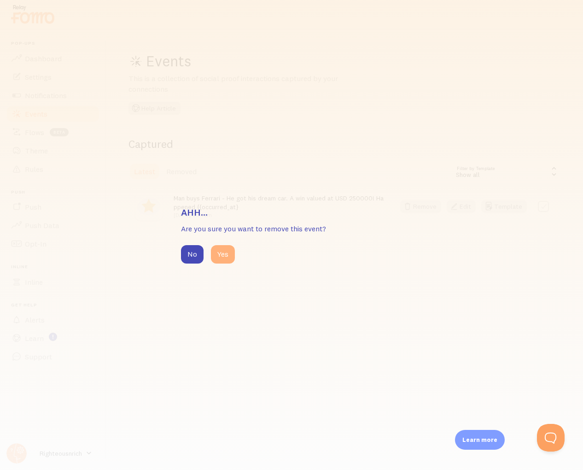
click at [217, 257] on button "Yes" at bounding box center [223, 254] width 24 height 18
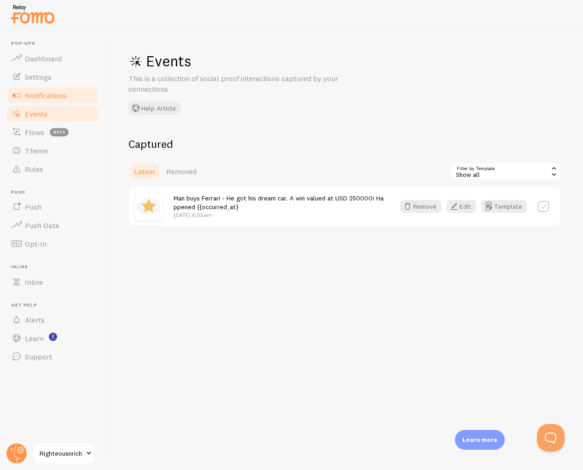
click at [36, 94] on span "Notifications" at bounding box center [46, 95] width 42 height 9
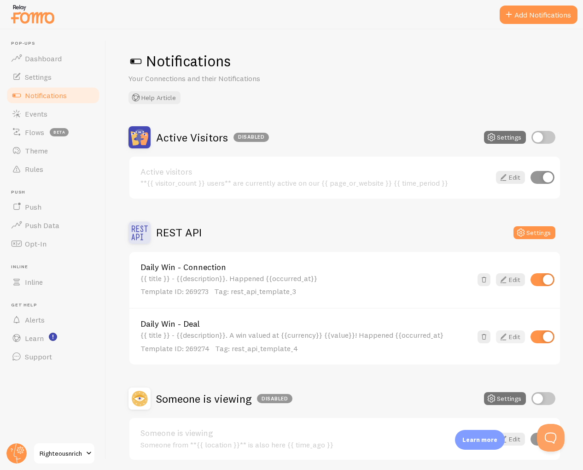
click at [508, 339] on icon at bounding box center [503, 336] width 11 height 11
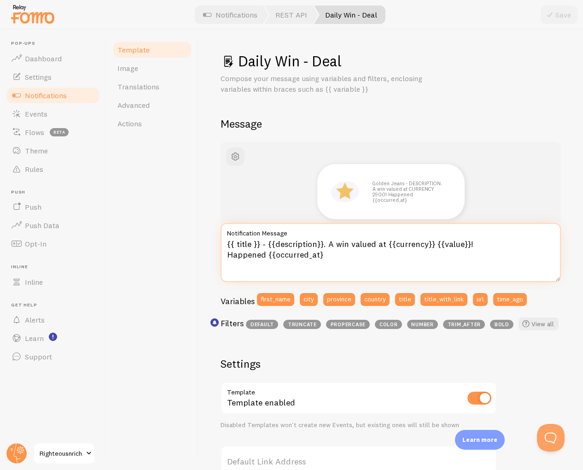
click at [392, 252] on textarea "{{ title }} - {{description}}. A win valued at {{currency}} {{value}}! Happened…" at bounding box center [391, 252] width 340 height 59
type textarea "{{ title }} - {{description}}. A win valued at {{currency}} {{value}}! Happened…"
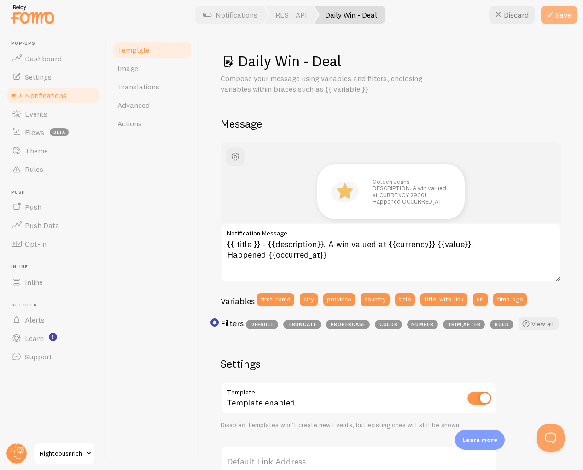
click at [553, 16] on icon at bounding box center [550, 14] width 11 height 11
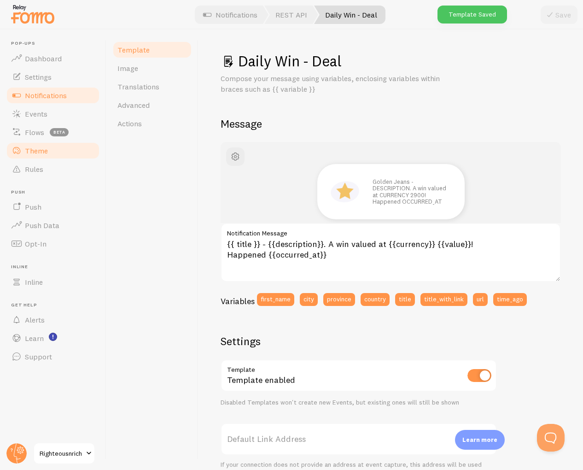
click at [40, 158] on link "Theme" at bounding box center [53, 150] width 95 height 18
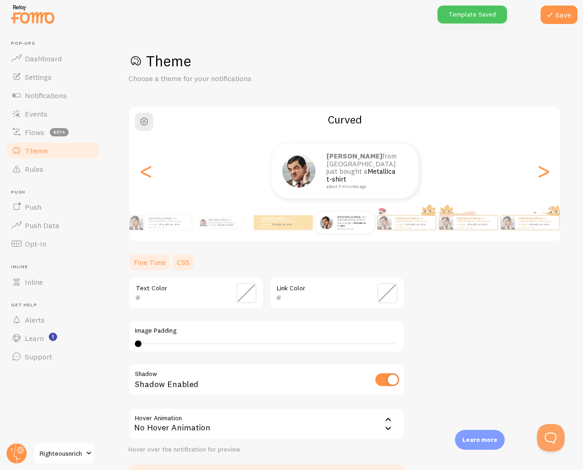
click at [185, 266] on link "CSS" at bounding box center [183, 262] width 24 height 18
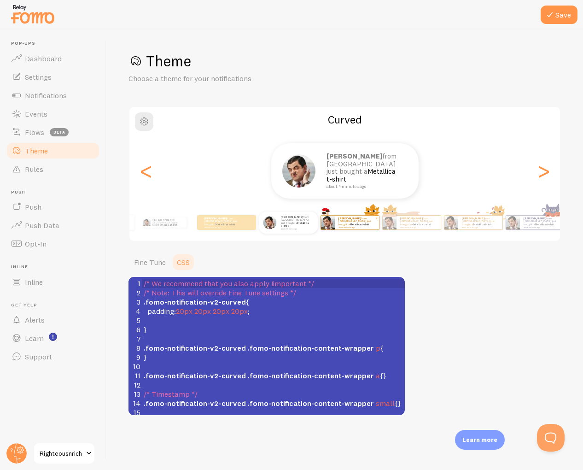
click at [359, 216] on div "Adam from United Kingdom just bought a Metallica t-shirt about 4 minutes ago" at bounding box center [357, 223] width 44 height 14
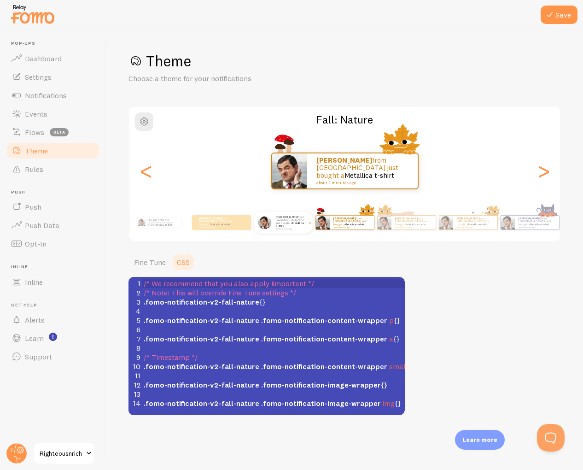
click at [267, 231] on div "Adam from United Kingdom just bought a Metallica t-shirt about 4 minutes ago" at bounding box center [283, 222] width 59 height 22
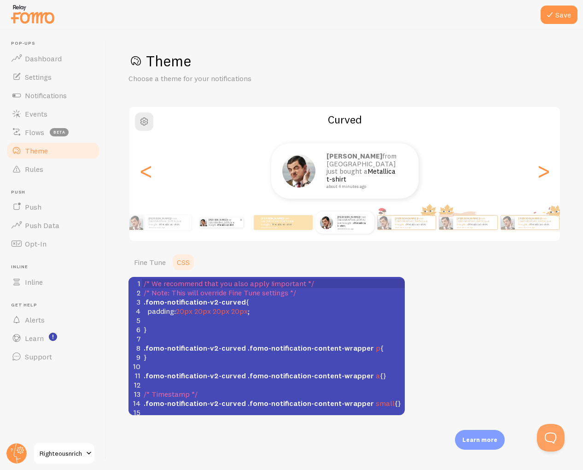
click at [223, 224] on link "Metallica t-shirt" at bounding box center [226, 224] width 16 height 3
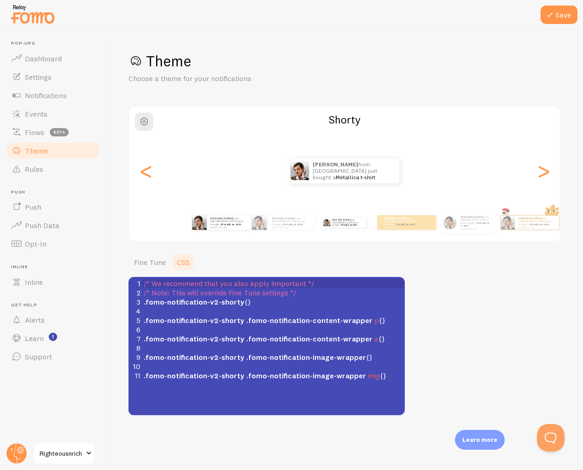
click at [201, 231] on div "Adam from United Kingdom just bought a Metallica t-shirt about 4 minutes ago" at bounding box center [221, 223] width 54 height 26
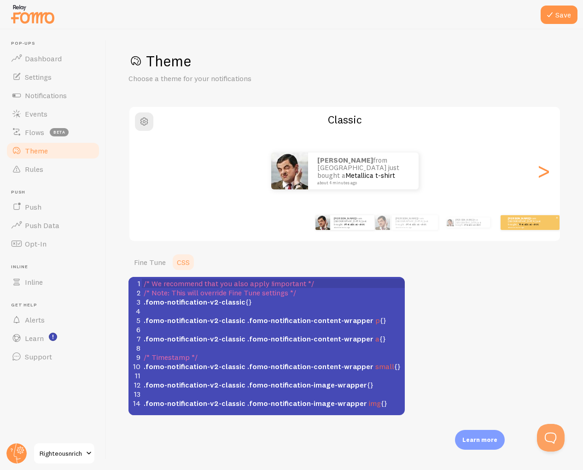
click at [519, 217] on div "Adam from United Kingdom just bought a Metallica t-shirt about 4 minutes ago" at bounding box center [530, 222] width 59 height 15
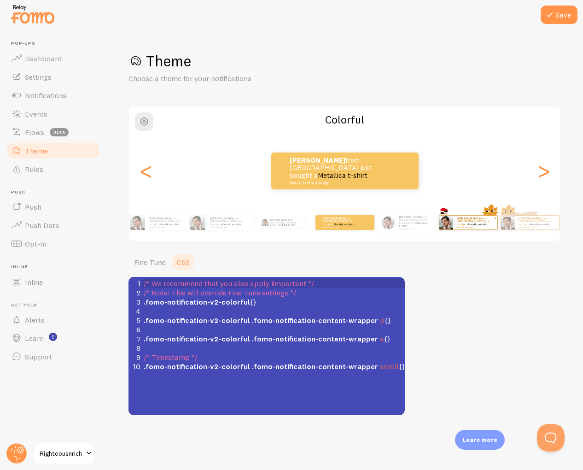
click at [456, 216] on div "Adam from United Kingdom just bought a Metallica t-shirt about 4 minutes ago" at bounding box center [475, 223] width 44 height 14
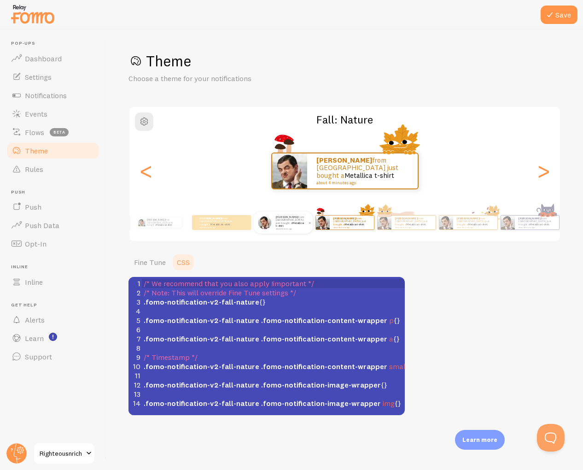
click at [274, 222] on div "Adam from United Kingdom just bought a Metallica t-shirt about 4 minutes ago" at bounding box center [290, 222] width 37 height 15
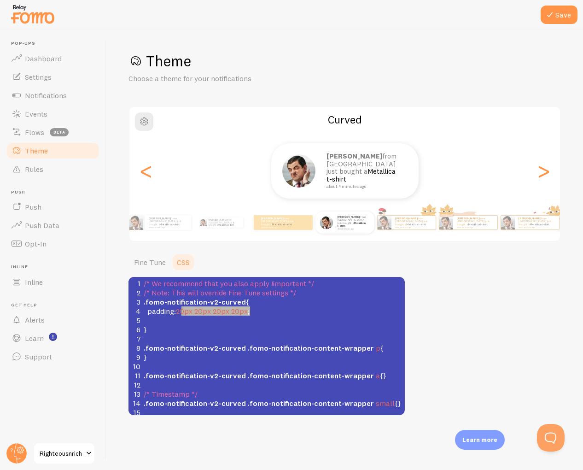
scroll to position [4, 0]
type textarea "padding: 20px 20px 20px 20px;"
drag, startPoint x: 182, startPoint y: 306, endPoint x: 137, endPoint y: 313, distance: 44.7
click at [142, 313] on div "4 padding : 20px 20px 20px 20px ;" at bounding box center [273, 310] width 263 height 9
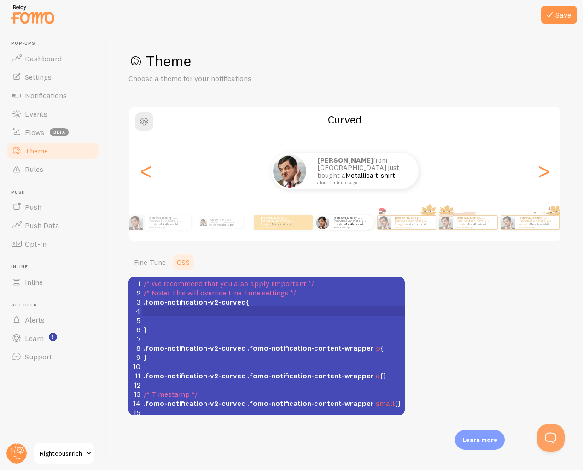
scroll to position [2, 0]
click at [557, 18] on button "Save" at bounding box center [559, 15] width 37 height 18
click at [201, 312] on pre "​" at bounding box center [273, 310] width 263 height 9
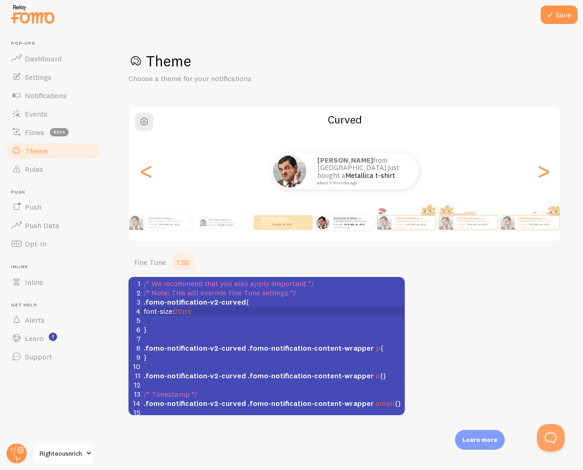
type textarea "font-size:20px;"
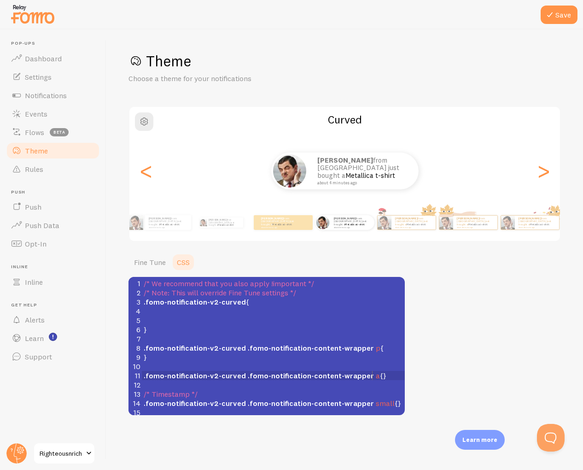
click at [372, 380] on span ".fomo-notification-v2-curved .fomo-notification-content-wrapper a {}" at bounding box center [265, 375] width 243 height 9
click at [372, 374] on span ".fomo-notification-v2-curved .fomo-notification-content-wrapper a {}" at bounding box center [265, 375] width 243 height 9
type textarea "20px;"
type textarea "fontsize"
type textarea "size"
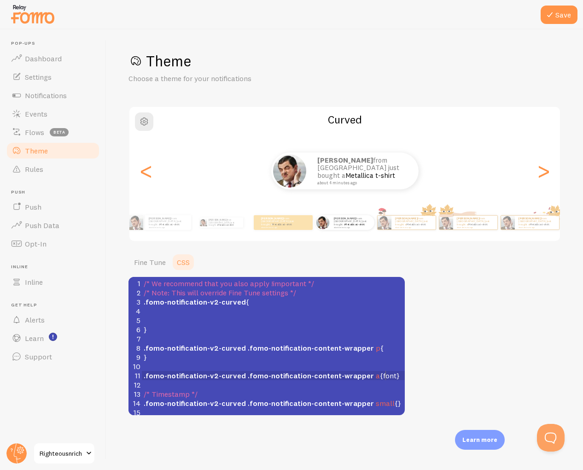
type textarea "o"
type textarea "-size: 20pc"
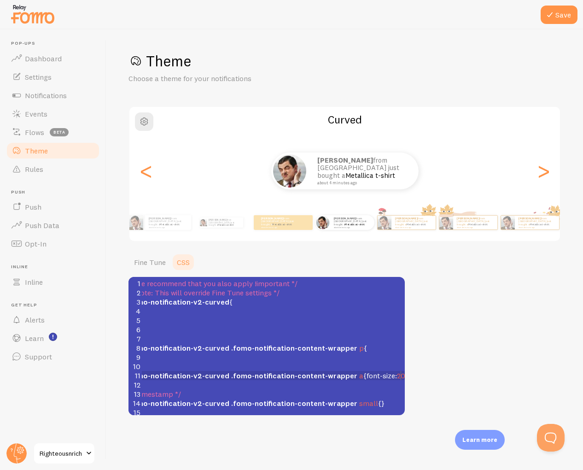
scroll to position [0, 20]
type textarea "x;"
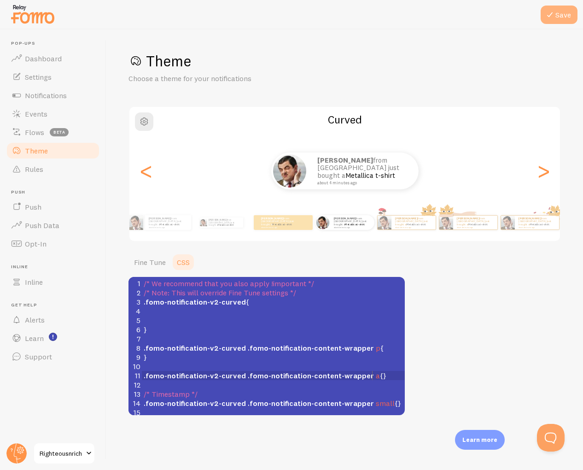
click at [553, 16] on icon at bounding box center [550, 14] width 11 height 11
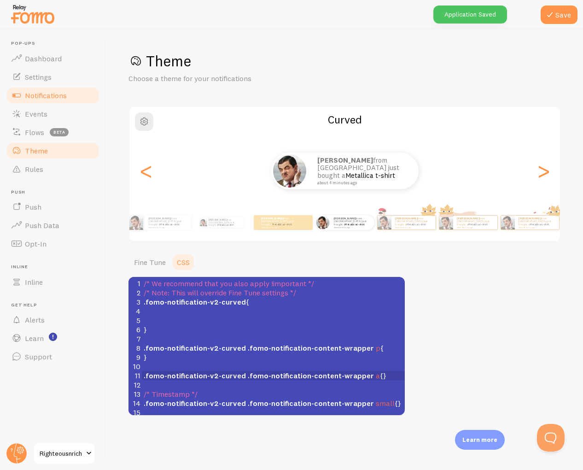
click at [40, 102] on link "Notifications" at bounding box center [53, 95] width 95 height 18
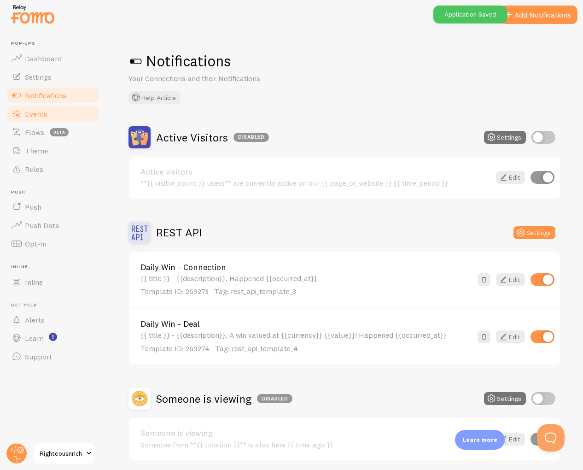
click at [27, 111] on span "Events" at bounding box center [36, 113] width 23 height 9
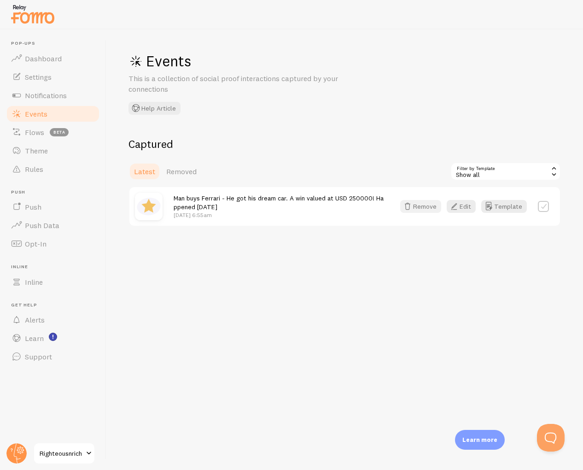
click at [419, 209] on button "Remove" at bounding box center [420, 206] width 41 height 13
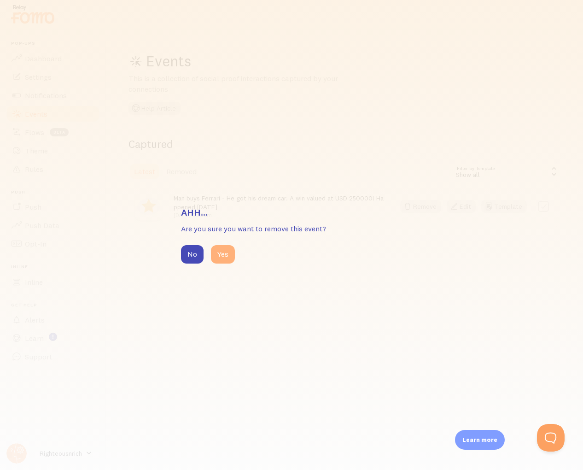
click at [222, 249] on button "Yes" at bounding box center [223, 254] width 24 height 18
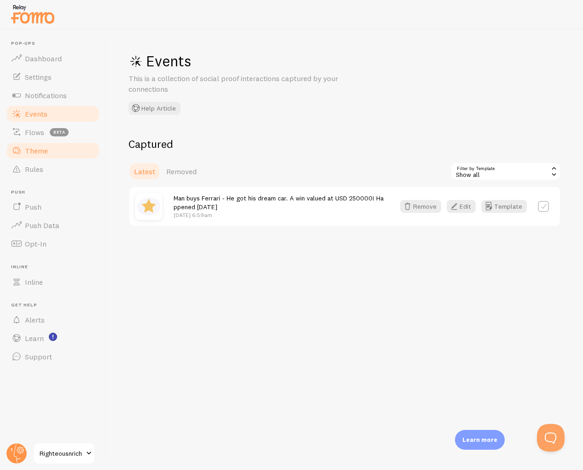
click at [24, 153] on link "Theme" at bounding box center [53, 150] width 95 height 18
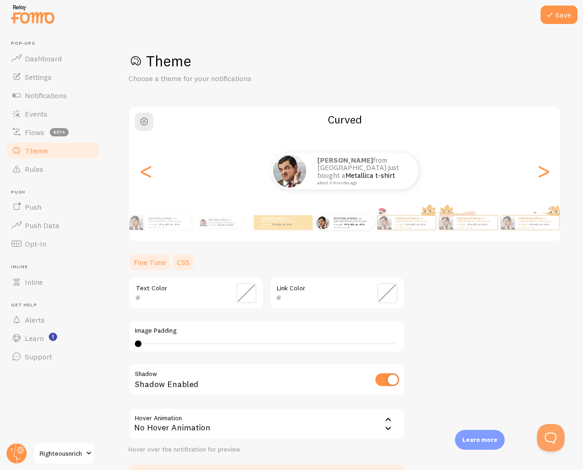
click at [181, 269] on link "CSS" at bounding box center [183, 262] width 24 height 18
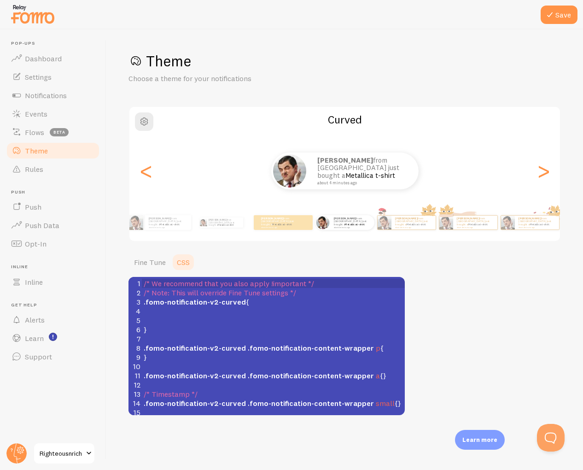
click at [252, 306] on pre "​" at bounding box center [273, 310] width 263 height 9
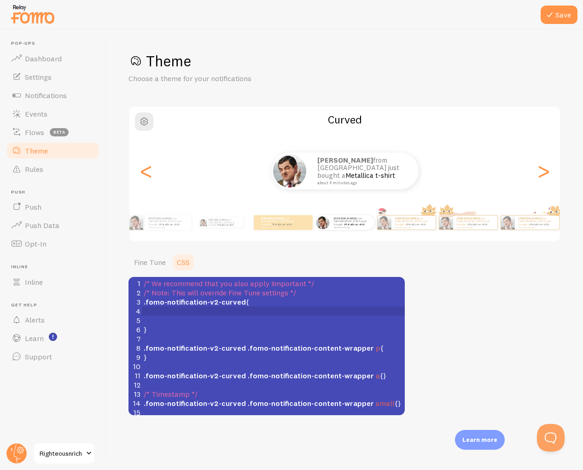
click at [260, 300] on pre ".fomo-notification-v2-curved {" at bounding box center [273, 301] width 263 height 9
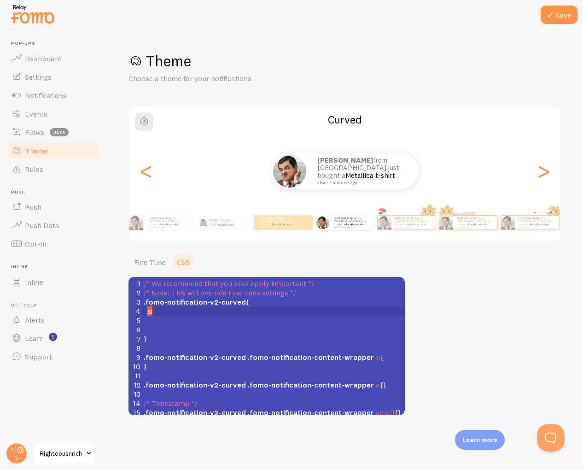
type textarea "sie"
click at [187, 316] on pre "​" at bounding box center [273, 320] width 263 height 9
click at [177, 311] on pre "si" at bounding box center [273, 310] width 263 height 9
type textarea "heiht"
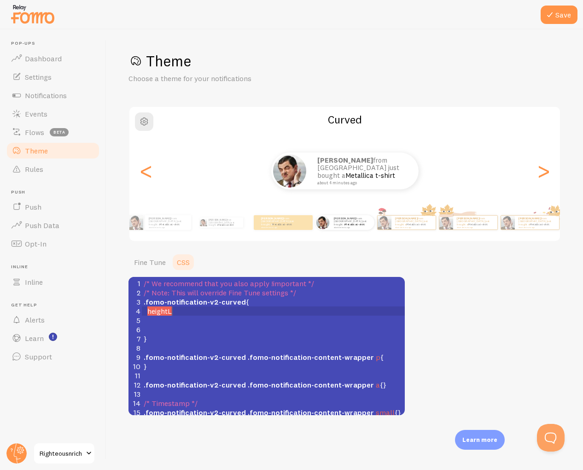
type textarea "ghtL2"
type textarea ":2p"
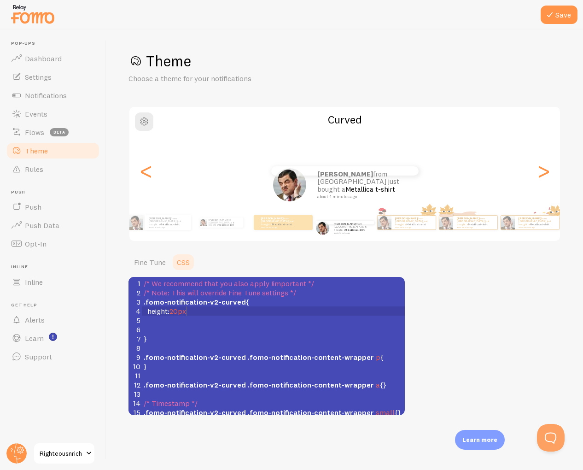
scroll to position [2, 12]
type textarea "0px;"
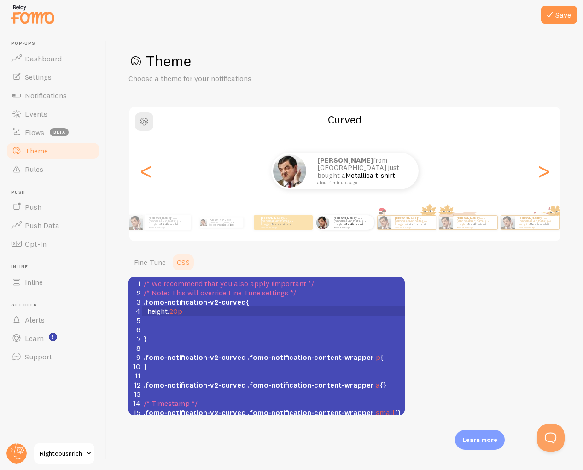
scroll to position [2, 0]
type textarea "100px;"
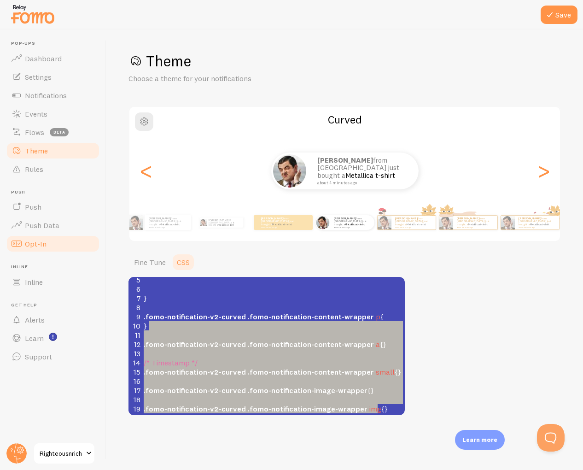
type textarea "/* We recommend that you also apply !important */ /* Note: This will override F…"
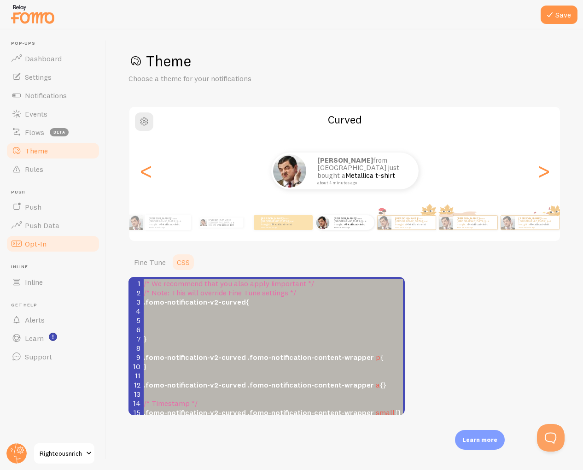
drag, startPoint x: 380, startPoint y: 413, endPoint x: 53, endPoint y: 250, distance: 364.6
click at [53, 250] on main "Pop-ups Dashboard Settings Notifications Events Flows beta Theme Rules [GEOGRAP…" at bounding box center [291, 249] width 583 height 440
click at [205, 350] on pre "​" at bounding box center [273, 347] width 263 height 9
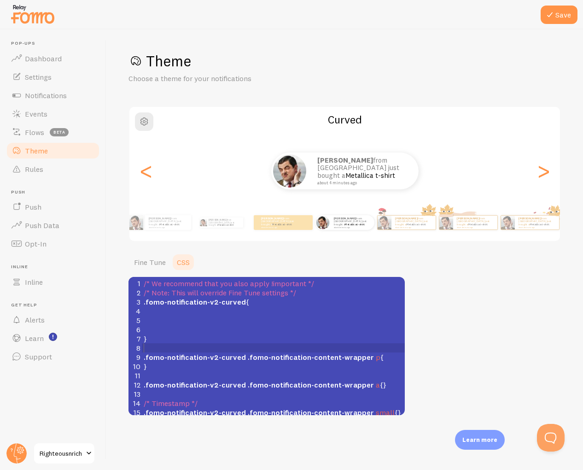
scroll to position [4, 0]
click at [264, 299] on pre ".fomo-notification-v2-curved {" at bounding box center [273, 301] width 263 height 9
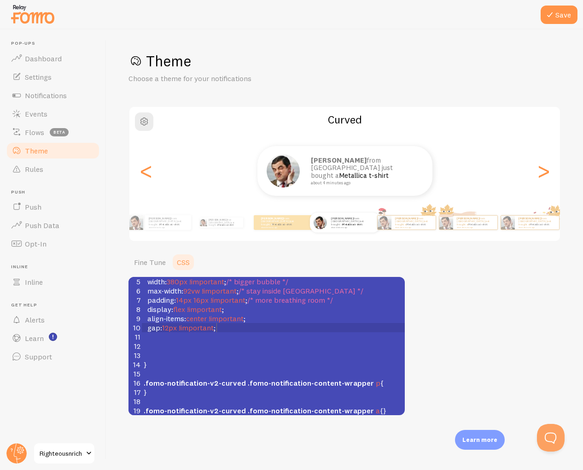
scroll to position [55, 0]
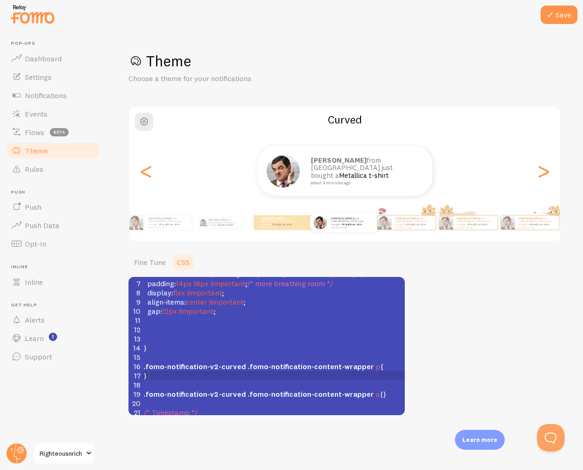
click at [389, 374] on pre "}" at bounding box center [273, 375] width 263 height 9
click at [379, 364] on pre ".fomo-notification-v2-curved .fomo-notification-content-wrapper p {" at bounding box center [273, 366] width 263 height 9
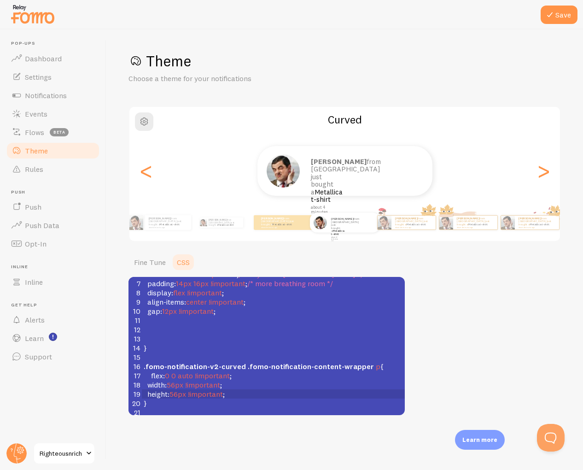
click at [280, 258] on ul "Fine Tune CSS" at bounding box center [267, 262] width 276 height 18
click at [292, 347] on pre "}" at bounding box center [273, 347] width 263 height 9
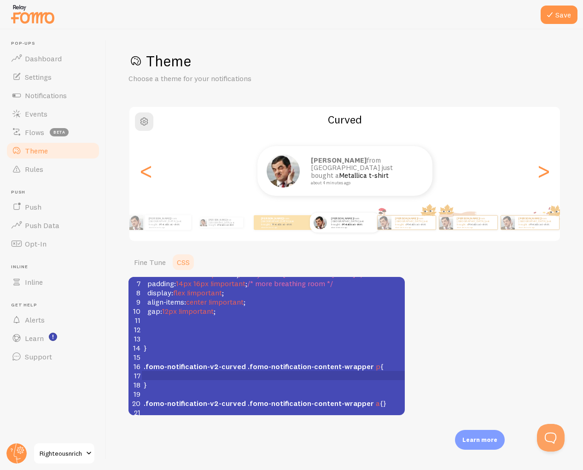
scroll to position [114, 0]
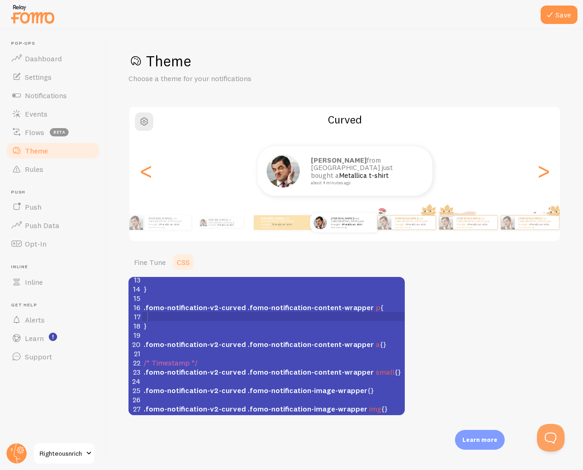
click at [360, 389] on span ".fomo-notification-v2-curved .fomo-notification-image-wrapper {}" at bounding box center [259, 390] width 230 height 9
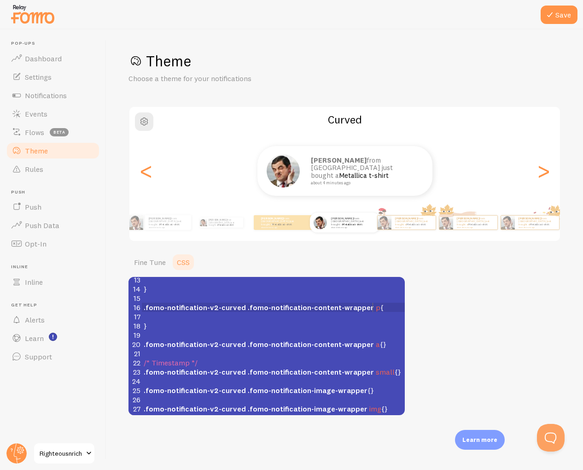
click at [387, 303] on pre ".fomo-notification-v2-curved .fomo-notification-content-wrapper p {" at bounding box center [273, 307] width 263 height 9
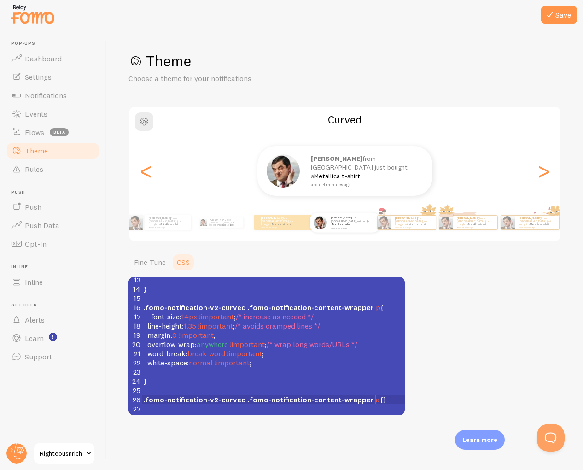
click at [377, 400] on pre ".fomo-notification-v2-curved .fomo-notification-content-wrapper a {}" at bounding box center [273, 399] width 263 height 9
click at [374, 398] on span ".fomo-notification-v2-curved .fomo-notification-content-wrapper a {}" at bounding box center [265, 399] width 243 height 9
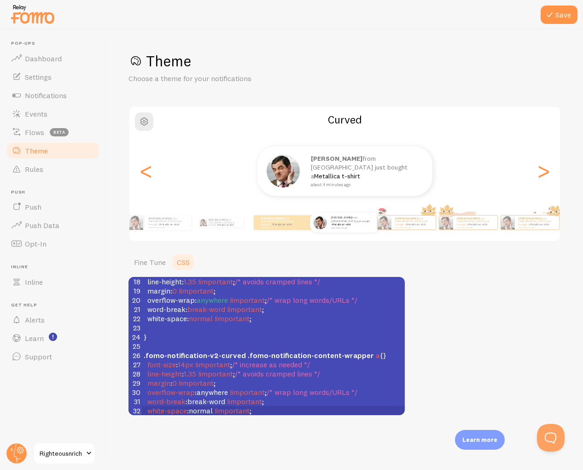
click at [272, 380] on pre "margin : 0 !important ;" at bounding box center [273, 382] width 263 height 9
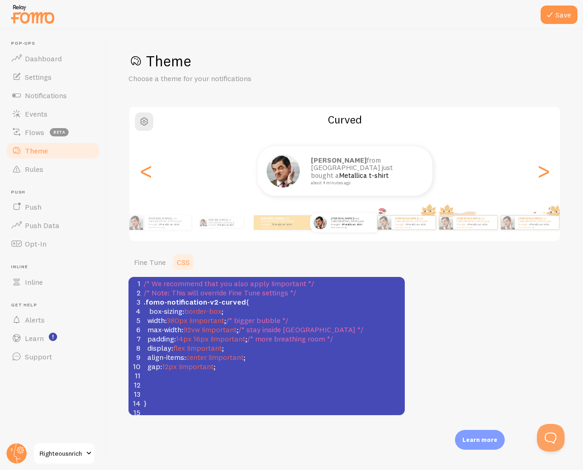
scroll to position [0, 0]
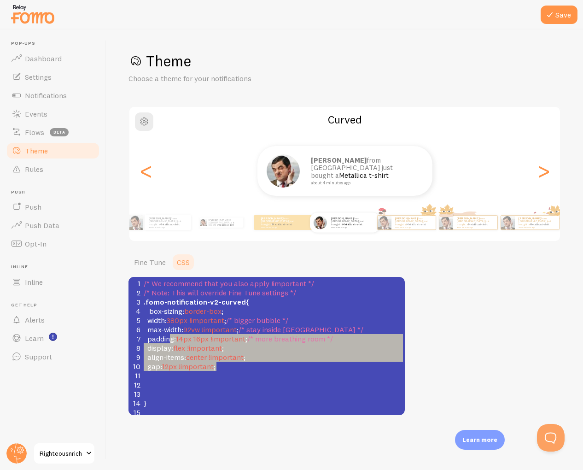
type textarea "box-sizing: border-box; width: 380px !important; /* bigger bubble */ max-width:…"
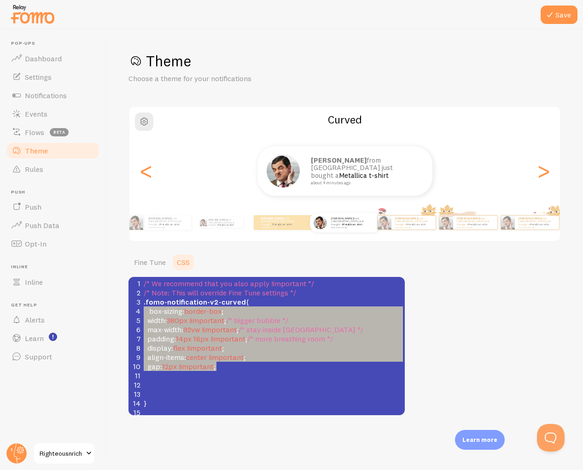
scroll to position [55, 73]
drag, startPoint x: 247, startPoint y: 367, endPoint x: 136, endPoint y: 313, distance: 123.6
click at [142, 313] on div "1 /* We recommend that you also apply !important */ 2 /* Note: This will overri…" at bounding box center [273, 408] width 263 height 258
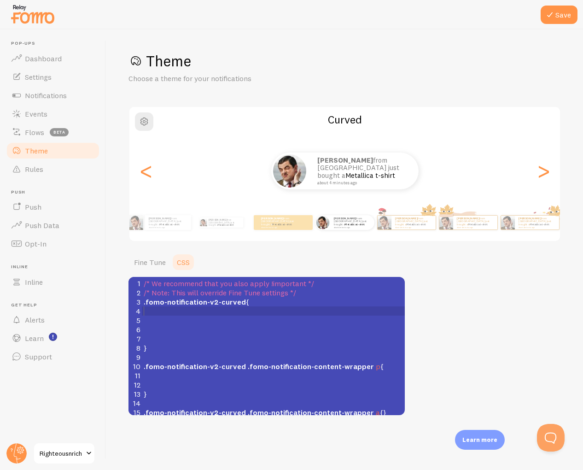
scroll to position [4, 0]
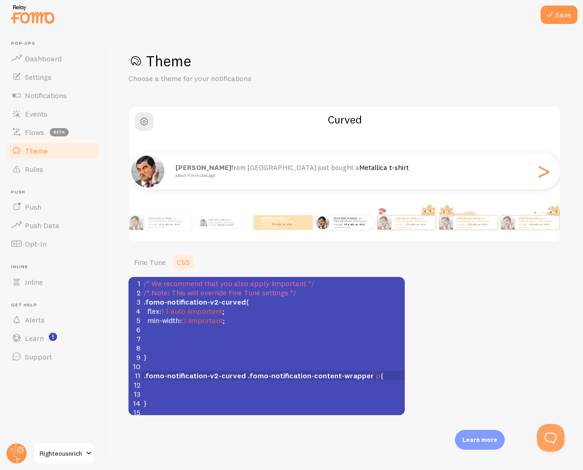
click at [389, 374] on pre ".fomo-notification-v2-curved .fomo-notification-content-wrapper p {" at bounding box center [273, 375] width 263 height 9
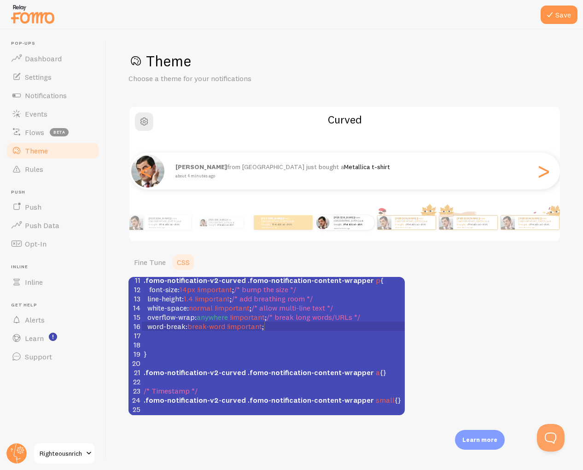
scroll to position [122, 0]
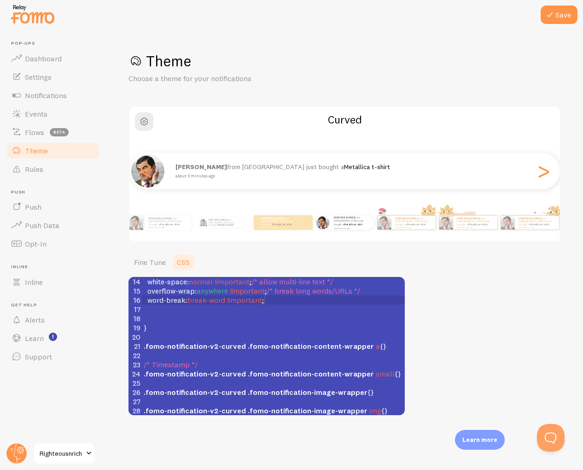
click at [371, 346] on span ".fomo-notification-v2-curved .fomo-notification-content-wrapper a {}" at bounding box center [265, 345] width 243 height 9
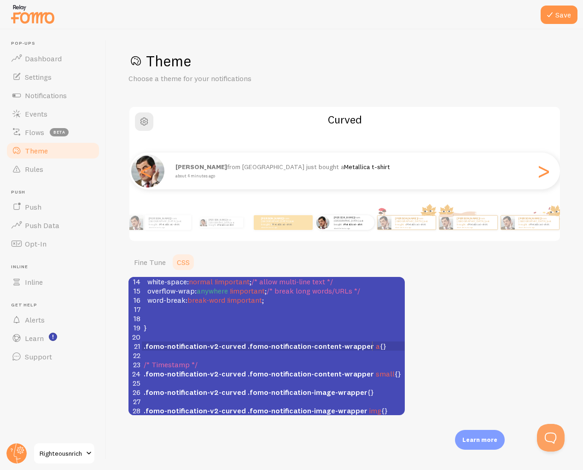
click at [372, 345] on span ".fomo-notification-v2-curved .fomo-notification-content-wrapper a {}" at bounding box center [265, 345] width 243 height 9
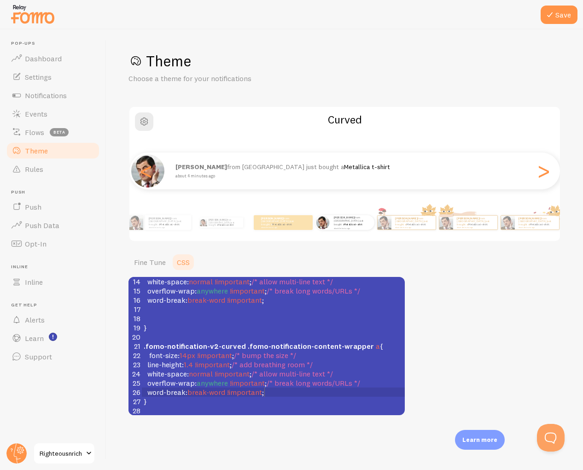
click at [327, 334] on pre "​" at bounding box center [273, 336] width 263 height 9
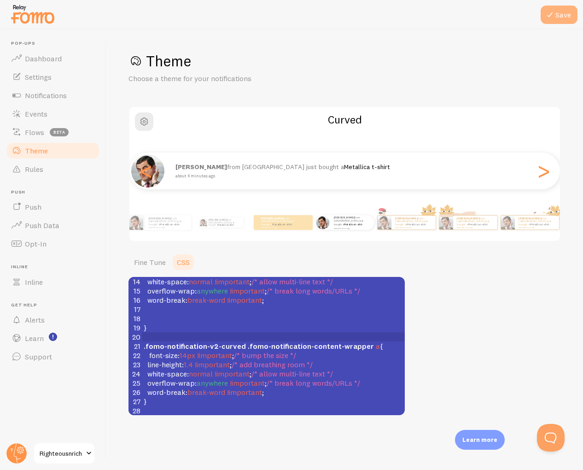
click at [557, 16] on button "Save" at bounding box center [559, 15] width 37 height 18
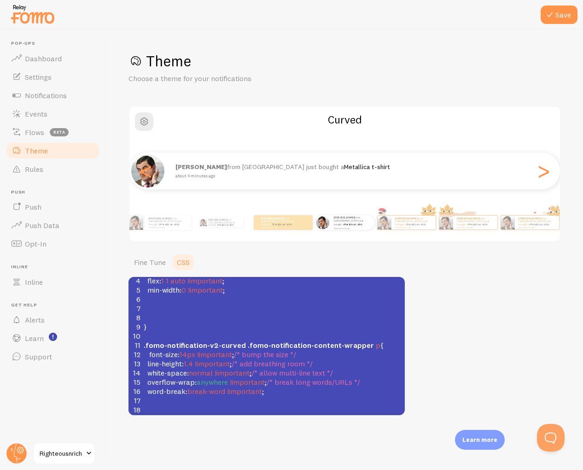
scroll to position [11, 0]
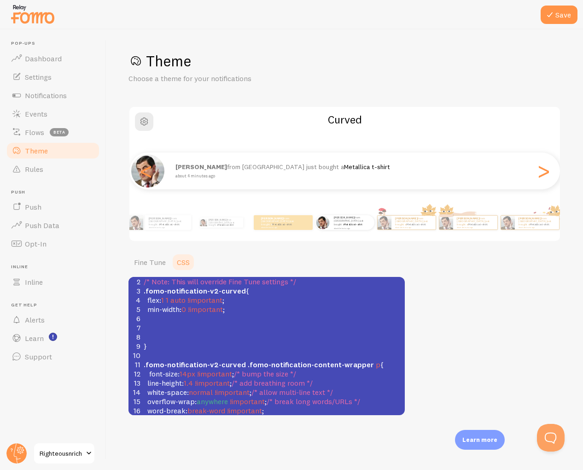
drag, startPoint x: 203, startPoint y: 374, endPoint x: 199, endPoint y: 380, distance: 6.6
click at [199, 380] on div "1 /* We recommend that you also apply !important */ 2 /* Note: This will overri…" at bounding box center [273, 424] width 263 height 313
type textarea "mportant; /* bump the size */ line-height: 1.4 !"
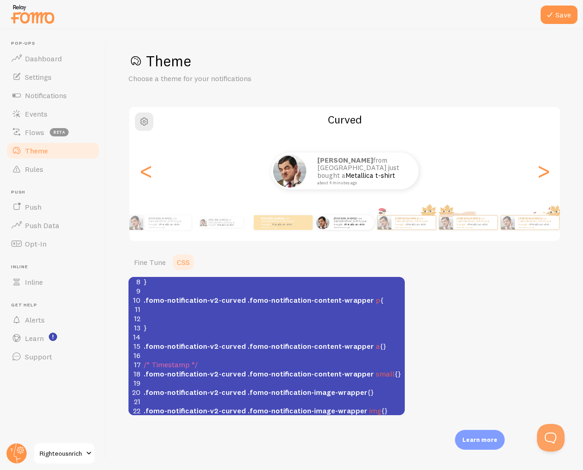
scroll to position [29, 0]
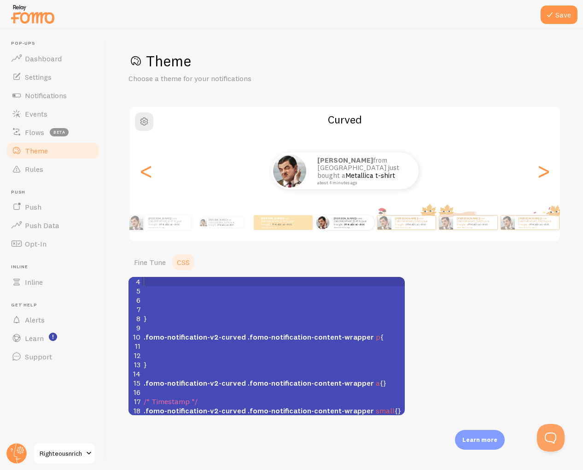
type textarea "box-sizing: border-box; width: 380px !important; /* bigger bubble */ max-width:…"
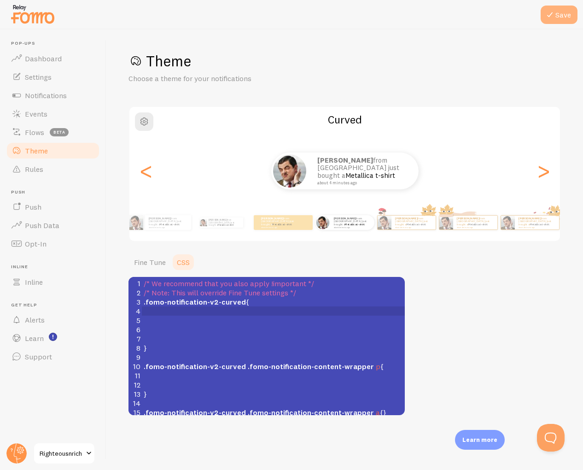
click at [561, 23] on button "Save" at bounding box center [559, 15] width 37 height 18
